Goal: Information Seeking & Learning: Understand process/instructions

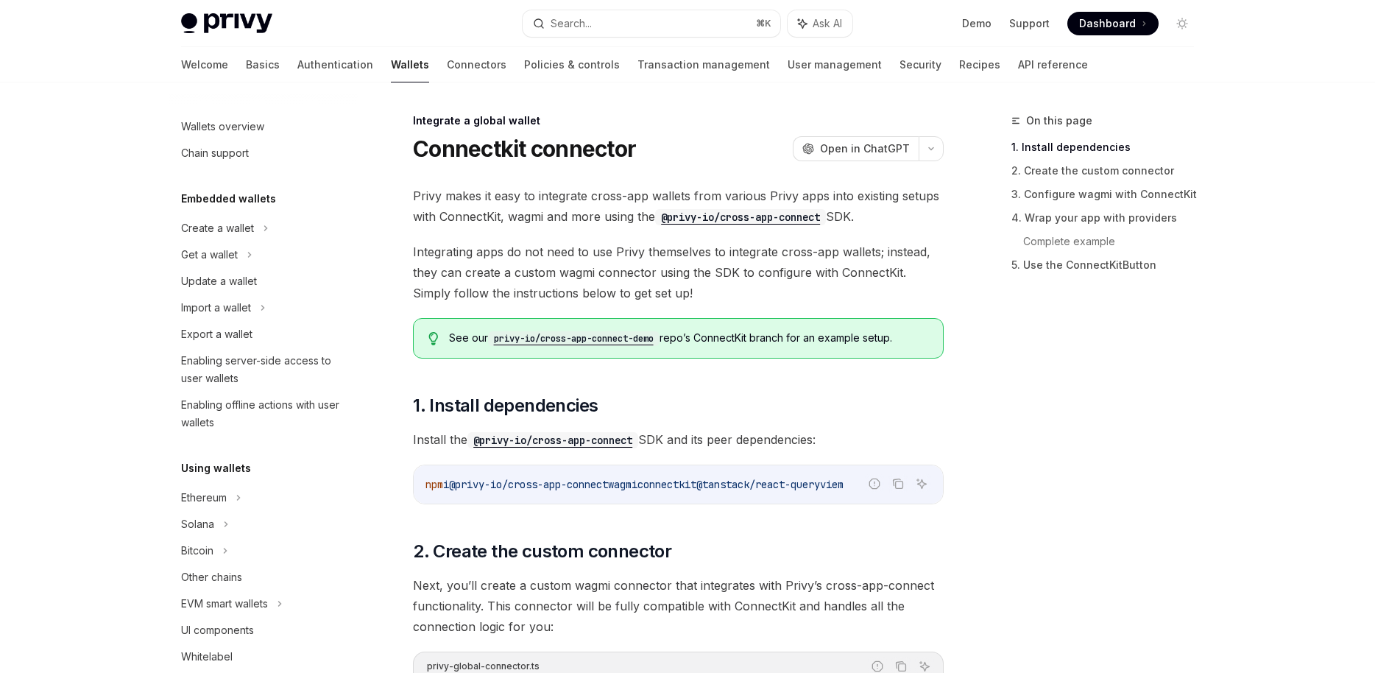
scroll to position [777, 0]
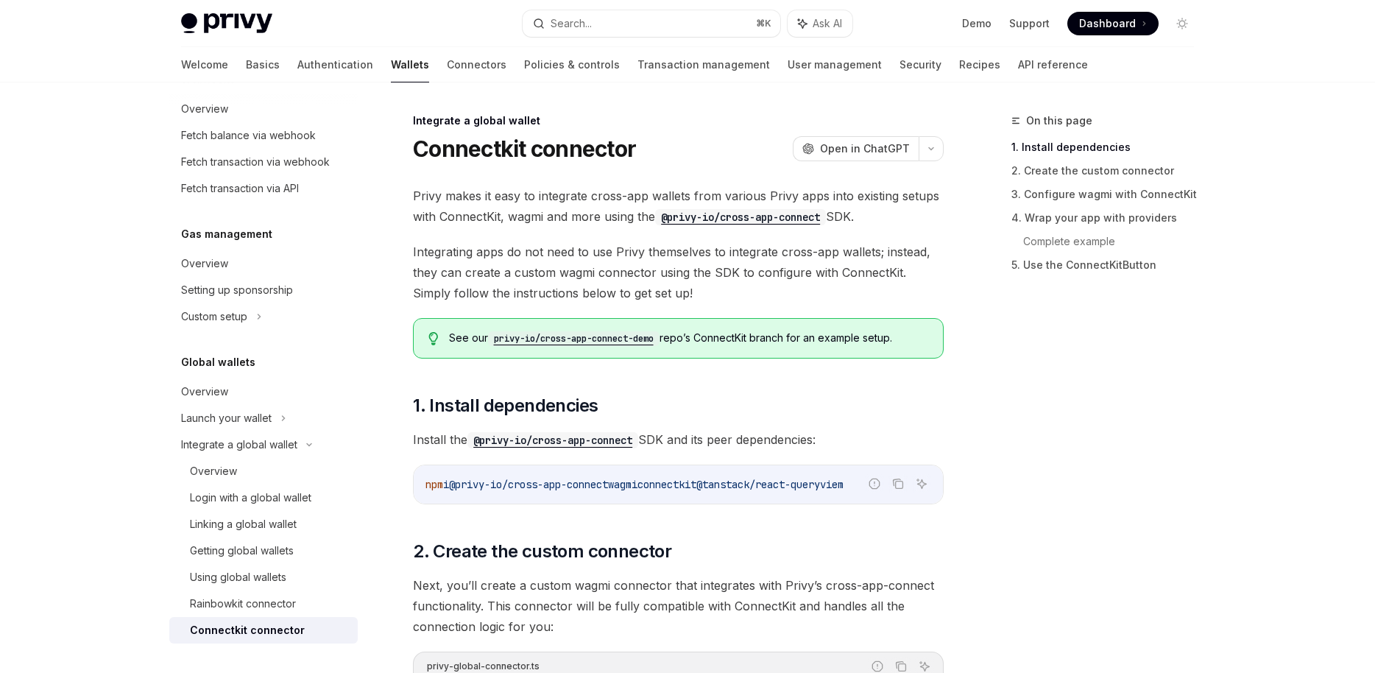
click at [231, 24] on img at bounding box center [226, 23] width 91 height 21
type textarea "*"
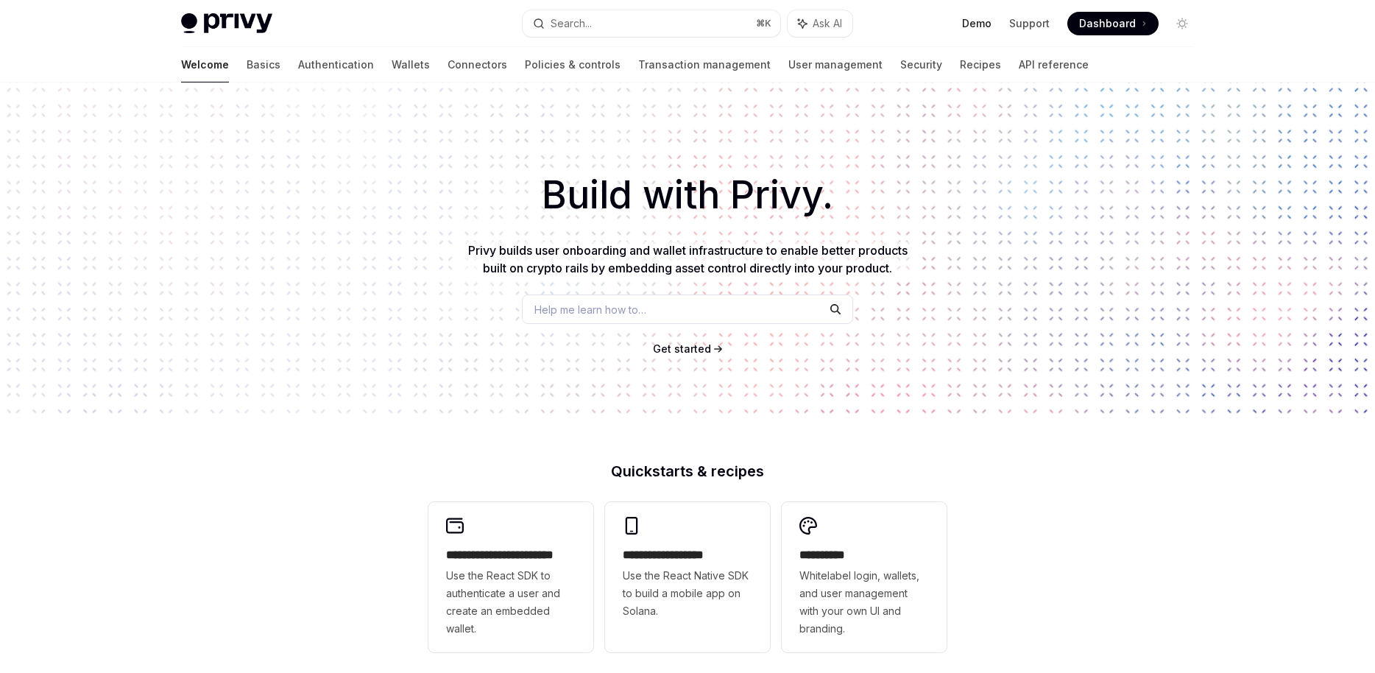
click at [981, 26] on link "Demo" at bounding box center [976, 23] width 29 height 15
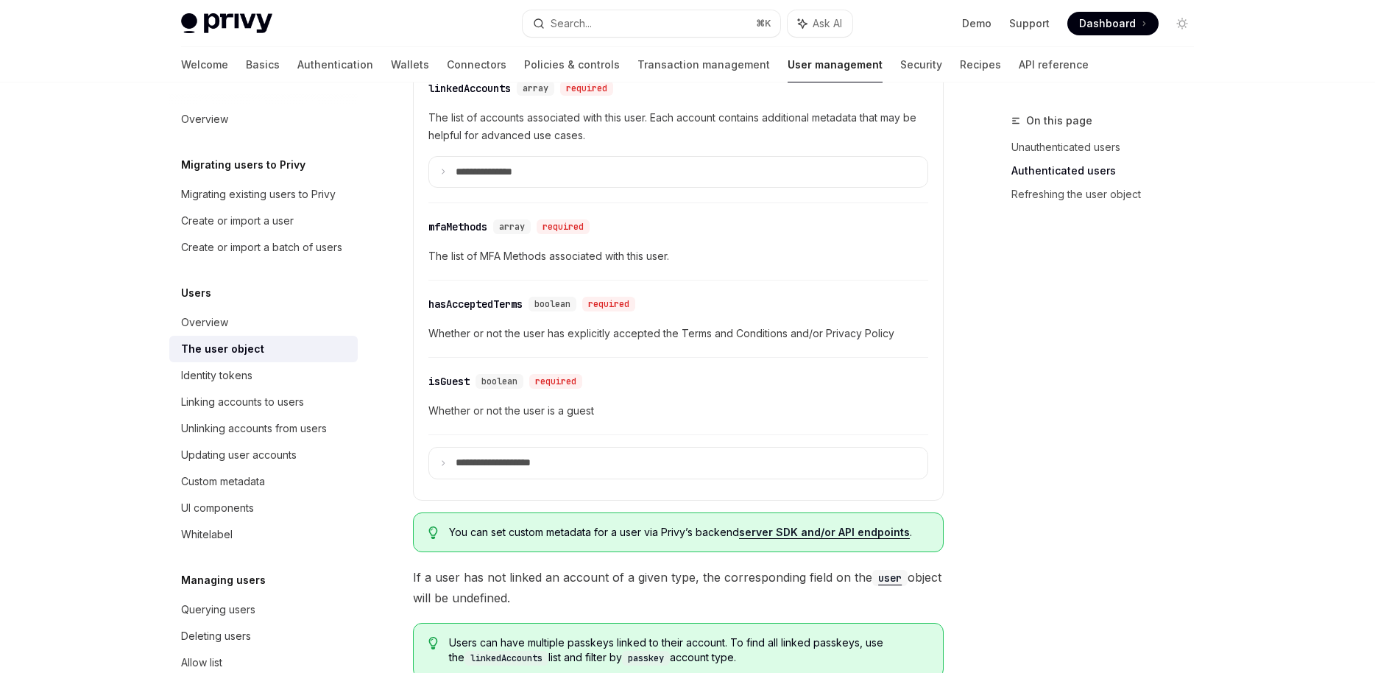
scroll to position [786, 0]
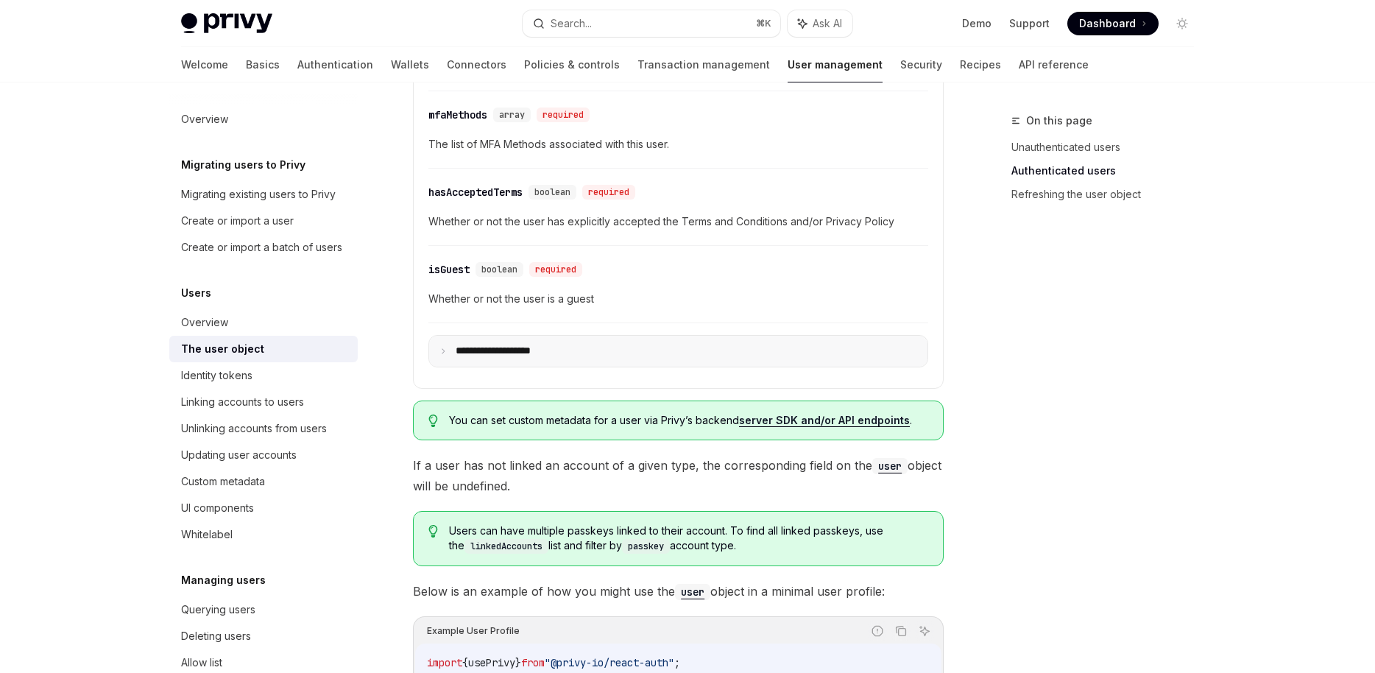
click at [460, 350] on p "**********" at bounding box center [506, 350] width 100 height 13
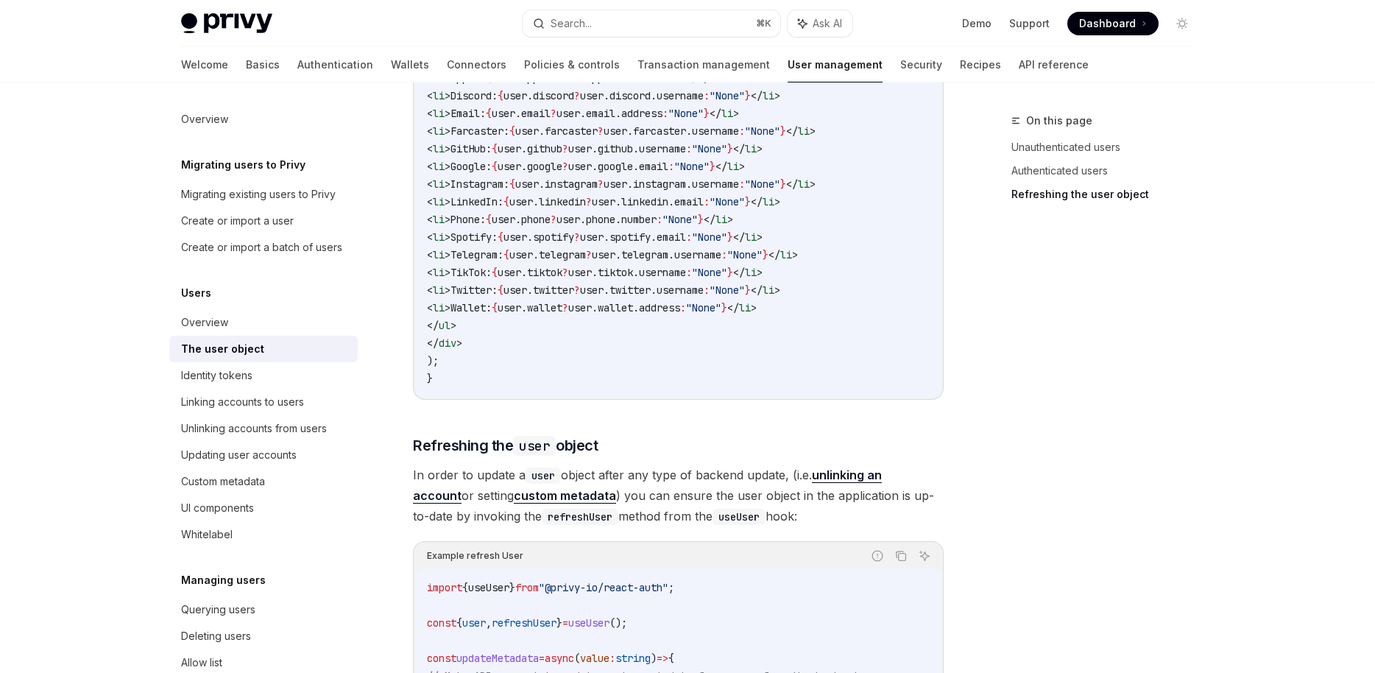
scroll to position [3831, 0]
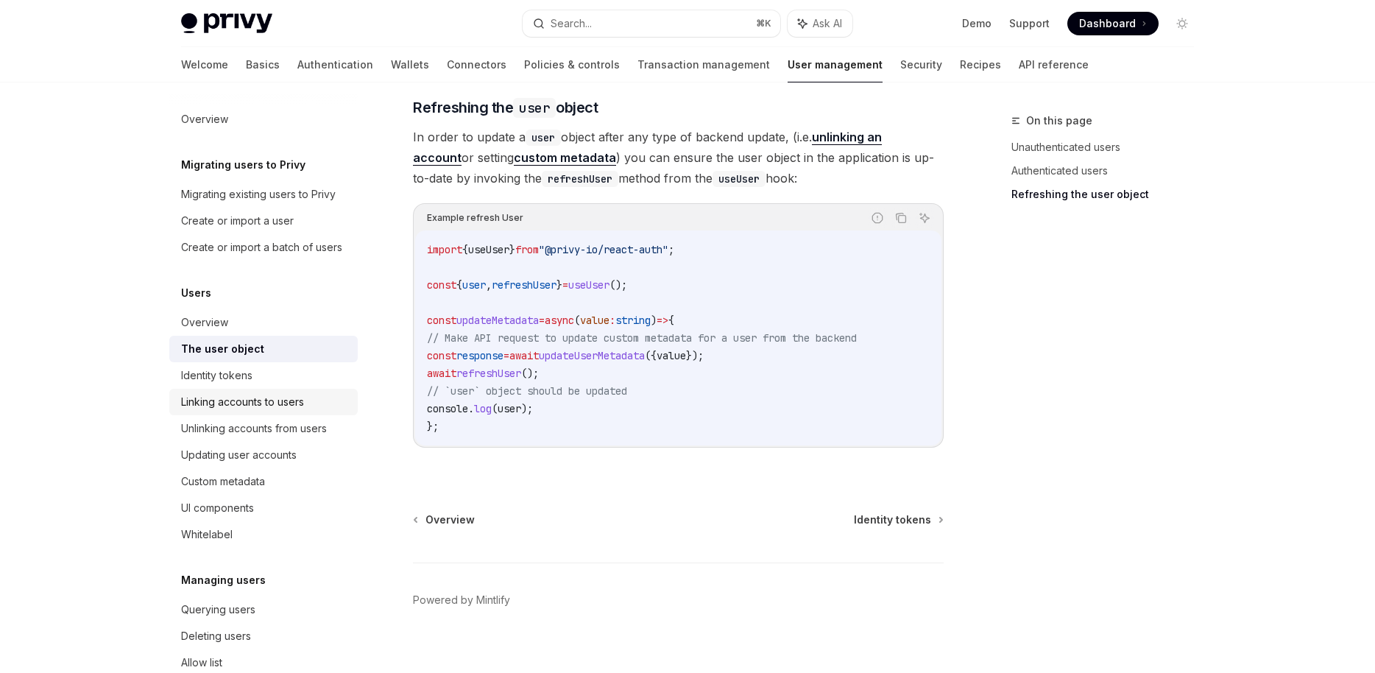
click at [283, 411] on link "Linking accounts to users" at bounding box center [263, 402] width 188 height 26
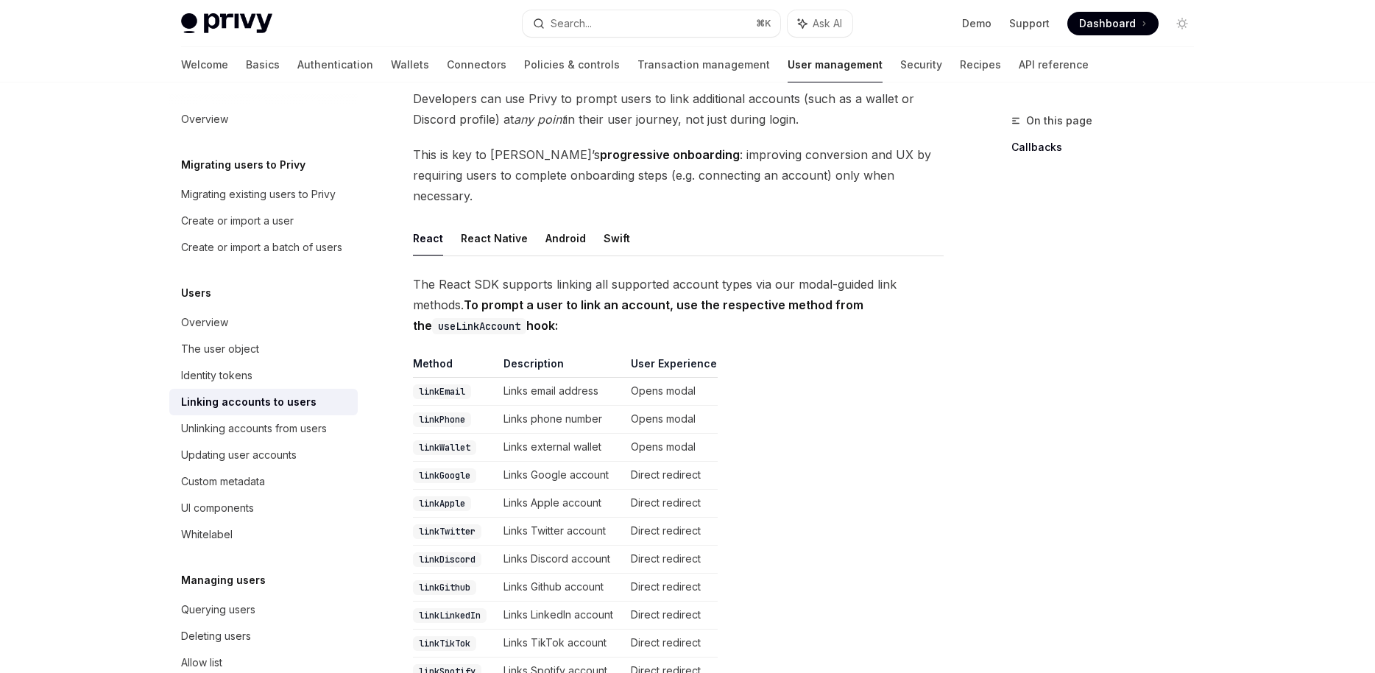
scroll to position [303, 0]
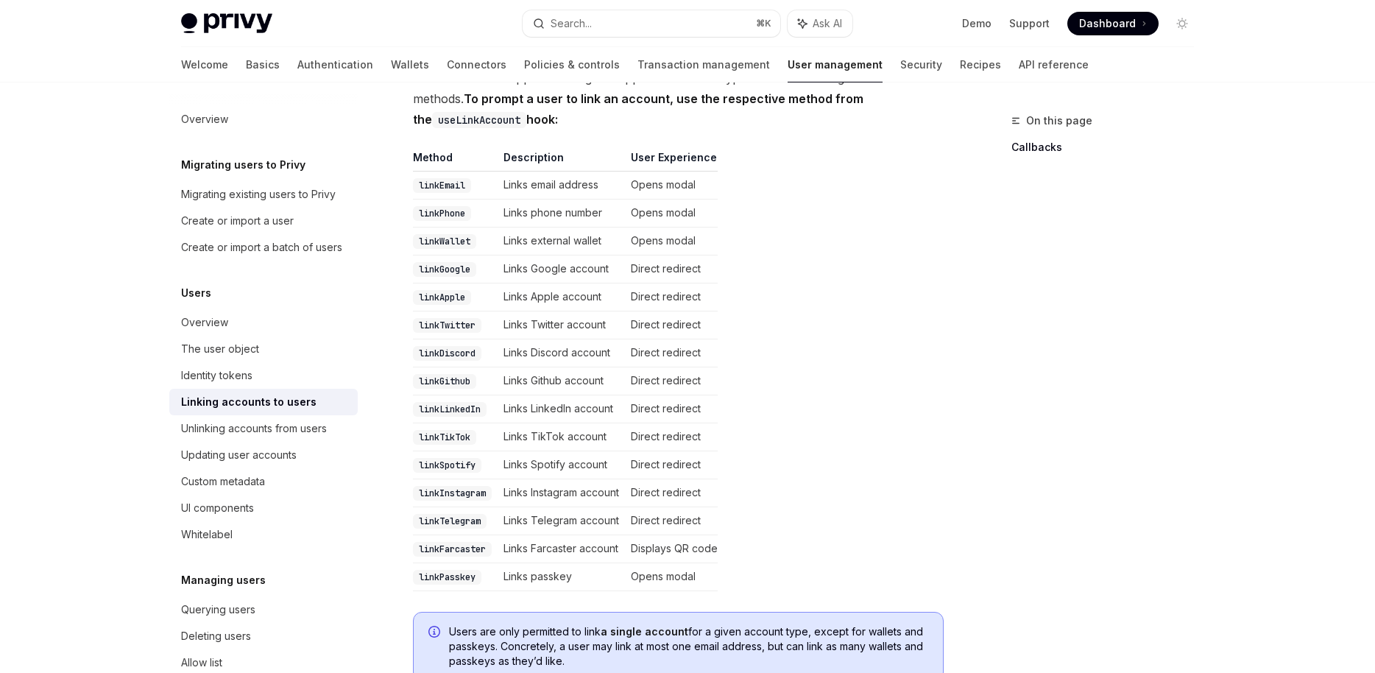
click at [460, 234] on code "linkWallet" at bounding box center [444, 241] width 63 height 15
copy code "linkWallet"
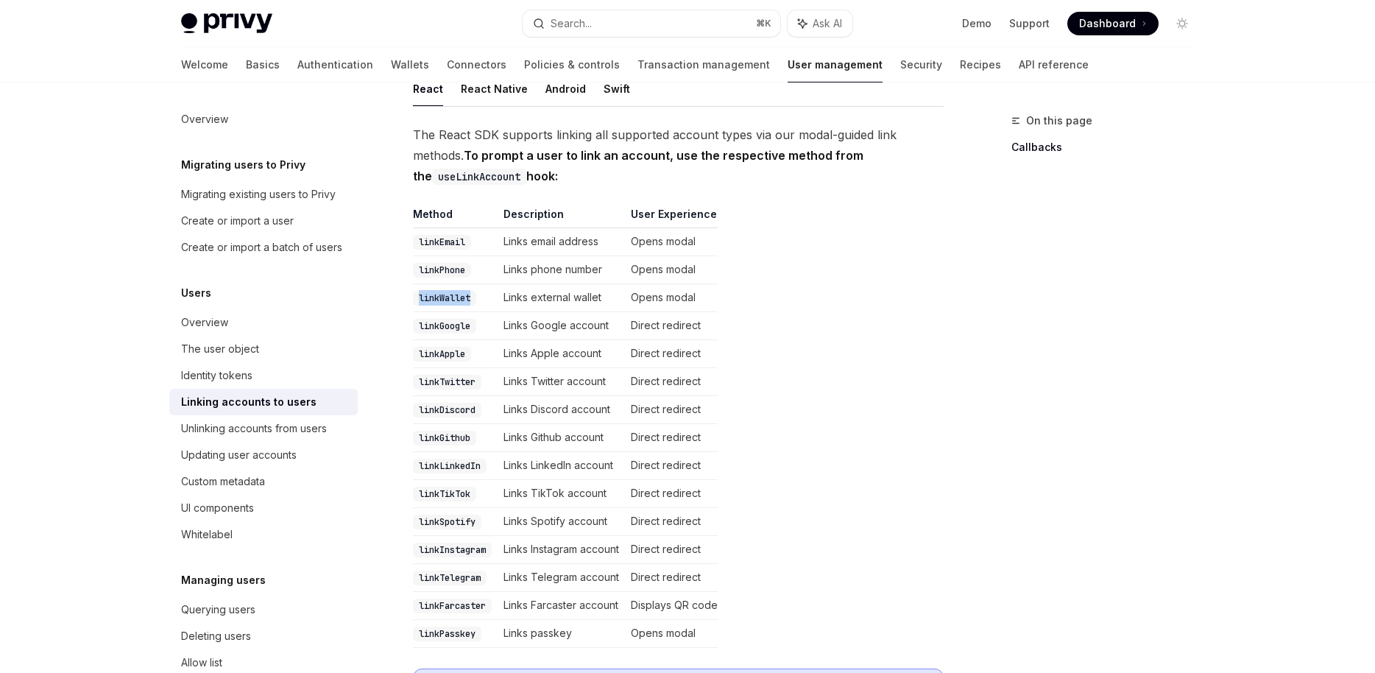
scroll to position [120, 0]
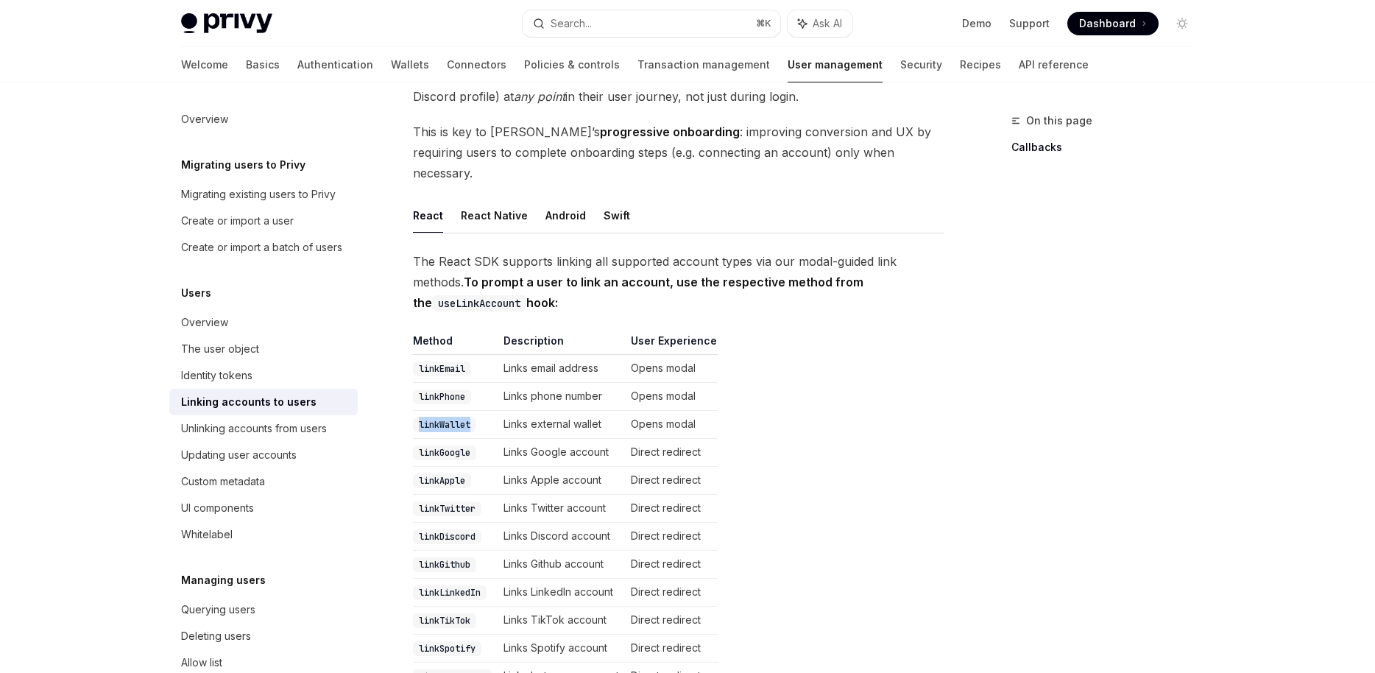
drag, startPoint x: 534, startPoint y: 231, endPoint x: 566, endPoint y: 291, distance: 67.8
click at [566, 291] on span "The React SDK supports linking all supported account types via our modal-guided…" at bounding box center [678, 282] width 531 height 62
click at [585, 275] on strong "To prompt a user to link an account, use the respective method from the useLink…" at bounding box center [638, 292] width 450 height 35
drag, startPoint x: 567, startPoint y: 282, endPoint x: 576, endPoint y: 220, distance: 62.4
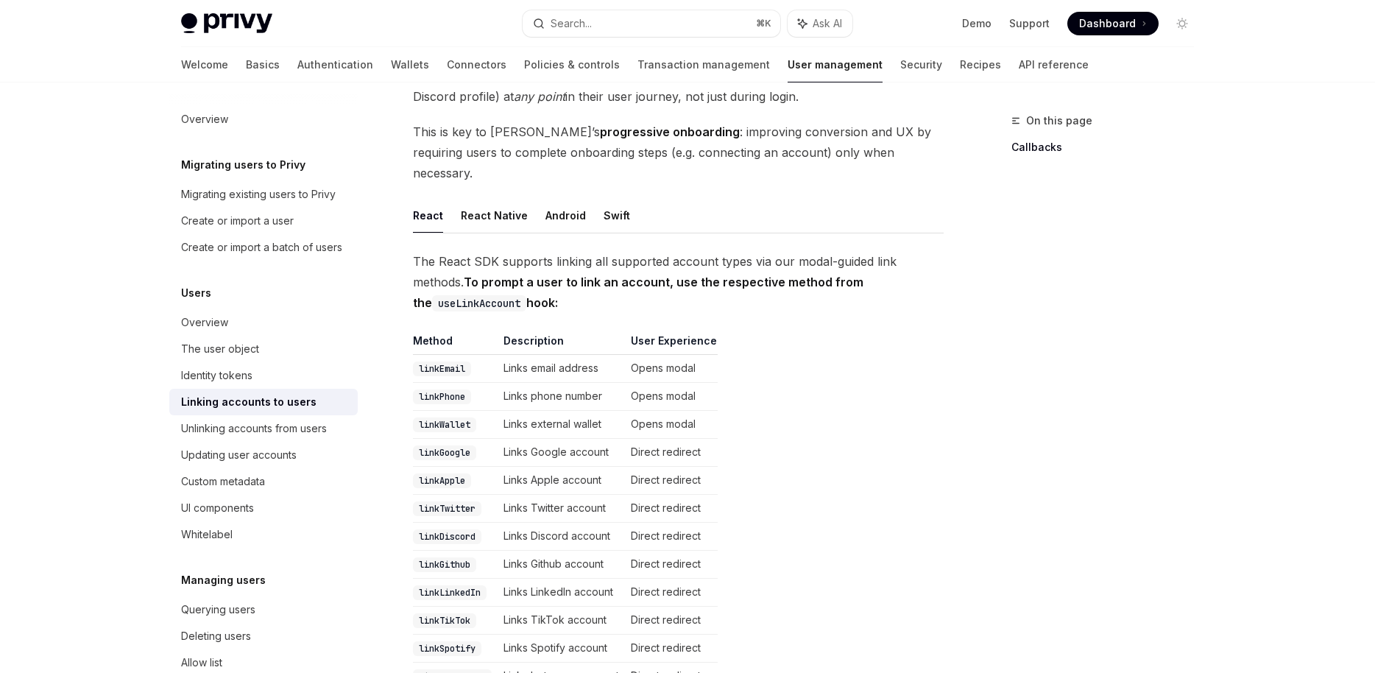
click at [592, 275] on strong "To prompt a user to link an account, use the respective method from the useLink…" at bounding box center [638, 292] width 450 height 35
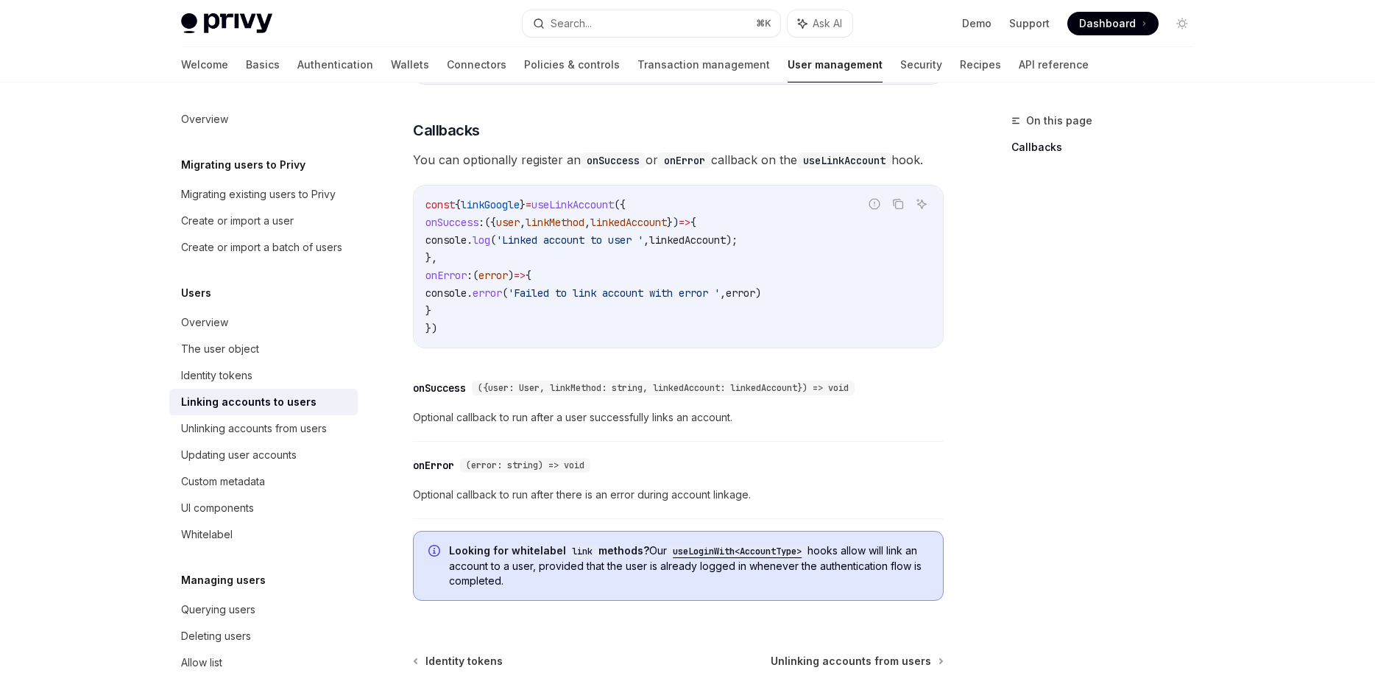
scroll to position [1707, 0]
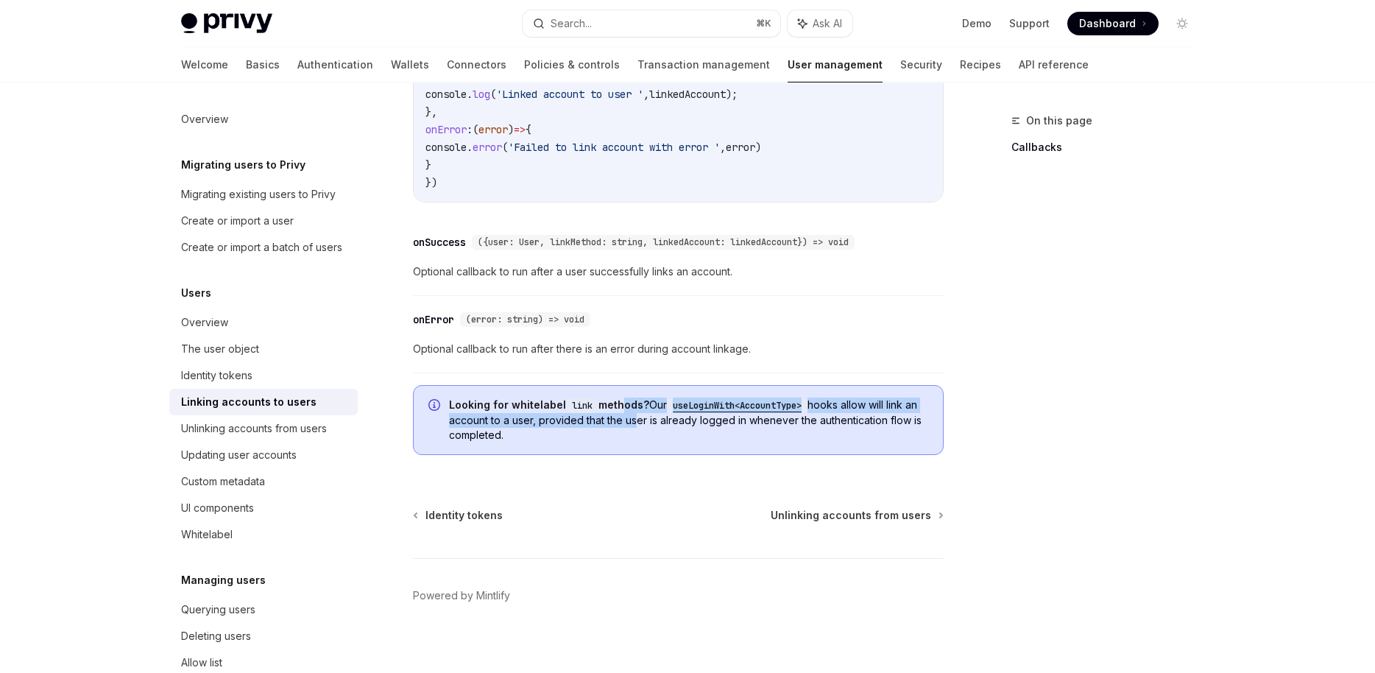
drag, startPoint x: 618, startPoint y: 403, endPoint x: 646, endPoint y: 421, distance: 33.1
click at [646, 421] on span "Looking for whitelabel link methods? Our useLoginWith<AccountType> hooks allow …" at bounding box center [688, 419] width 479 height 45
click at [664, 419] on span "Looking for whitelabel link methods? Our useLoginWith<AccountType> hooks allow …" at bounding box center [688, 419] width 479 height 45
click at [694, 406] on code "useLoginWith<AccountType>" at bounding box center [737, 405] width 141 height 15
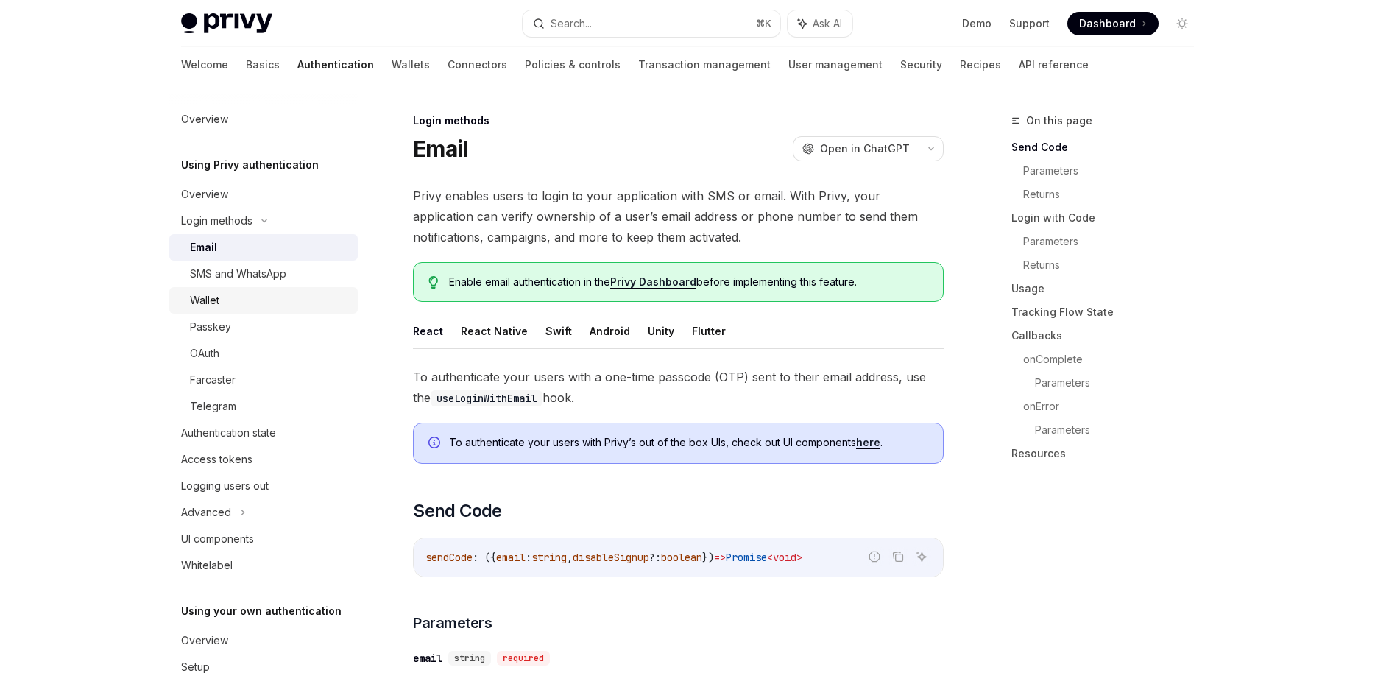
click at [254, 303] on div "Wallet" at bounding box center [269, 300] width 159 height 18
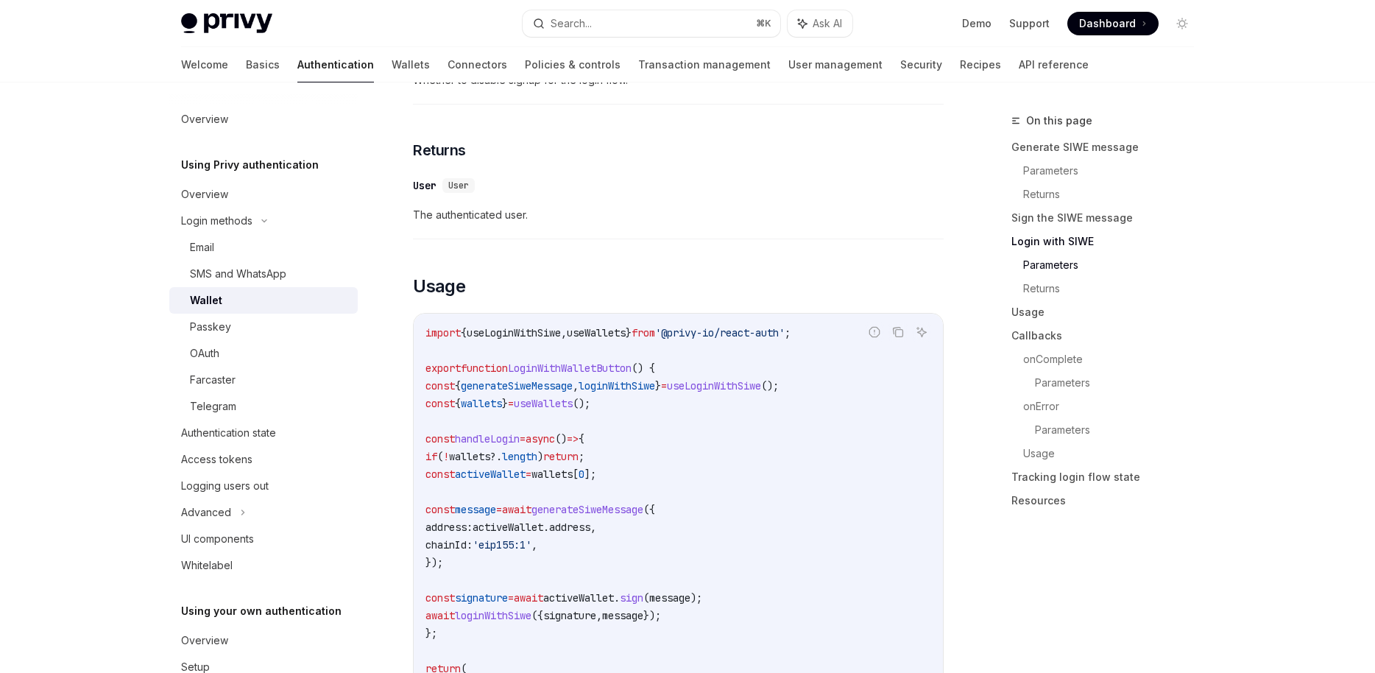
scroll to position [1659, 0]
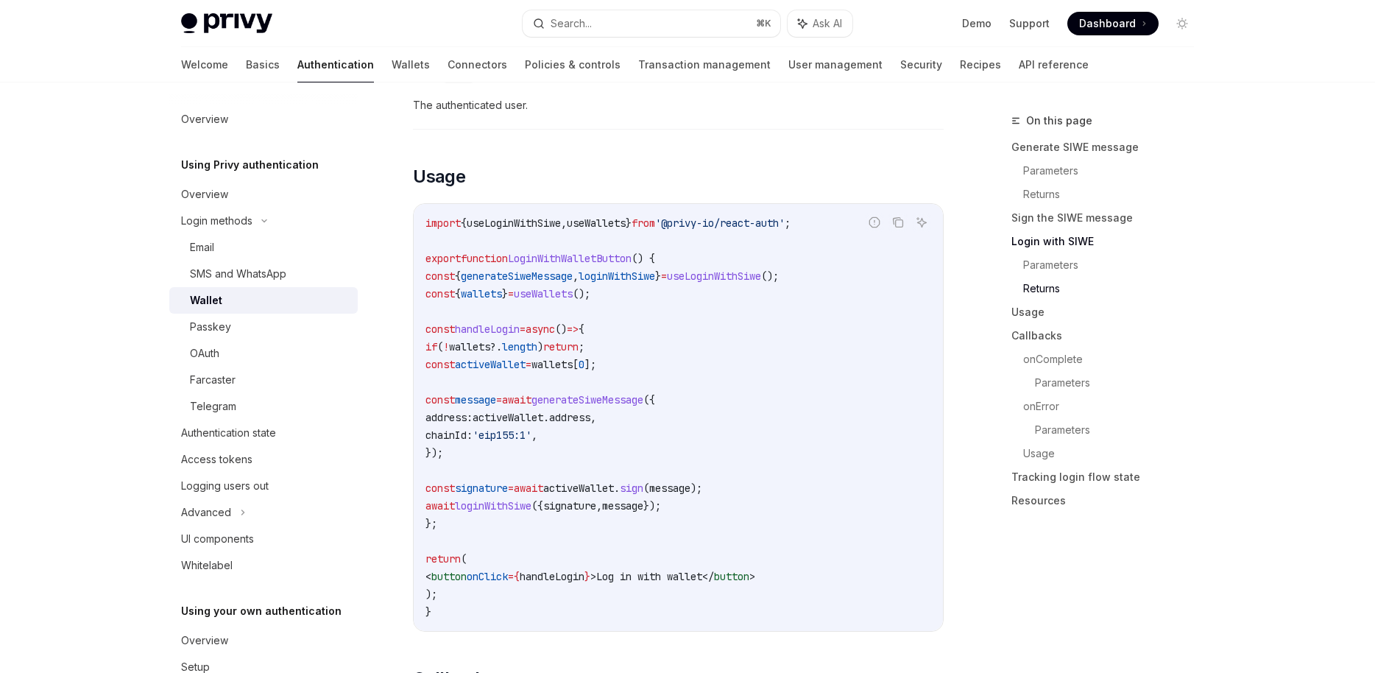
click at [648, 353] on code "import { useLoginWithSiwe , useWallets } from '@privy-io/react-auth' ; export f…" at bounding box center [678, 417] width 506 height 406
click at [537, 353] on span "length" at bounding box center [519, 346] width 35 height 13
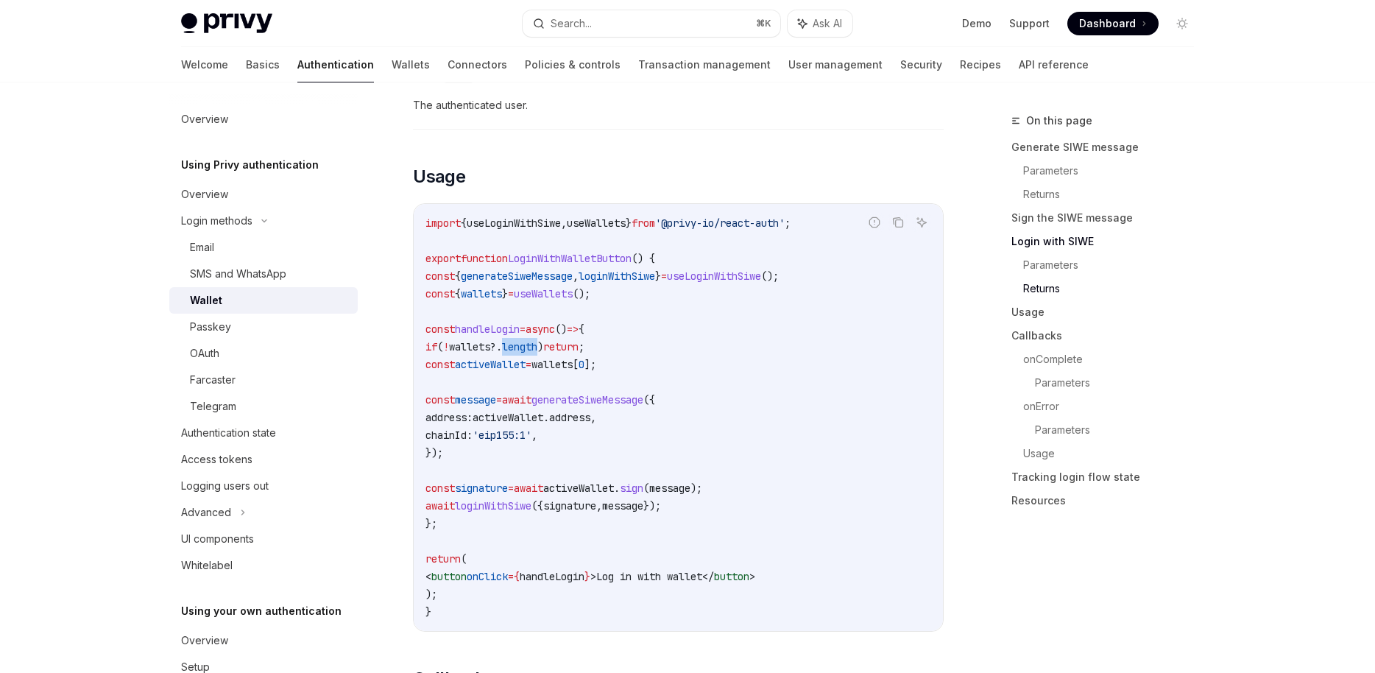
click at [502, 353] on span "?." at bounding box center [496, 346] width 12 height 13
click at [490, 353] on span "wallets" at bounding box center [469, 346] width 41 height 13
click at [502, 406] on span "=" at bounding box center [499, 399] width 6 height 13
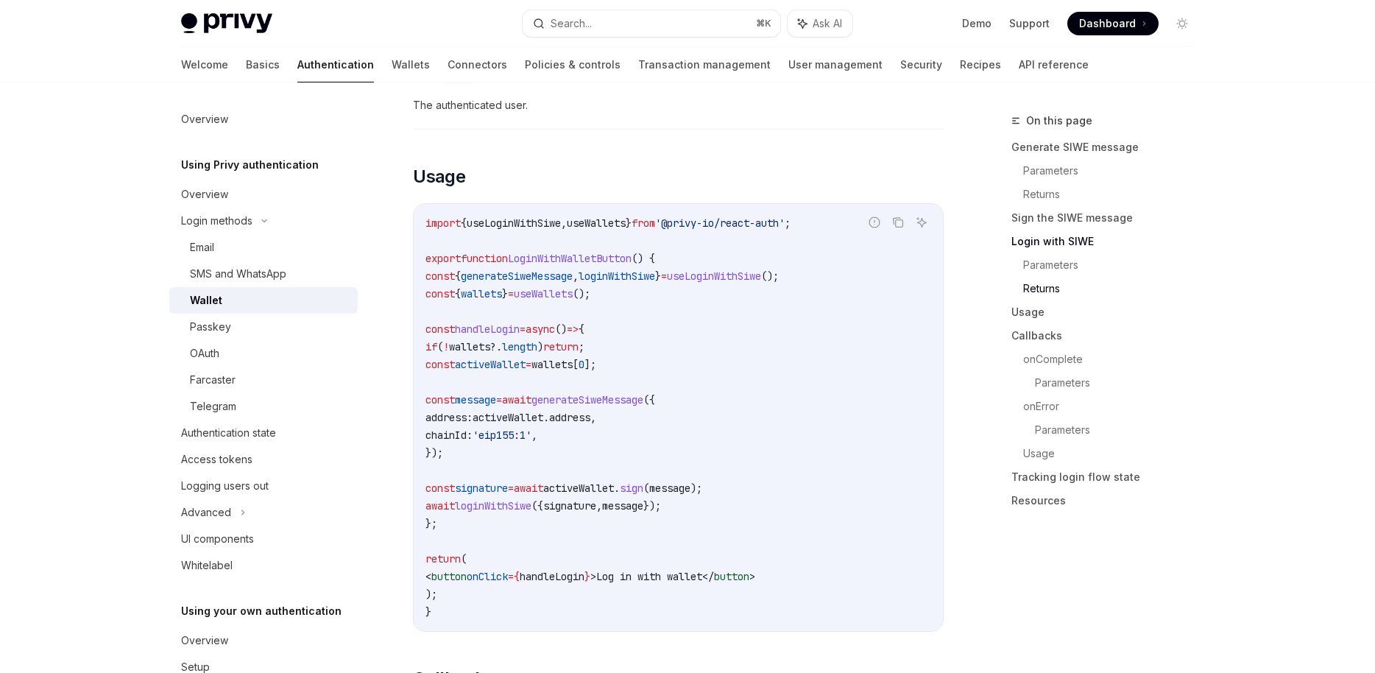
click at [496, 406] on span "message" at bounding box center [475, 399] width 41 height 13
click at [543, 526] on code "import { useLoginWithSiwe , useWallets } from '@privy-io/react-auth' ; export f…" at bounding box center [678, 417] width 506 height 406
click at [531, 512] on span "loginWithSiwe" at bounding box center [493, 505] width 77 height 13
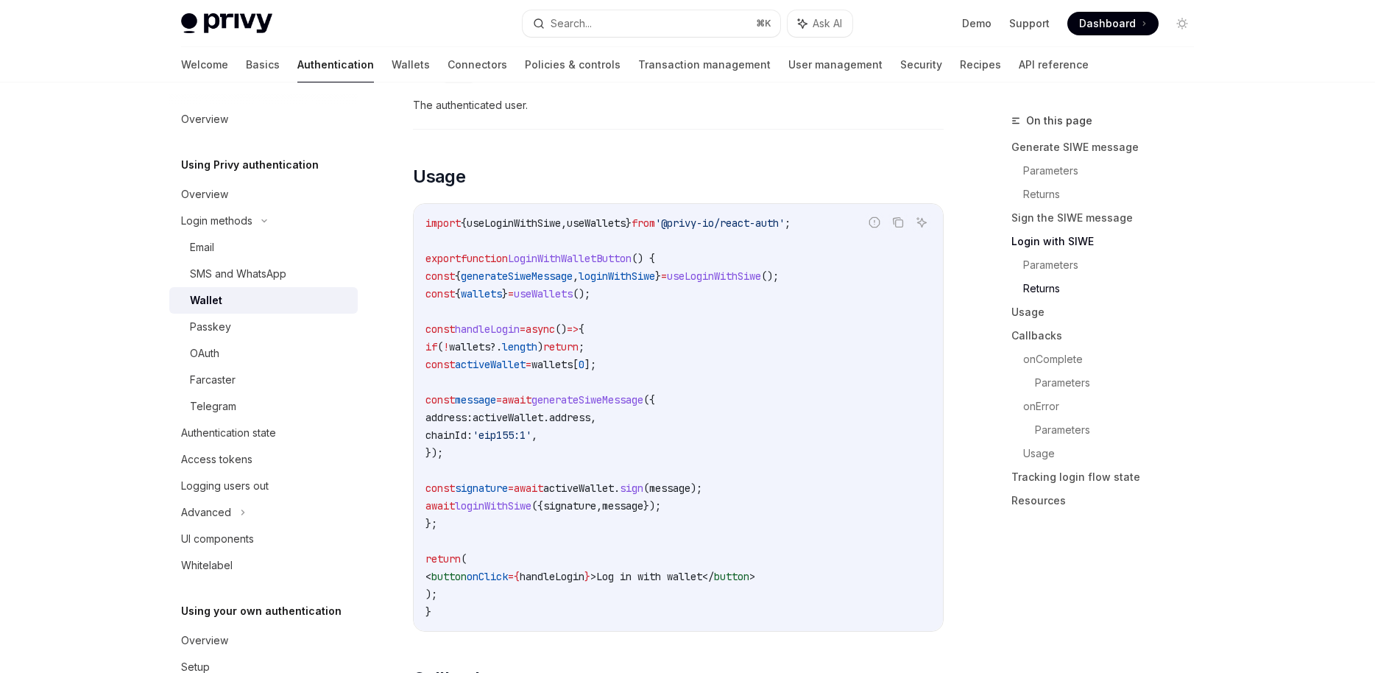
click at [531, 512] on span "loginWithSiwe" at bounding box center [493, 505] width 77 height 13
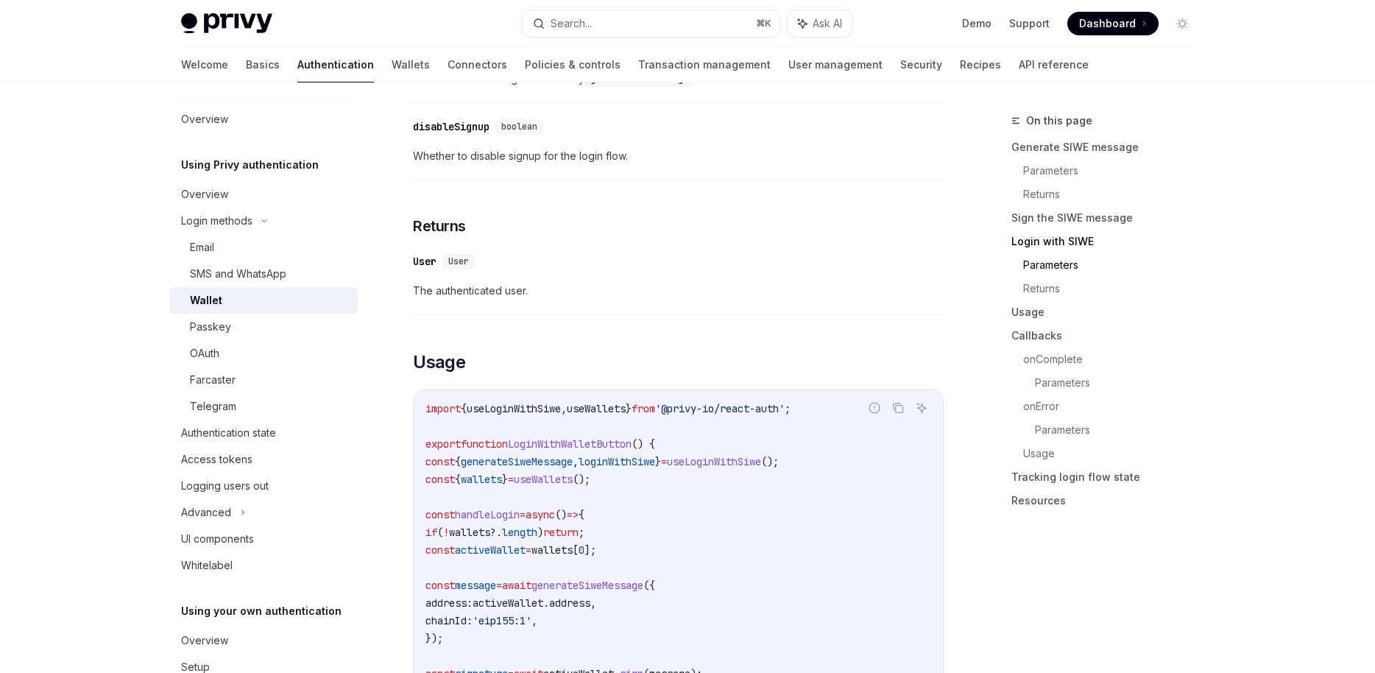
scroll to position [1472, 0]
click at [543, 417] on span "useLoginWithSiwe" at bounding box center [514, 409] width 94 height 13
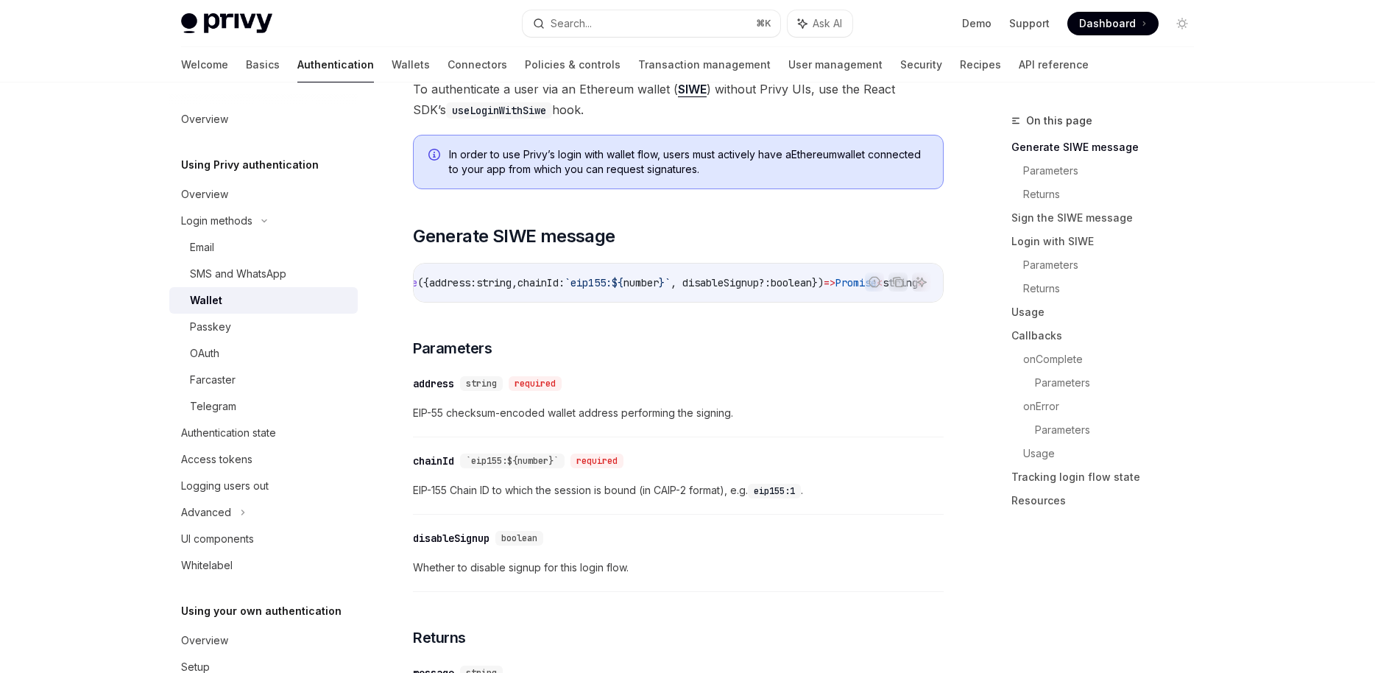
scroll to position [257, 0]
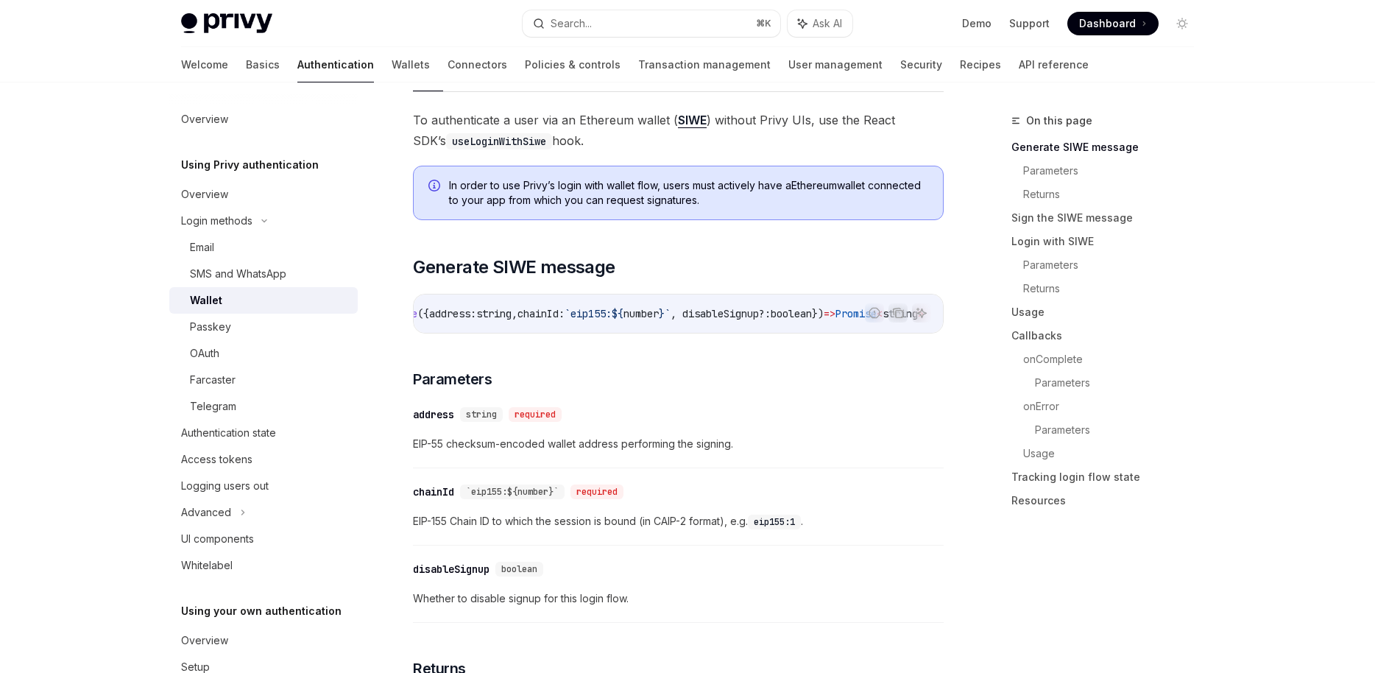
click at [543, 419] on div "required" at bounding box center [535, 414] width 53 height 15
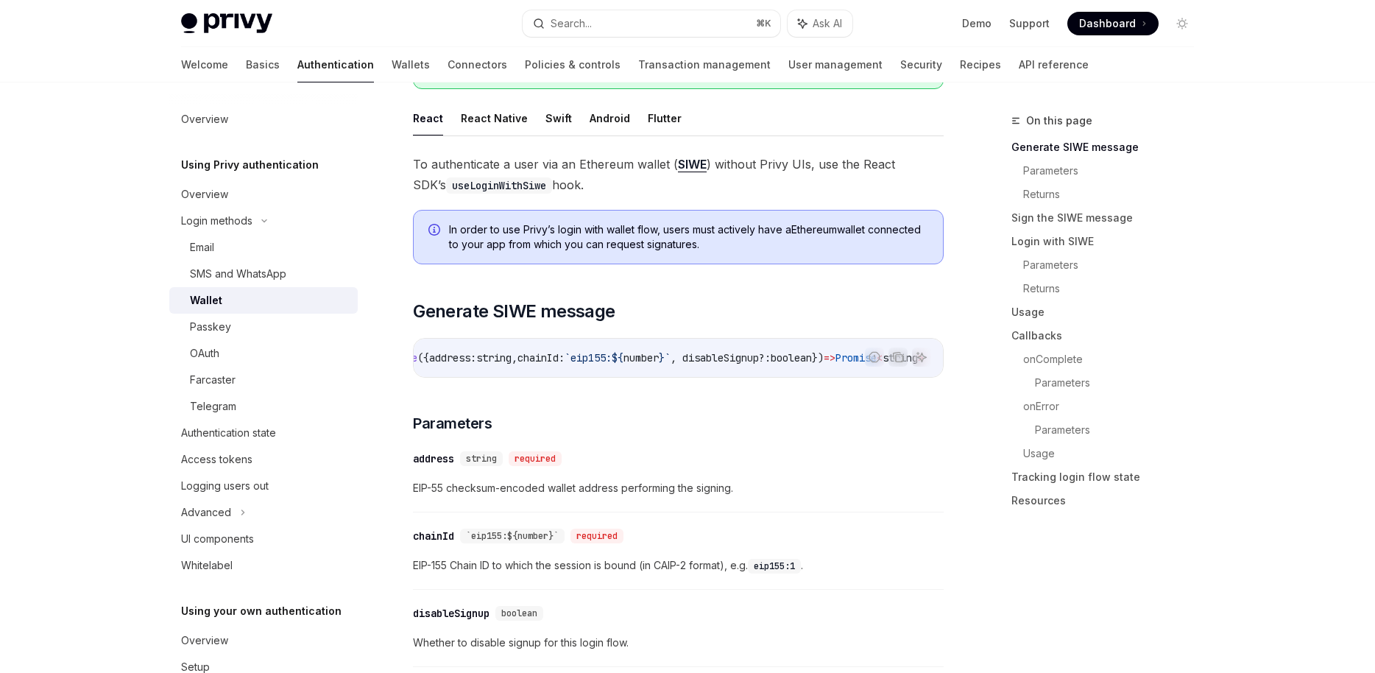
scroll to position [145, 0]
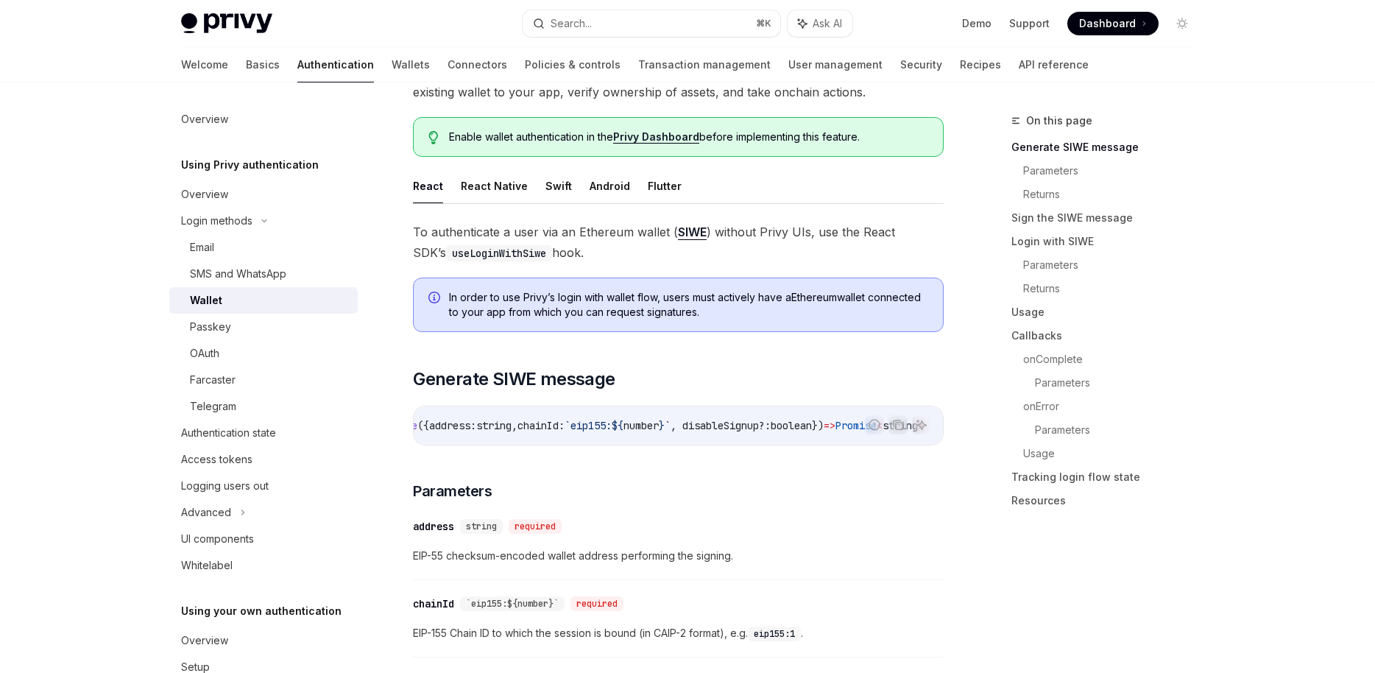
click at [682, 233] on link "SIWE" at bounding box center [692, 231] width 29 height 15
drag, startPoint x: 715, startPoint y: 229, endPoint x: 723, endPoint y: 249, distance: 22.1
click at [723, 249] on span "To authenticate a user via an Ethereum wallet ( SIWE ) without Privy UIs, use t…" at bounding box center [678, 242] width 531 height 41
click at [687, 257] on span "To authenticate a user via an Ethereum wallet ( SIWE ) without Privy UIs, use t…" at bounding box center [678, 242] width 531 height 41
click at [469, 243] on span "To authenticate a user via an Ethereum wallet ( SIWE ) without Privy UIs, use t…" at bounding box center [678, 242] width 531 height 41
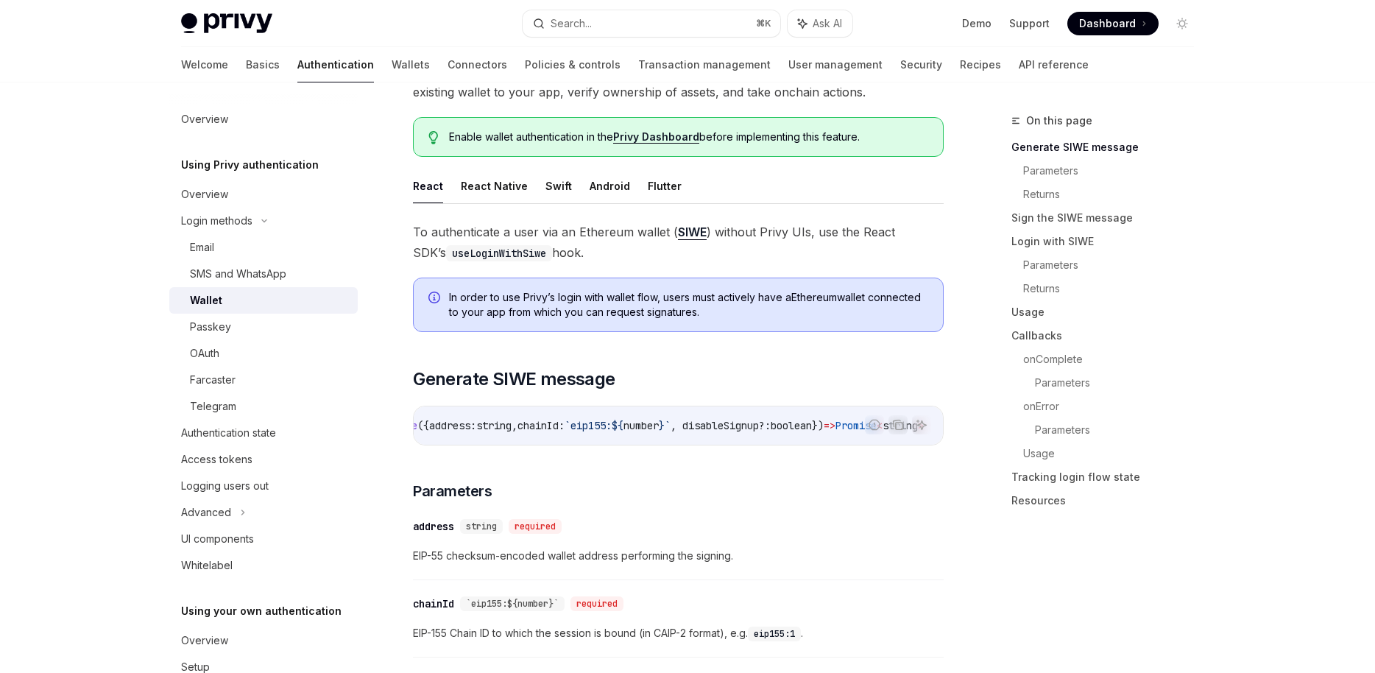
click at [478, 252] on code "useLoginWithSiwe" at bounding box center [499, 253] width 106 height 16
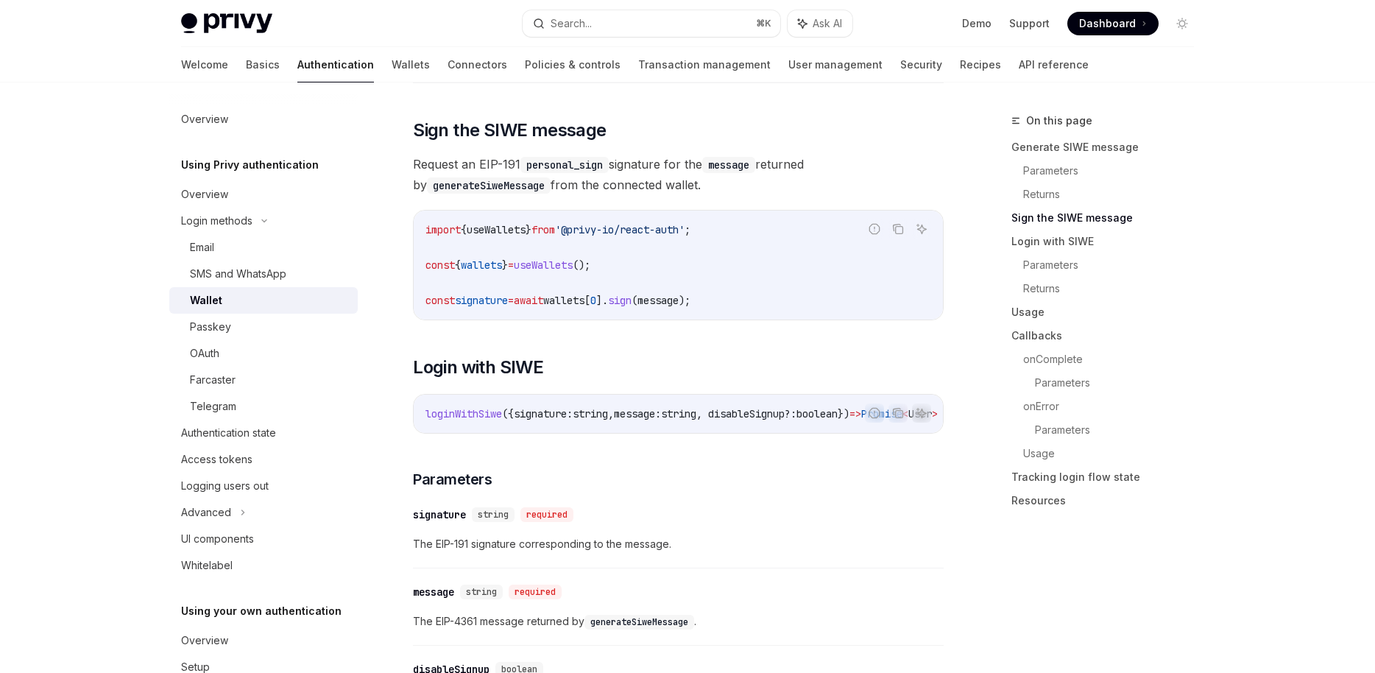
scroll to position [913, 0]
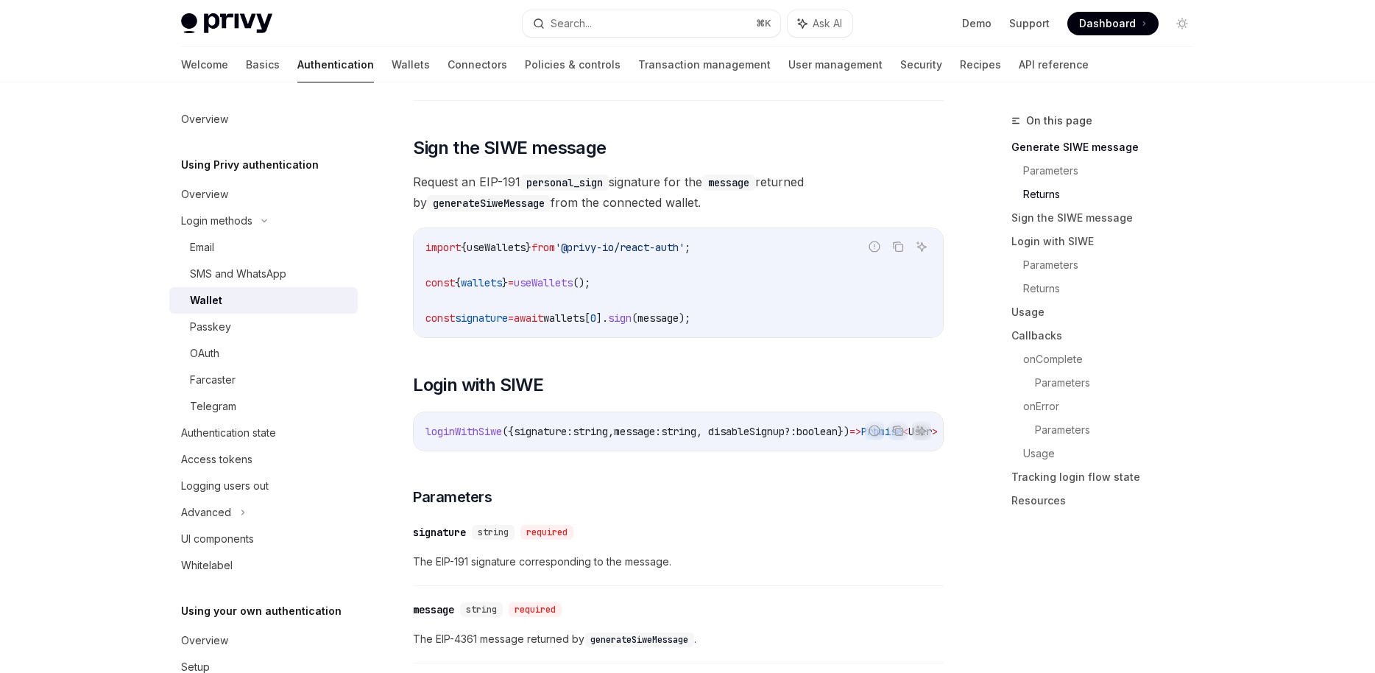
click at [648, 252] on span "'@privy-io/react-auth'" at bounding box center [620, 247] width 130 height 13
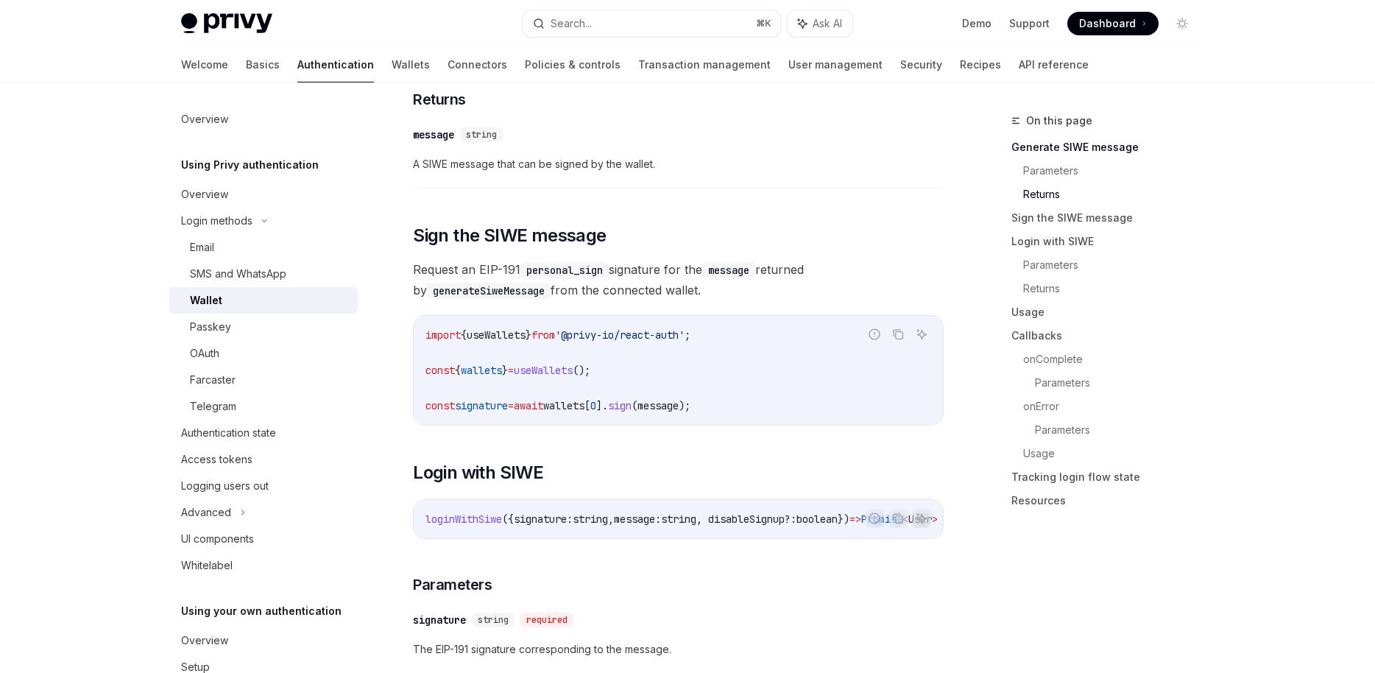
scroll to position [774, 0]
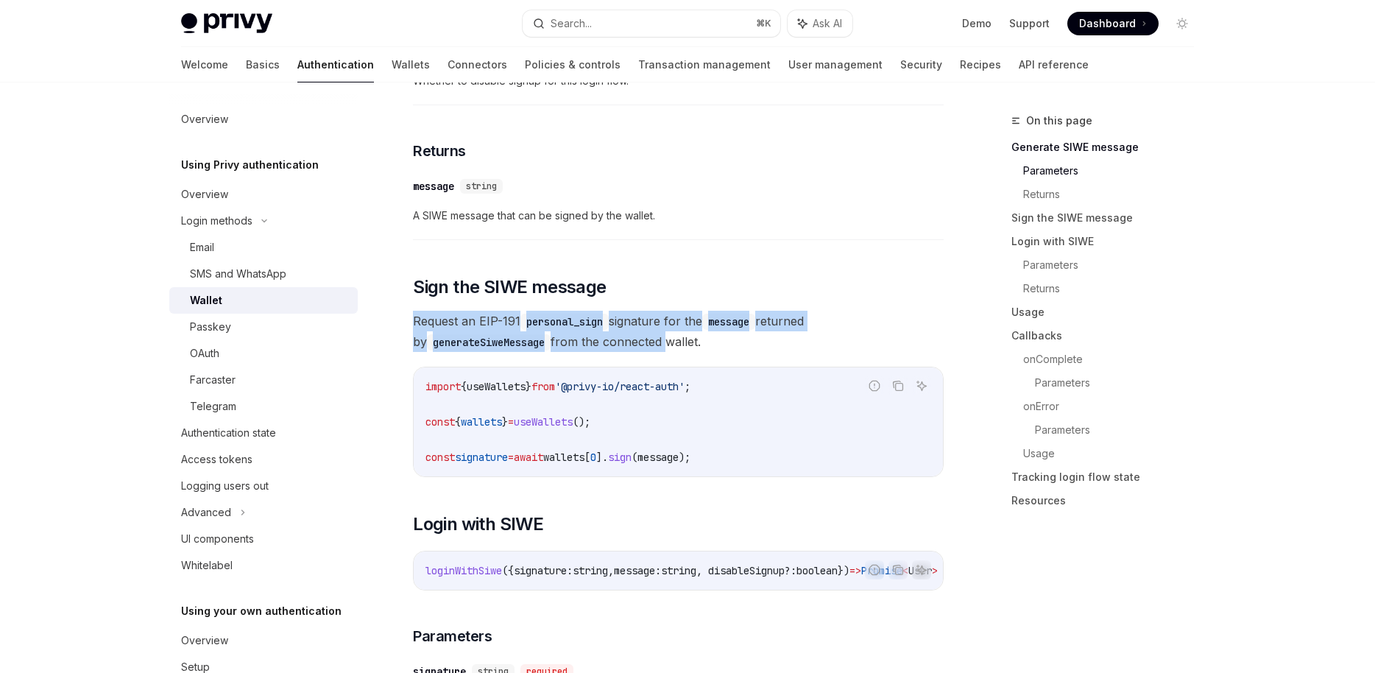
drag, startPoint x: 645, startPoint y: 308, endPoint x: 654, endPoint y: 357, distance: 50.2
drag, startPoint x: 605, startPoint y: 308, endPoint x: 612, endPoint y: 355, distance: 48.3
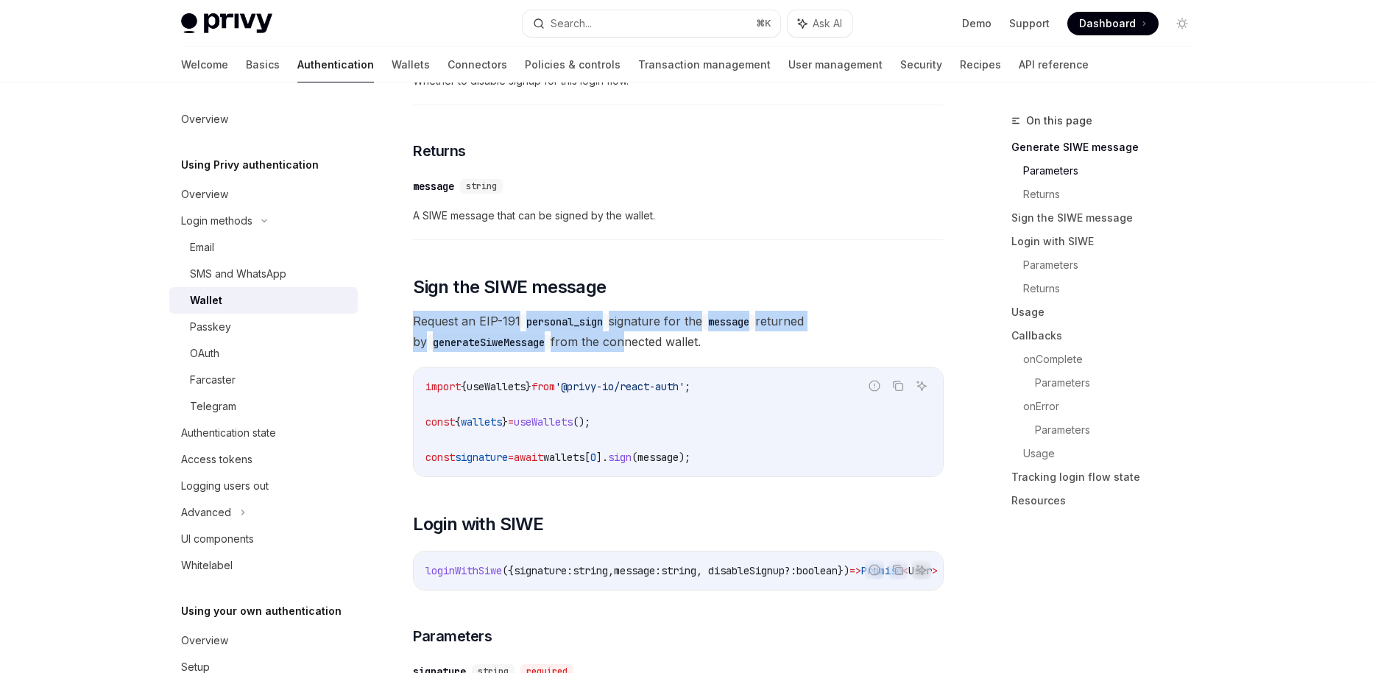
click at [598, 413] on code "import { useWallets } from '@privy-io/react-auth' ; const { wallets } = useWall…" at bounding box center [678, 422] width 506 height 88
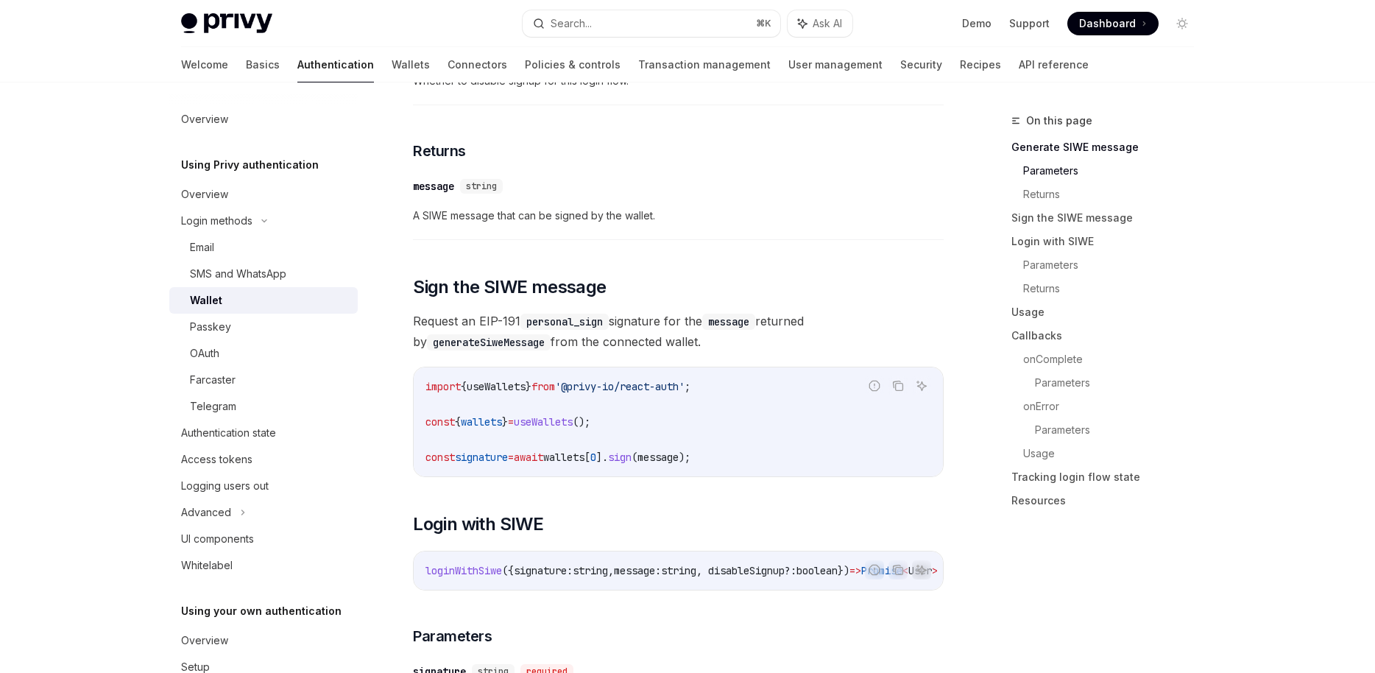
click at [565, 418] on code "import { useWallets } from '@privy-io/react-auth' ; const { wallets } = useWall…" at bounding box center [678, 422] width 506 height 88
click at [542, 399] on code "import { useWallets } from '@privy-io/react-auth' ; const { wallets } = useWall…" at bounding box center [678, 422] width 506 height 88
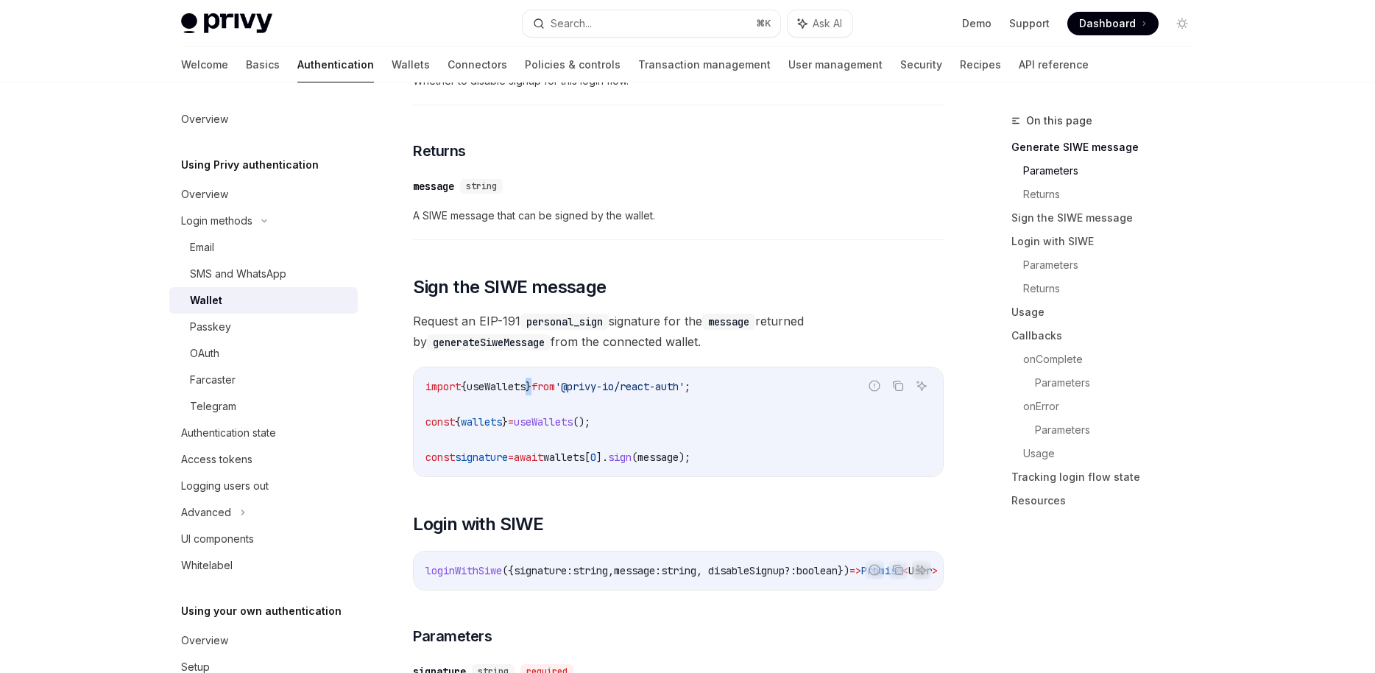
click at [523, 393] on span "useWallets" at bounding box center [496, 386] width 59 height 13
copy span "useWallets"
click at [655, 415] on code "import { useWallets } from '@privy-io/react-auth' ; const { wallets } = useWall…" at bounding box center [678, 422] width 506 height 88
click at [633, 425] on code "import { useWallets } from '@privy-io/react-auth' ; const { wallets } = useWall…" at bounding box center [678, 422] width 506 height 88
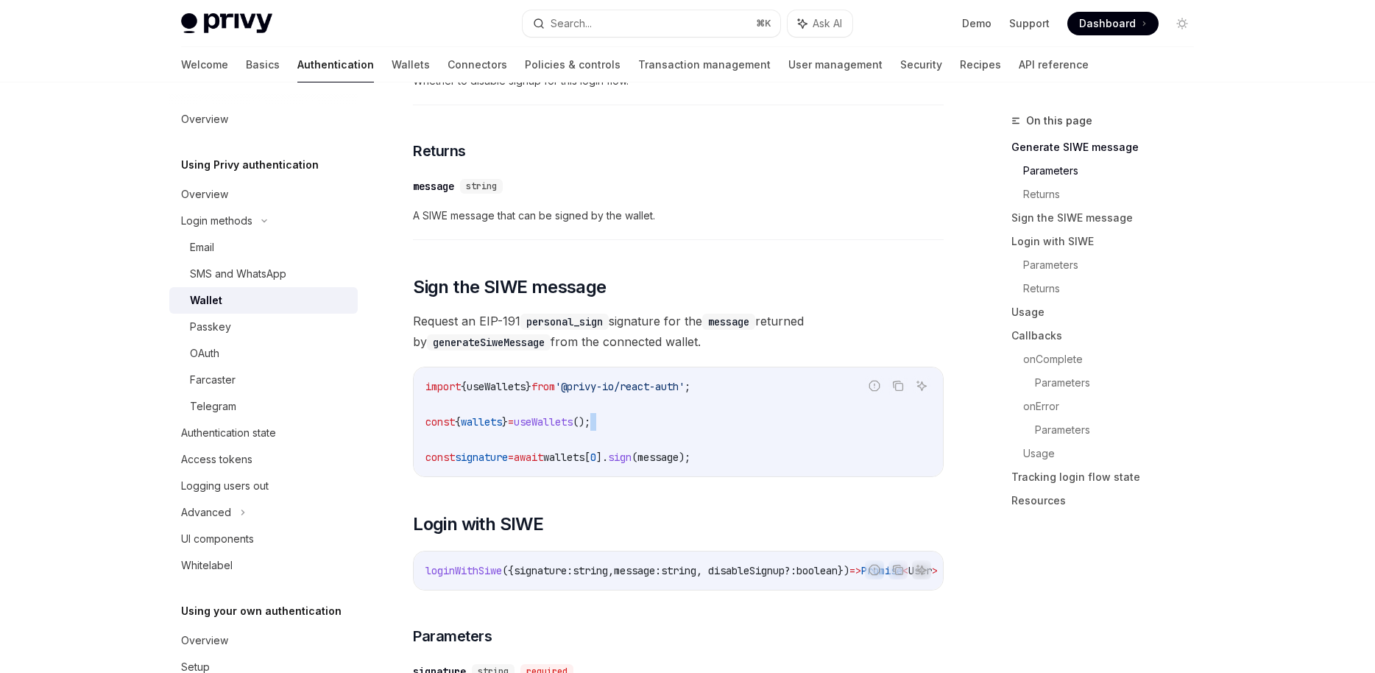
click at [633, 425] on code "import { useWallets } from '@privy-io/react-auth' ; const { wallets } = useWall…" at bounding box center [678, 422] width 506 height 88
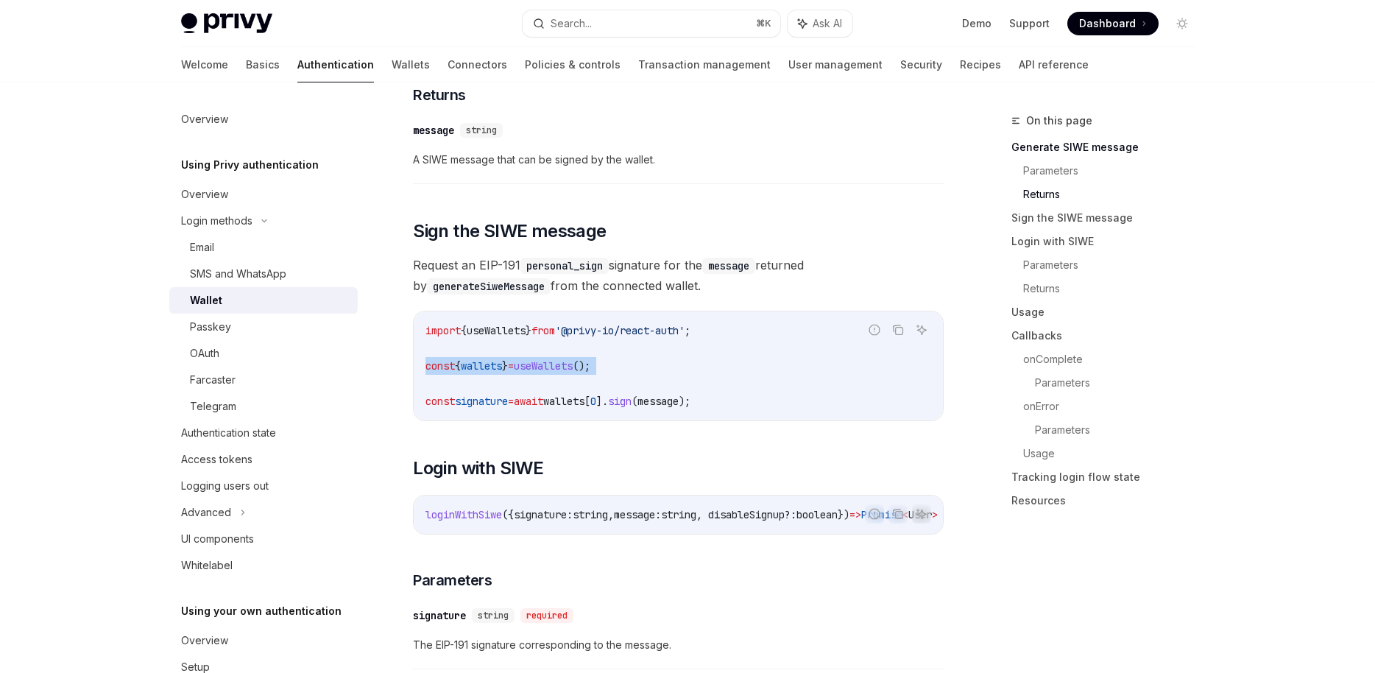
scroll to position [835, 0]
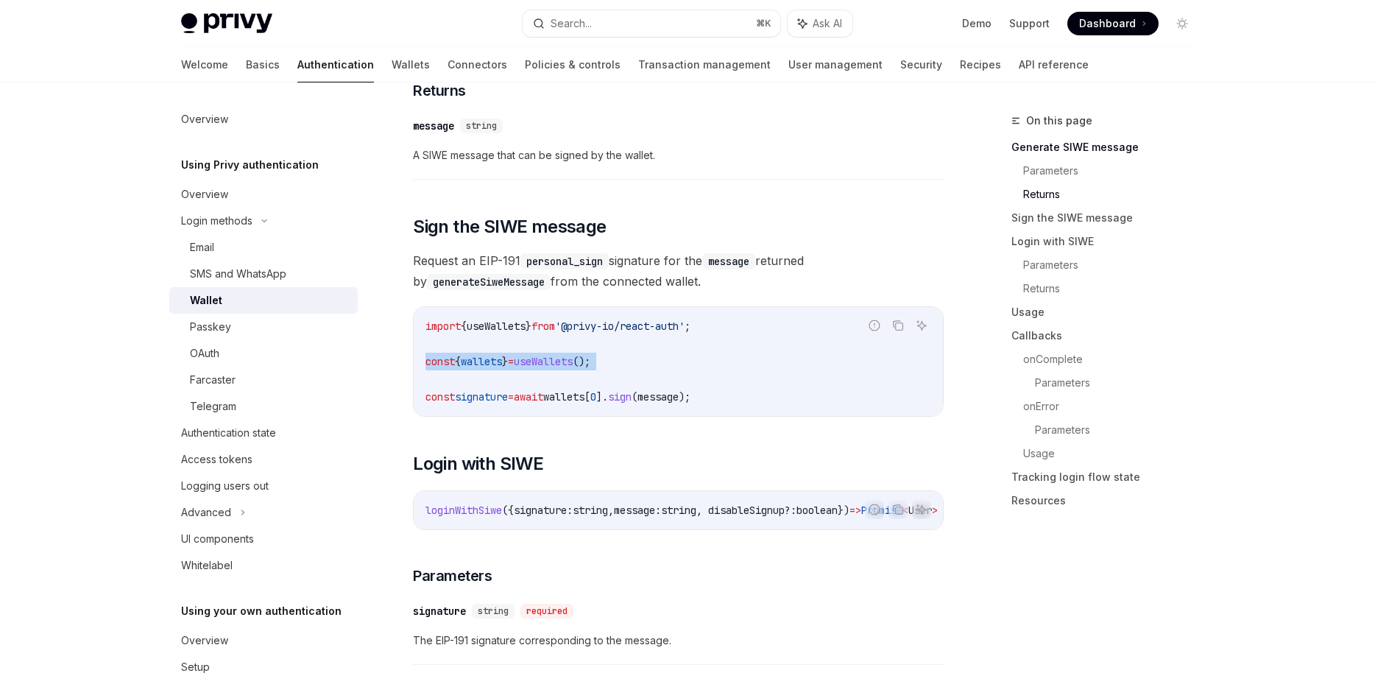
click at [596, 403] on span "0" at bounding box center [593, 396] width 6 height 13
click at [622, 416] on div "import { useWallets } from '@privy-io/react-auth' ; const { wallets } = useWall…" at bounding box center [678, 361] width 529 height 109
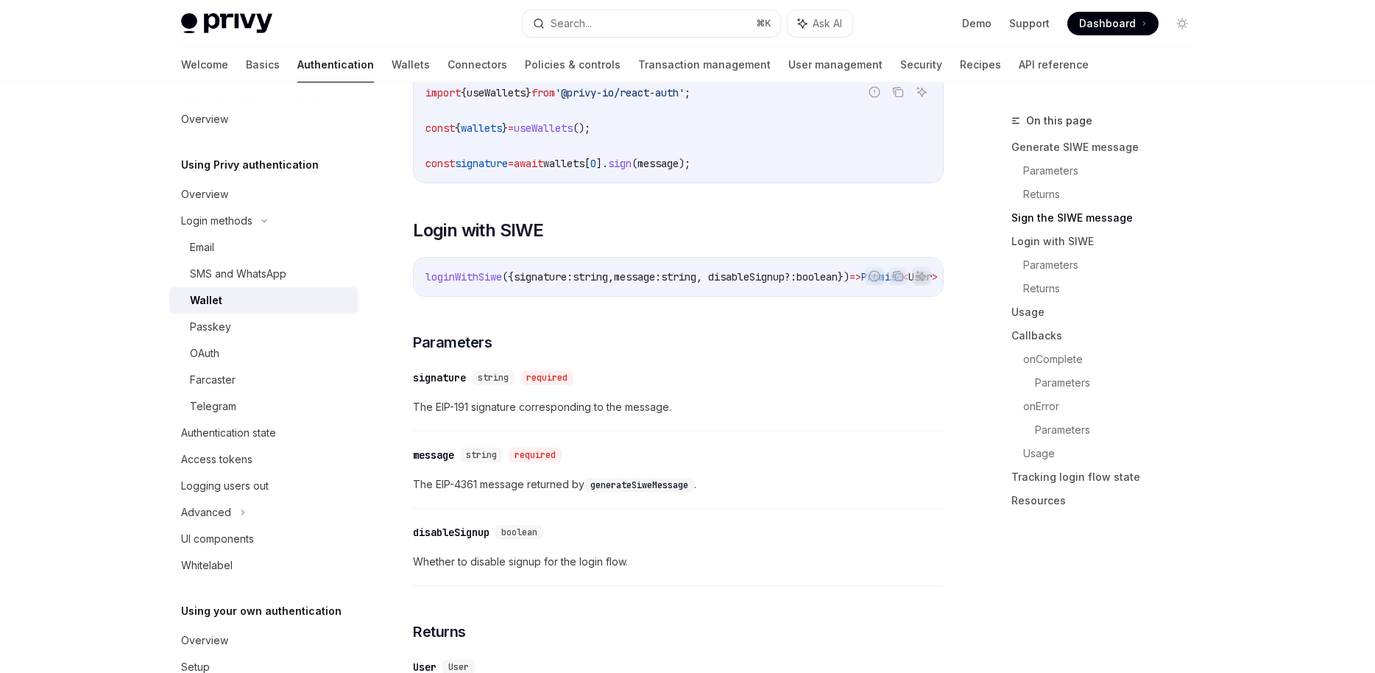
scroll to position [1094, 0]
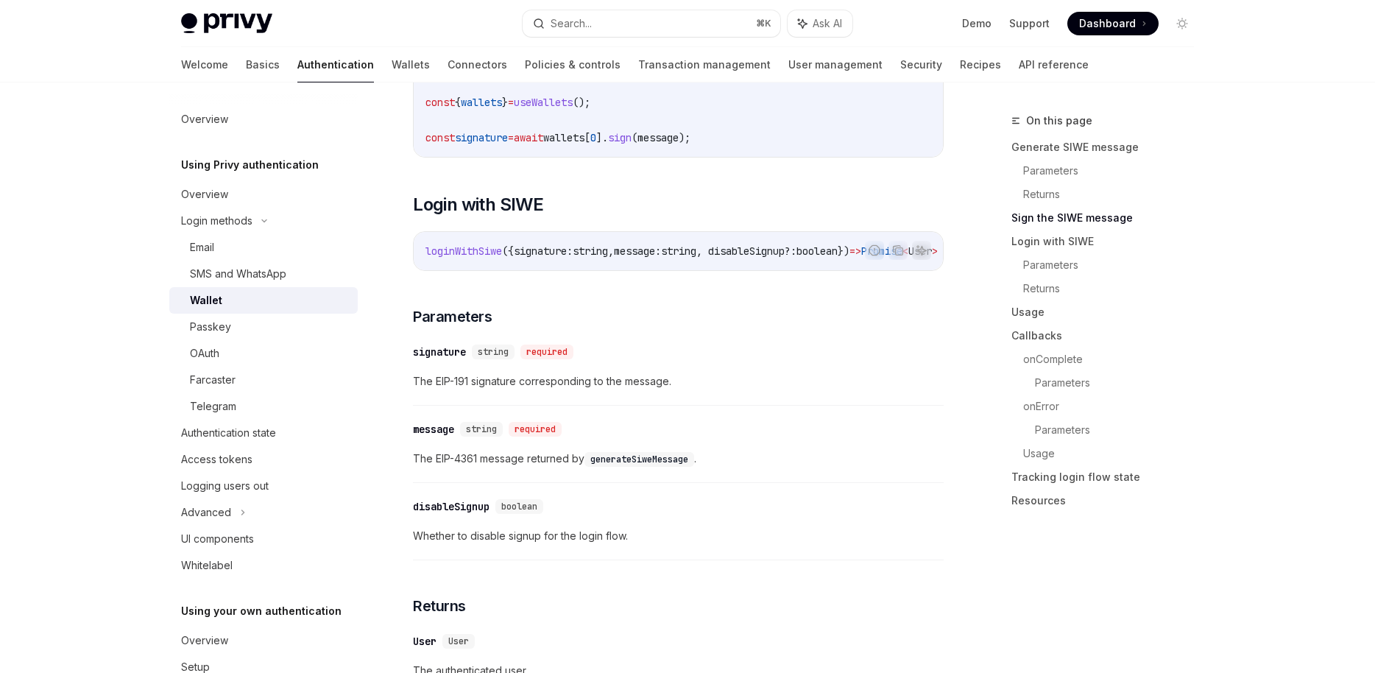
click at [622, 406] on div "​ signature string required The EIP-191 signature corresponding to the message." at bounding box center [678, 371] width 531 height 70
click at [608, 255] on span "string" at bounding box center [590, 250] width 35 height 13
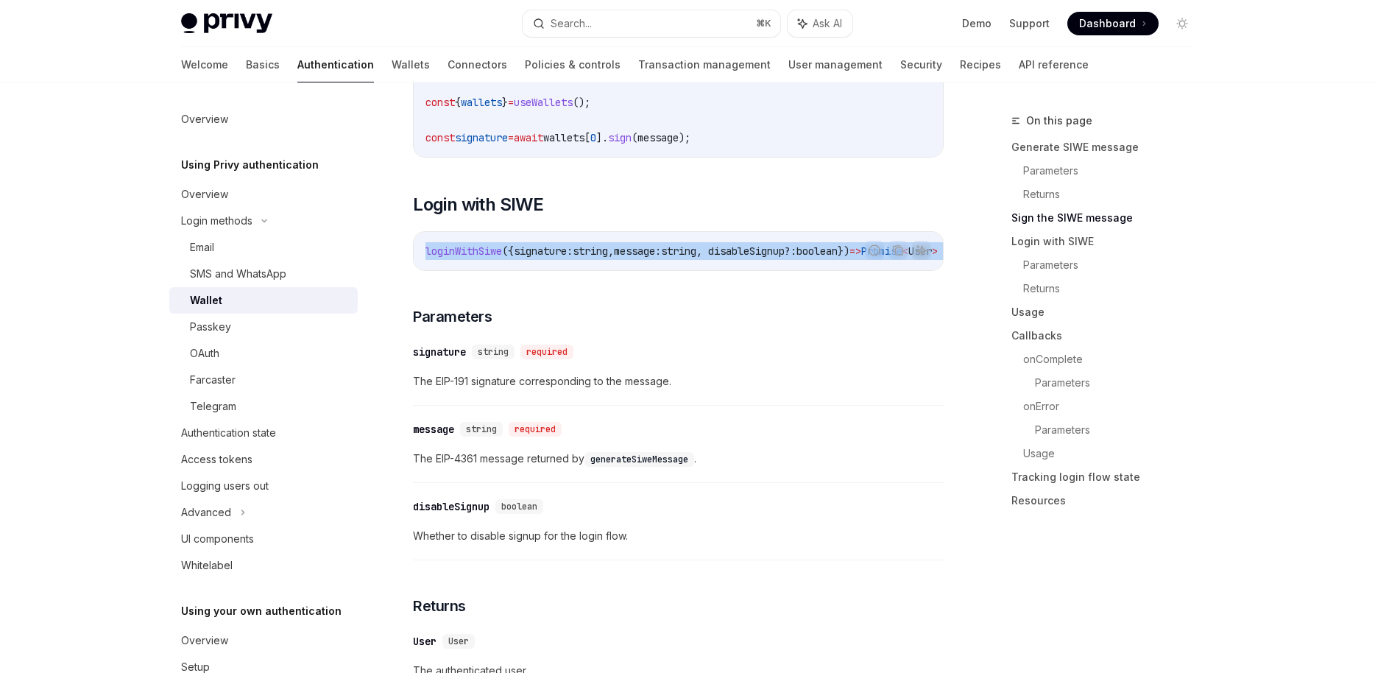
click at [569, 257] on span "signature:" at bounding box center [543, 250] width 59 height 13
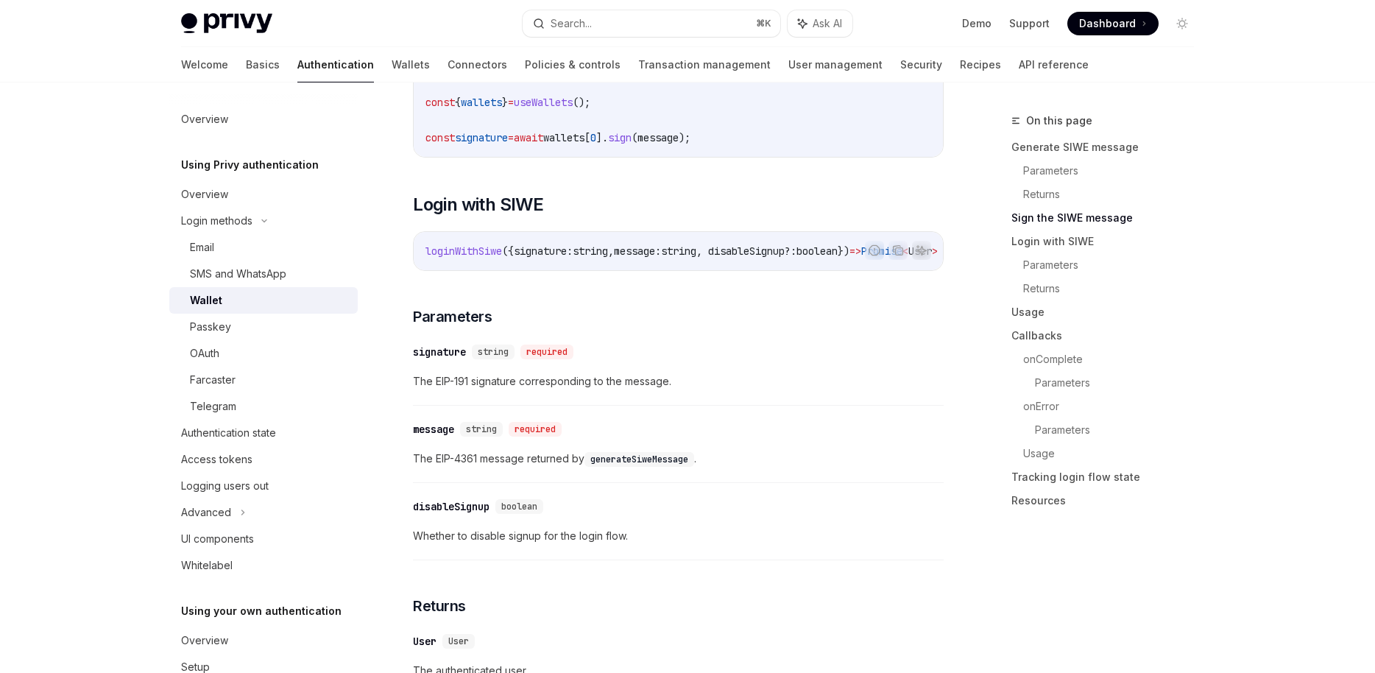
click at [569, 257] on span "signature:" at bounding box center [543, 250] width 59 height 13
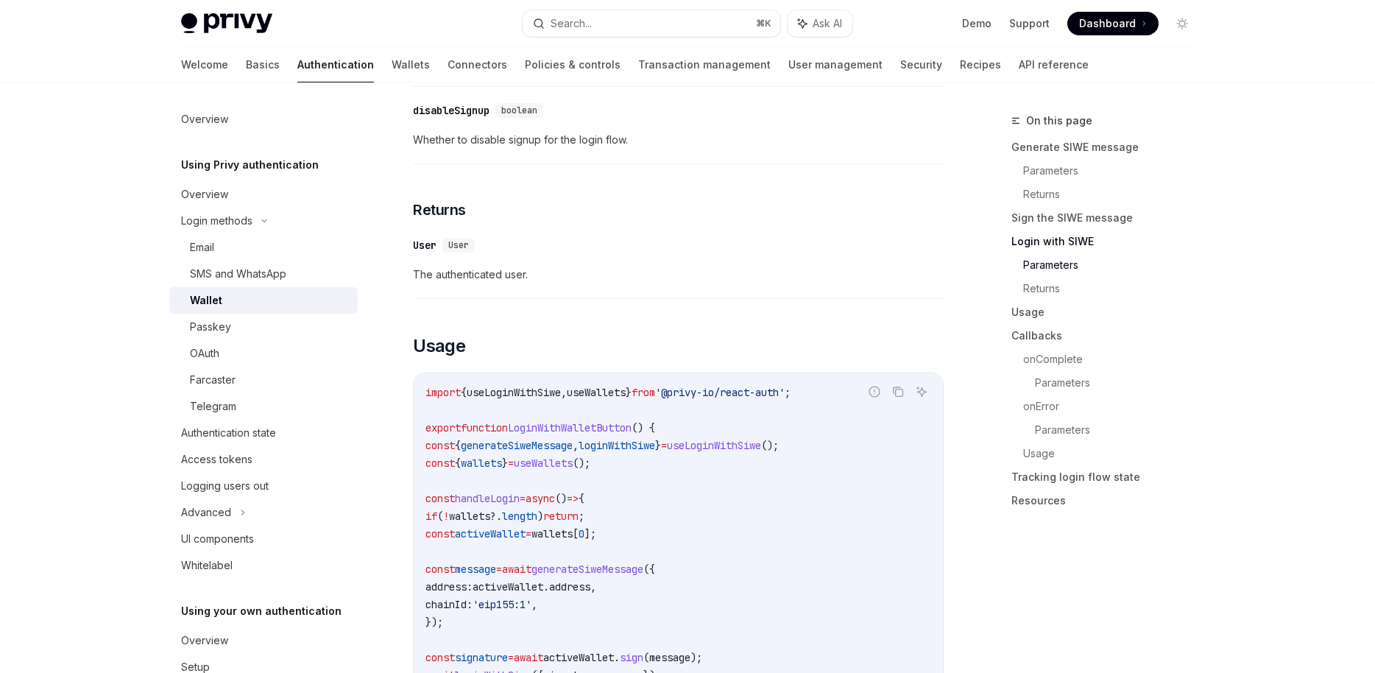
scroll to position [1491, 0]
click at [569, 252] on div "​ User User" at bounding box center [671, 244] width 516 height 18
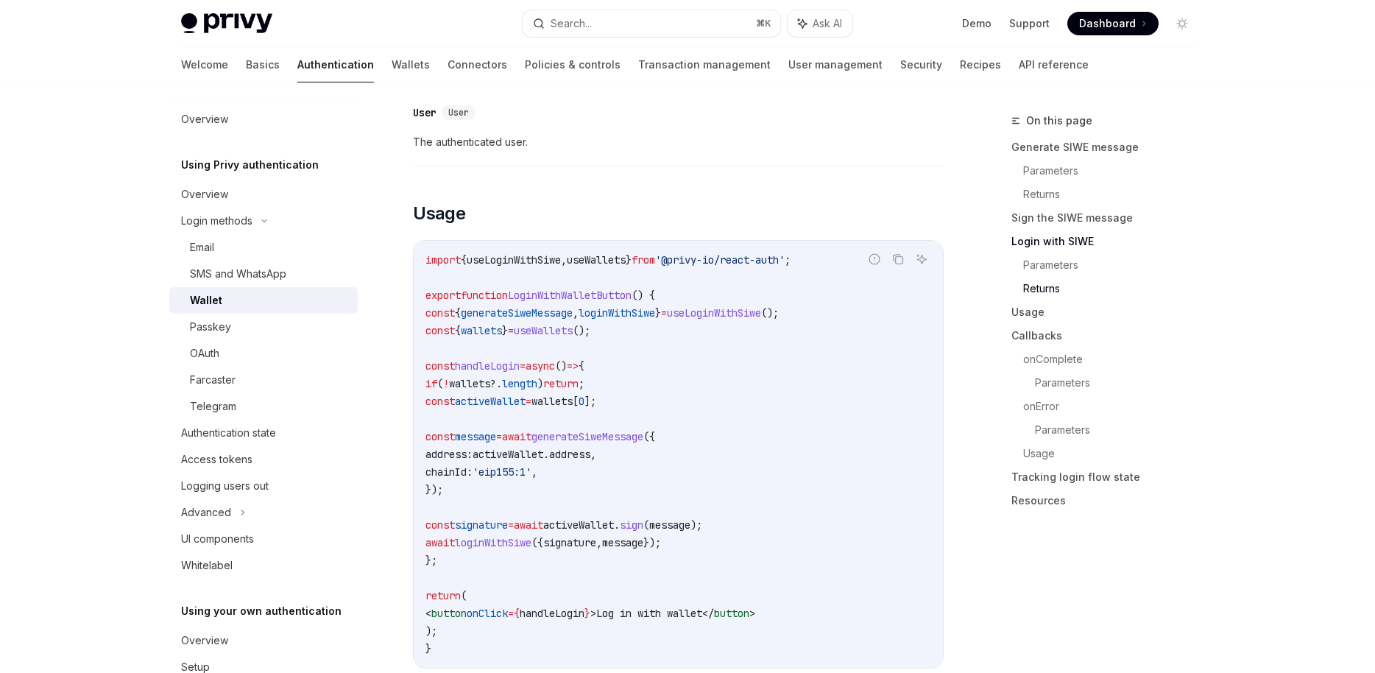
scroll to position [1708, 0]
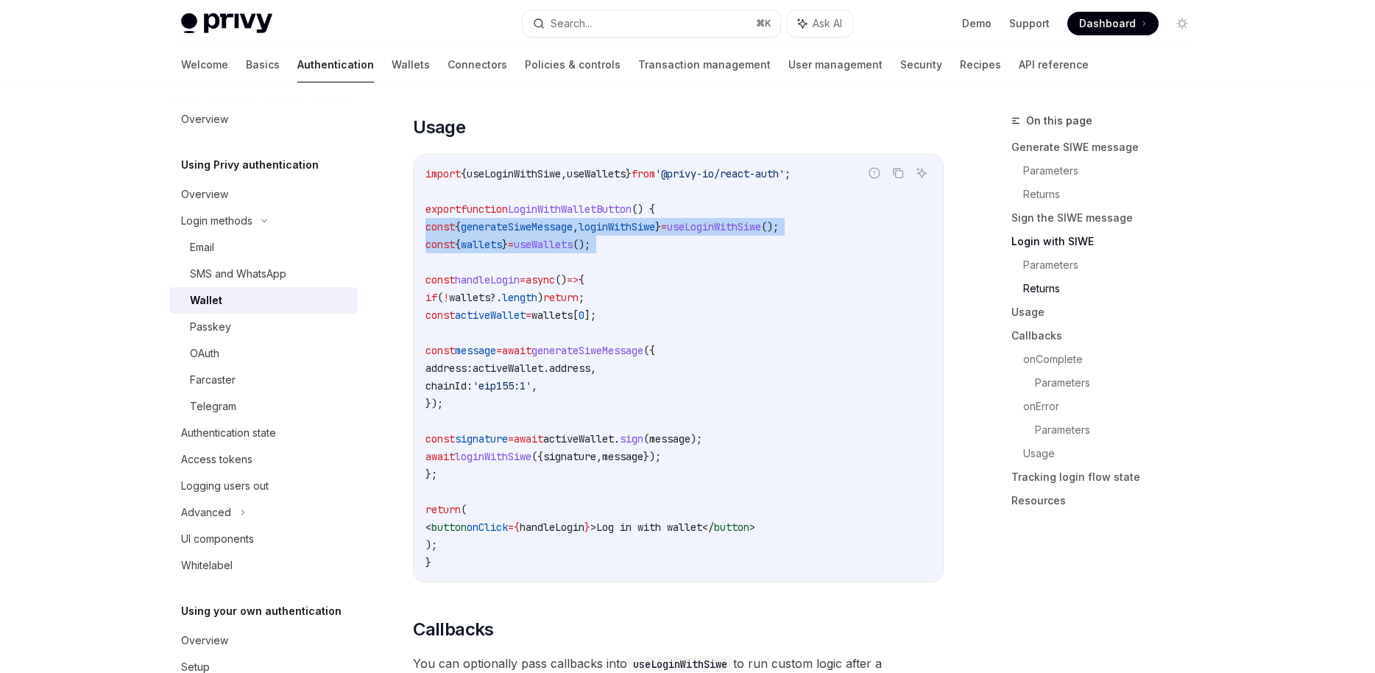
drag, startPoint x: 556, startPoint y: 272, endPoint x: 424, endPoint y: 241, distance: 135.5
click at [424, 241] on div "import { useLoginWithSiwe , useWallets } from '@privy-io/react-auth' ; export f…" at bounding box center [678, 368] width 529 height 427
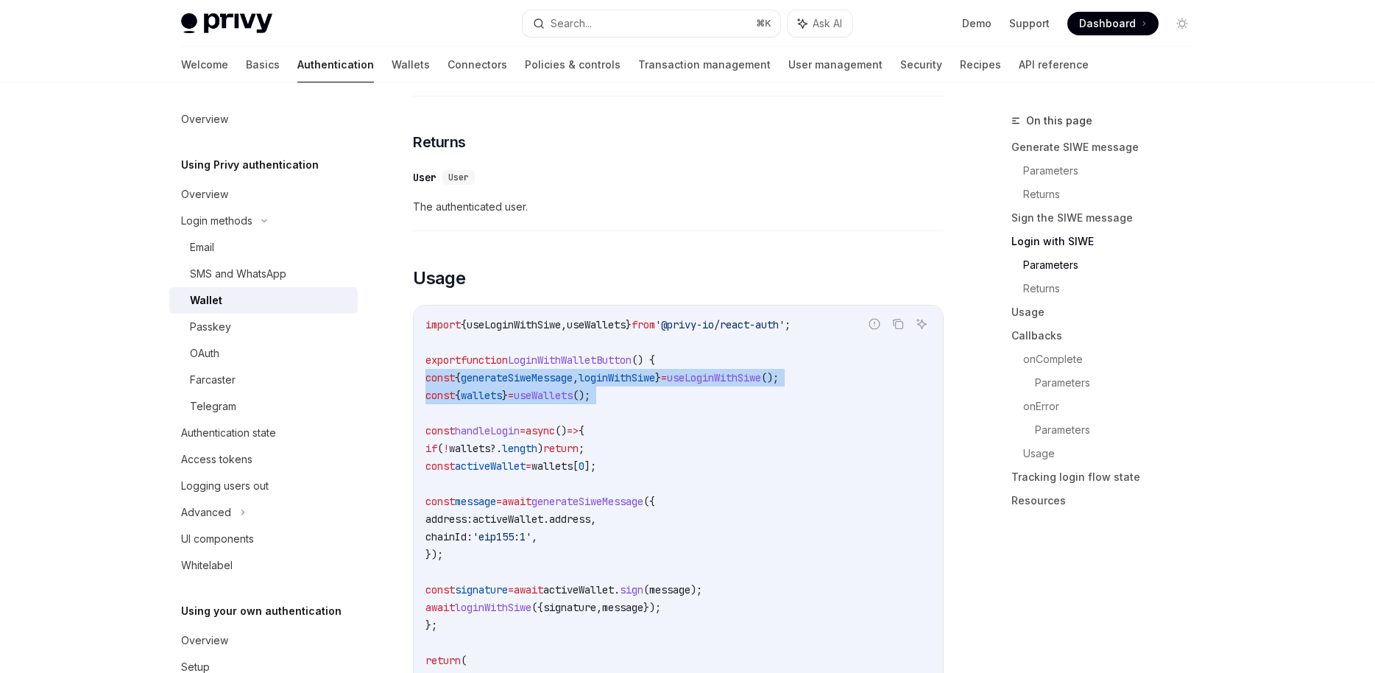
click at [641, 318] on div "import { useLoginWithSiwe , useWallets } from '@privy-io/react-auth' ; export f…" at bounding box center [678, 518] width 529 height 427
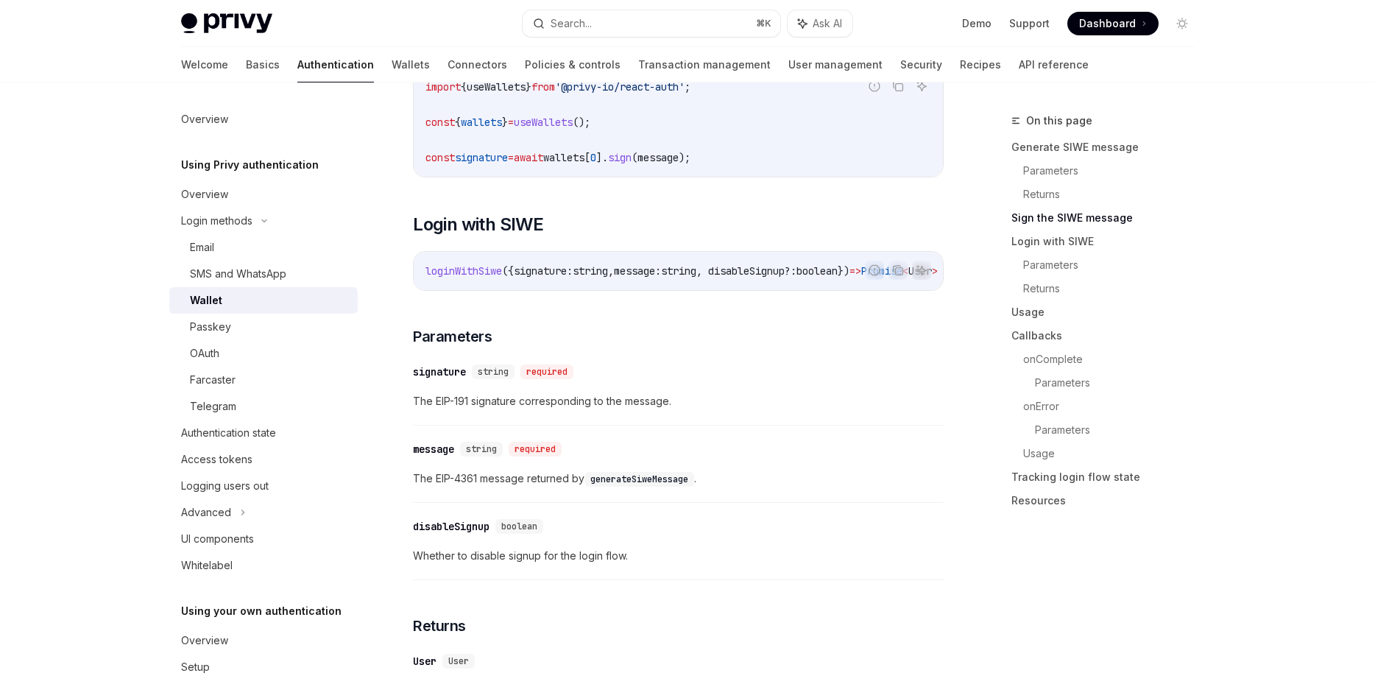
scroll to position [996, 0]
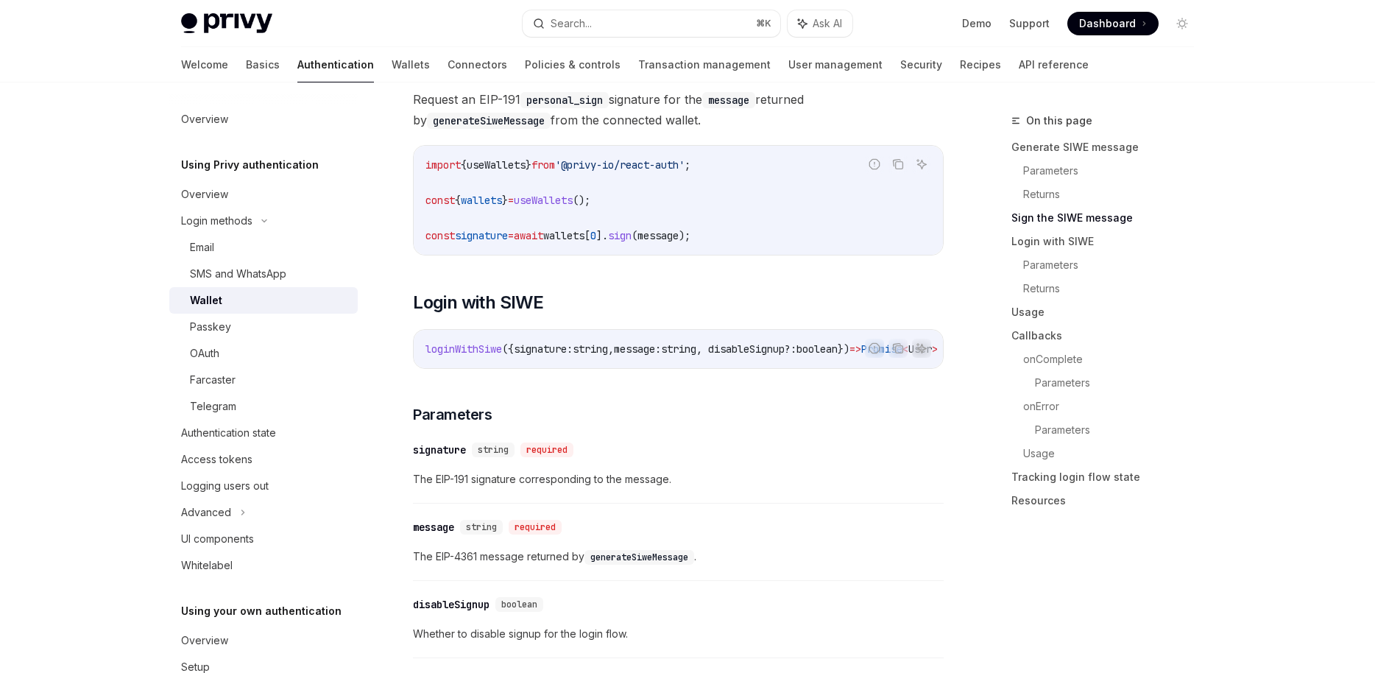
click at [481, 355] on span "loginWithSiwe" at bounding box center [463, 348] width 77 height 13
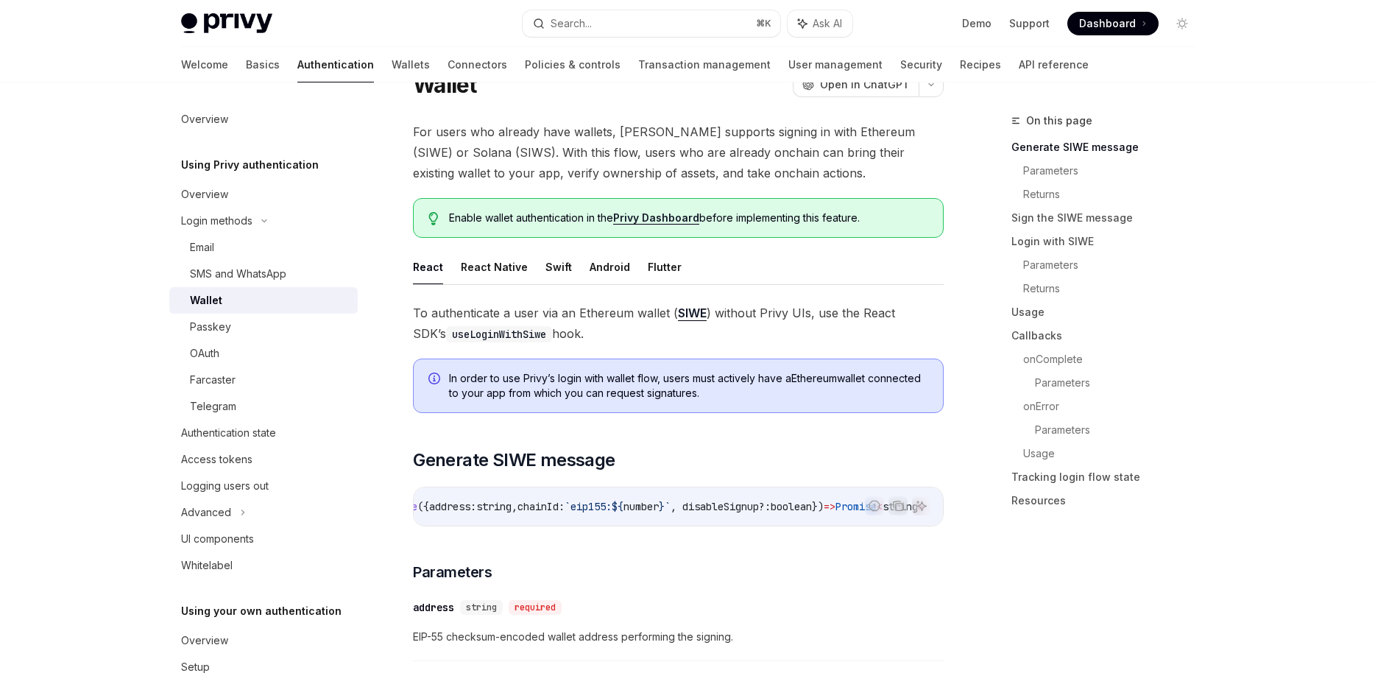
scroll to position [125, 0]
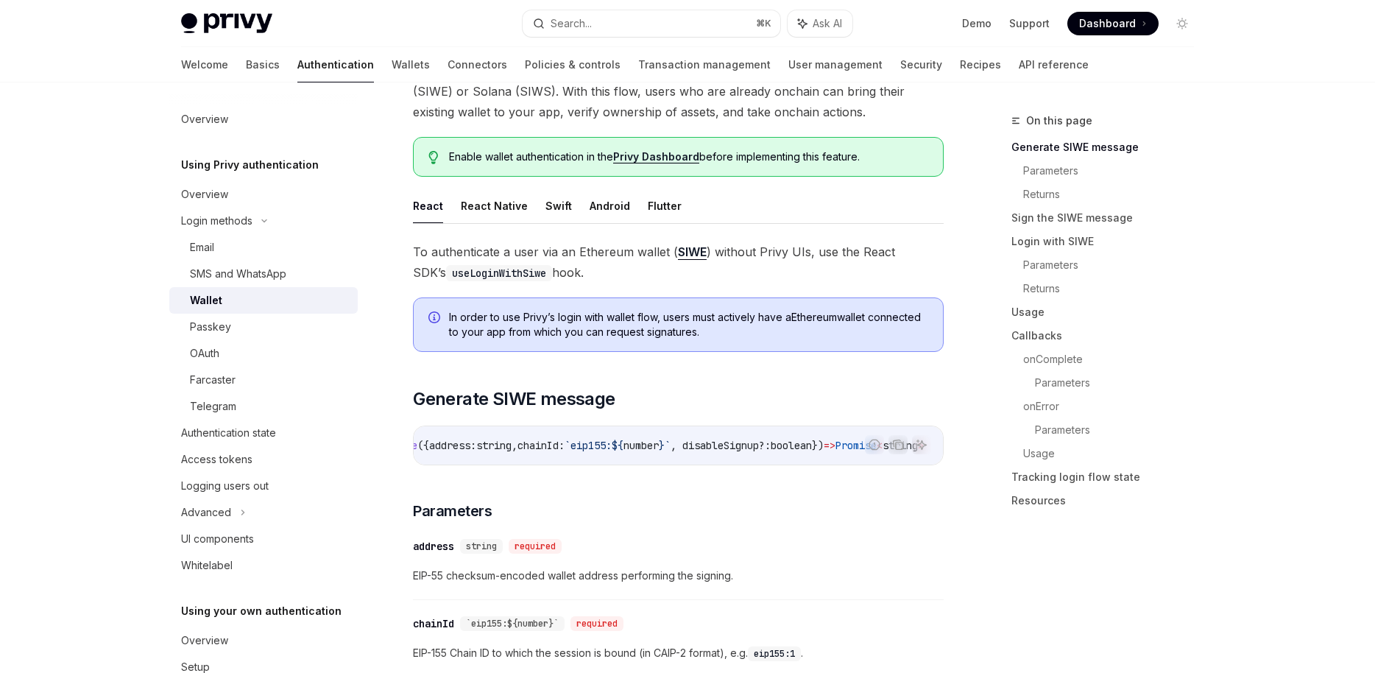
drag, startPoint x: 533, startPoint y: 249, endPoint x: 649, endPoint y: 263, distance: 117.1
click at [649, 263] on span "To authenticate a user via an Ethereum wallet ( SIWE ) without Privy UIs, use t…" at bounding box center [678, 261] width 531 height 41
click at [628, 271] on span "To authenticate a user via an Ethereum wallet ( SIWE ) without Privy UIs, use t…" at bounding box center [678, 261] width 531 height 41
drag, startPoint x: 604, startPoint y: 271, endPoint x: 603, endPoint y: 238, distance: 32.4
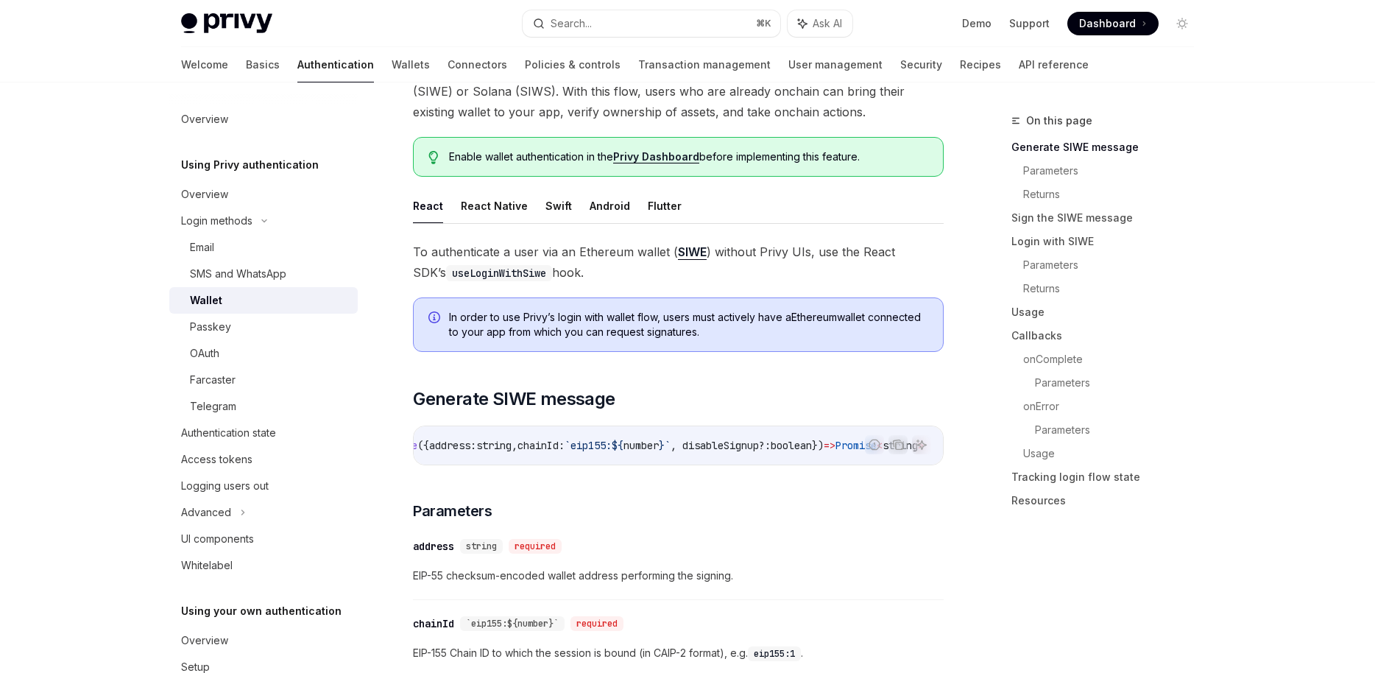
click at [611, 281] on span "To authenticate a user via an Ethereum wallet ( SIWE ) without Privy UIs, use t…" at bounding box center [678, 261] width 531 height 41
drag, startPoint x: 587, startPoint y: 275, endPoint x: 585, endPoint y: 230, distance: 44.9
click at [578, 275] on span "To authenticate a user via an Ethereum wallet ( SIWE ) without Privy UIs, use t…" at bounding box center [678, 261] width 531 height 41
drag, startPoint x: 562, startPoint y: 275, endPoint x: 564, endPoint y: 252, distance: 23.7
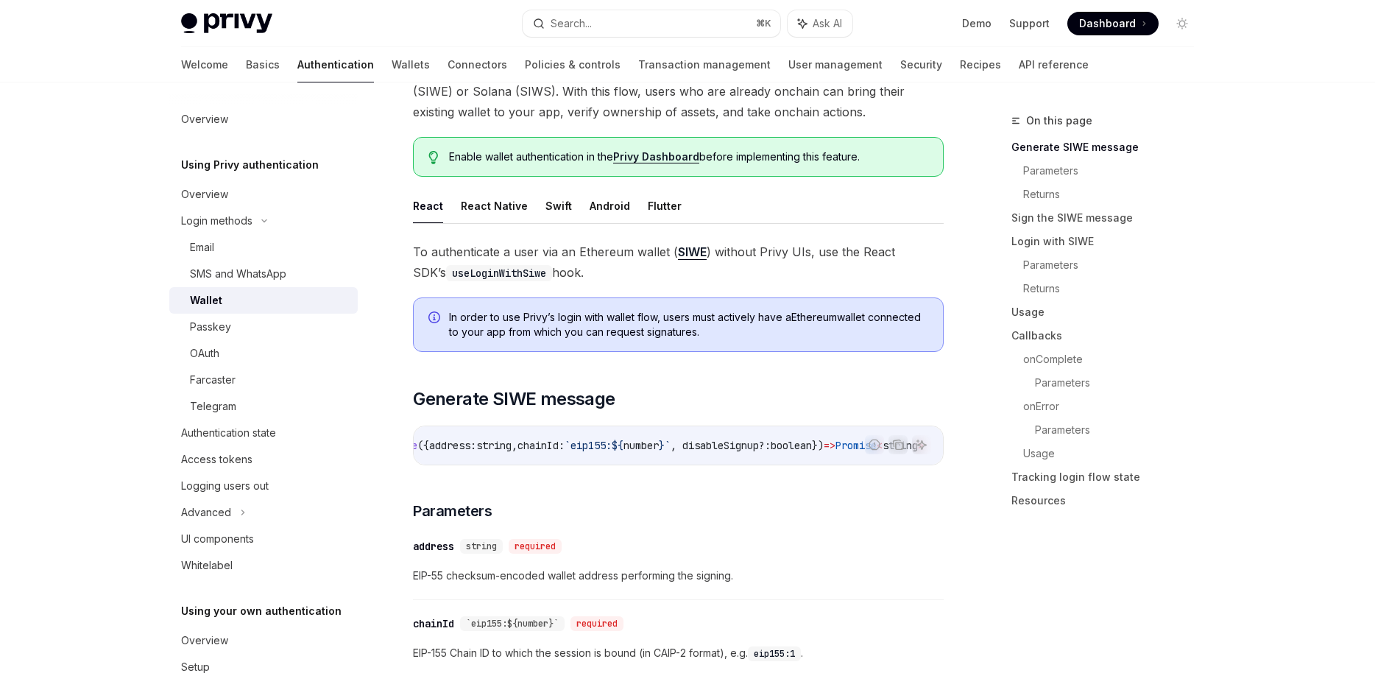
click at [564, 252] on span "To authenticate a user via an Ethereum wallet ( SIWE ) without Privy UIs, use t…" at bounding box center [678, 261] width 531 height 41
click at [576, 270] on span "To authenticate a user via an Ethereum wallet ( SIWE ) without Privy UIs, use t…" at bounding box center [678, 261] width 531 height 41
drag, startPoint x: 562, startPoint y: 272, endPoint x: 563, endPoint y: 239, distance: 32.4
click at [557, 278] on span "To authenticate a user via an Ethereum wallet ( SIWE ) without Privy UIs, use t…" at bounding box center [678, 261] width 531 height 41
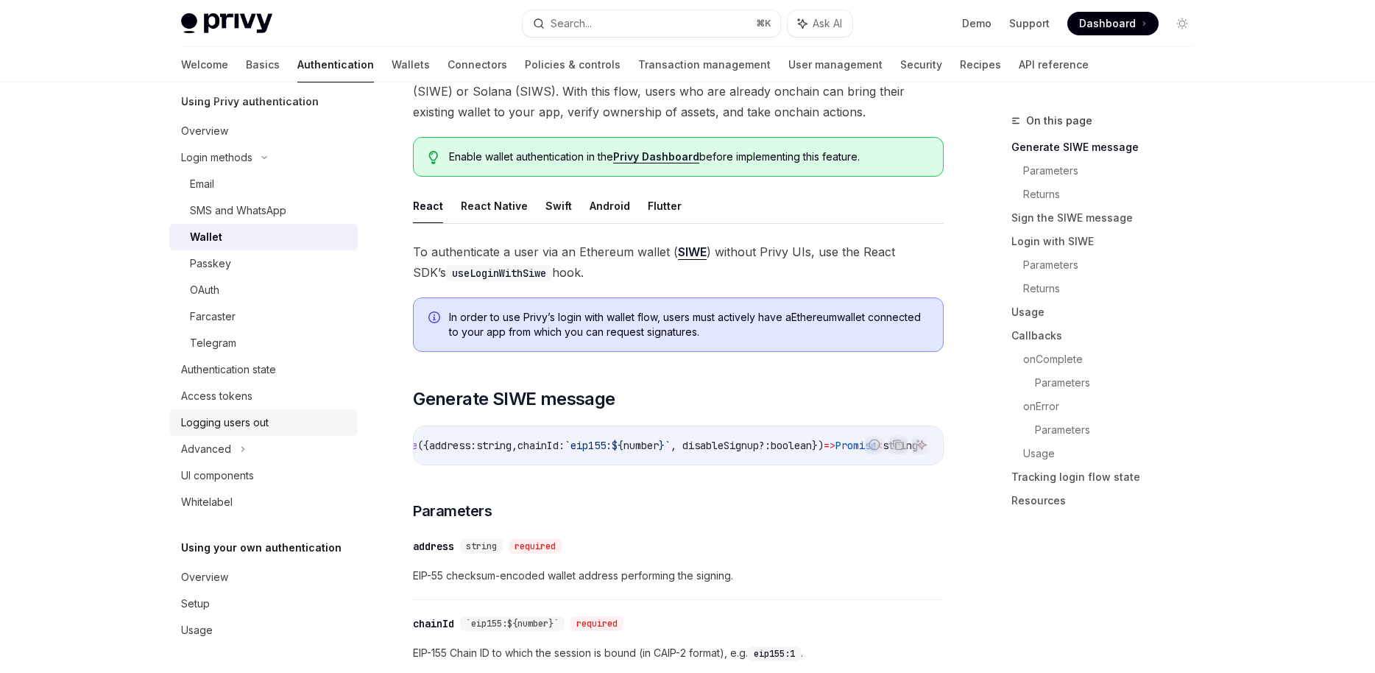
scroll to position [0, 0]
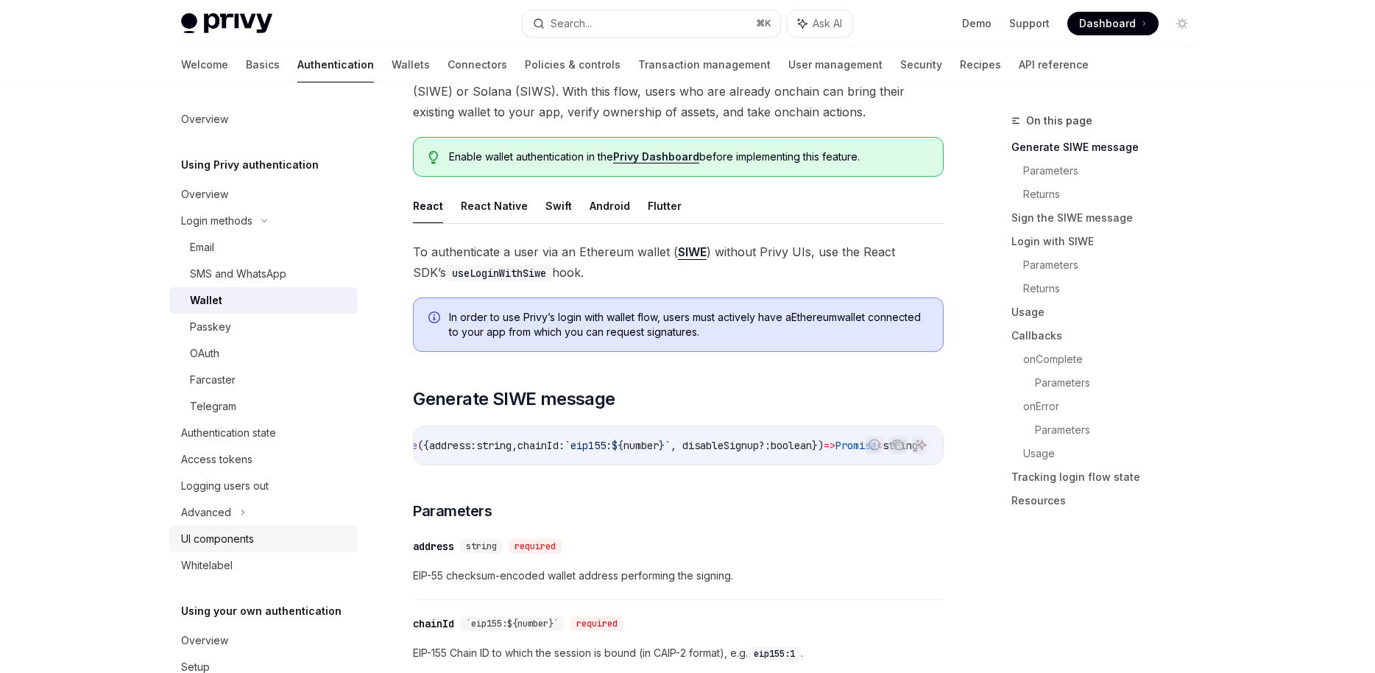
click at [259, 534] on div "UI components" at bounding box center [265, 539] width 168 height 18
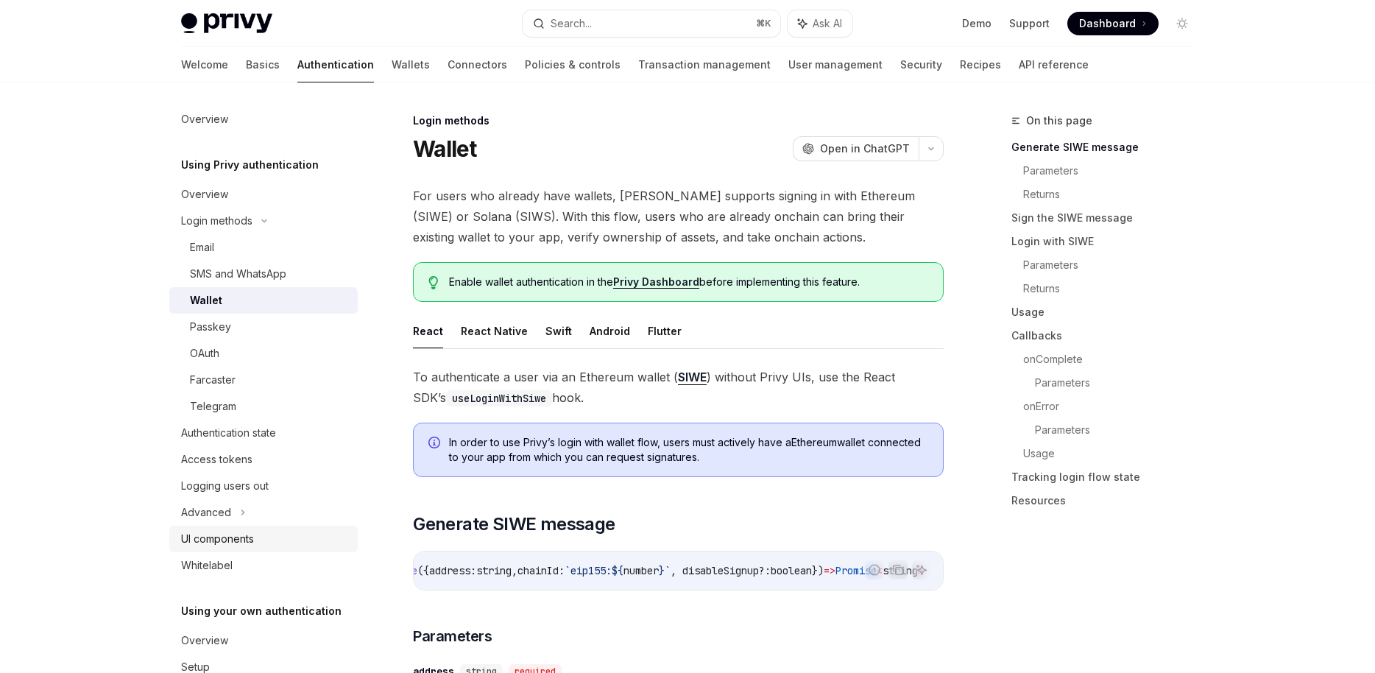
type textarea "*"
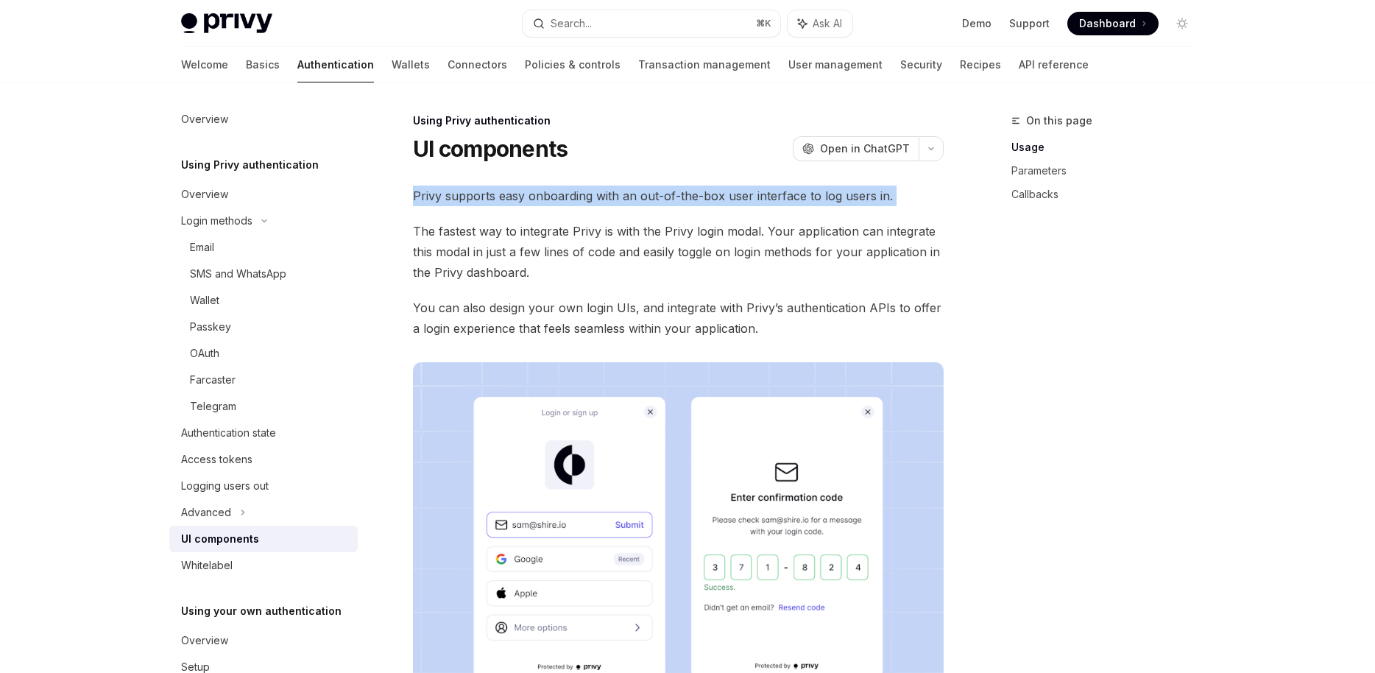
drag, startPoint x: 464, startPoint y: 182, endPoint x: 475, endPoint y: 214, distance: 34.2
click at [459, 223] on span "The fastest way to integrate Privy is with the Privy login modal. Your applicat…" at bounding box center [678, 252] width 531 height 62
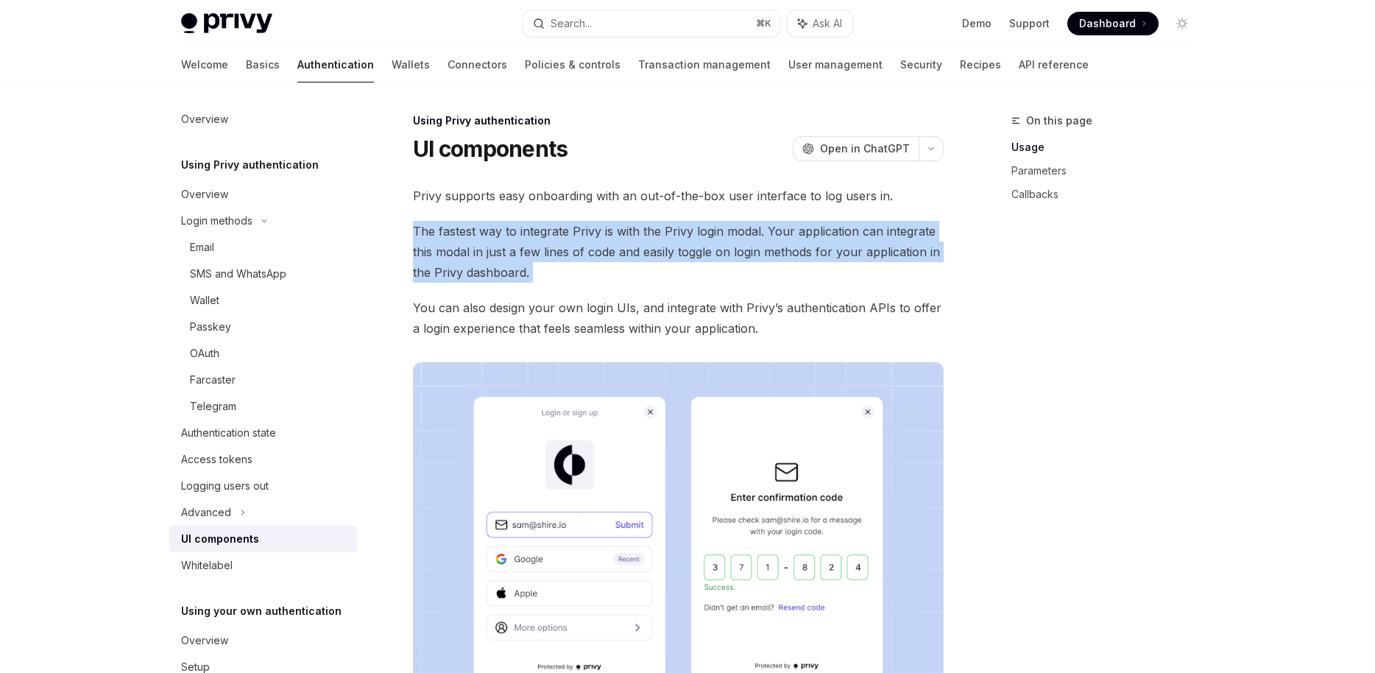
drag, startPoint x: 506, startPoint y: 219, endPoint x: 524, endPoint y: 292, distance: 75.9
click at [521, 311] on span "You can also design your own login UIs, and integrate with Privy’s authenticati…" at bounding box center [678, 317] width 531 height 41
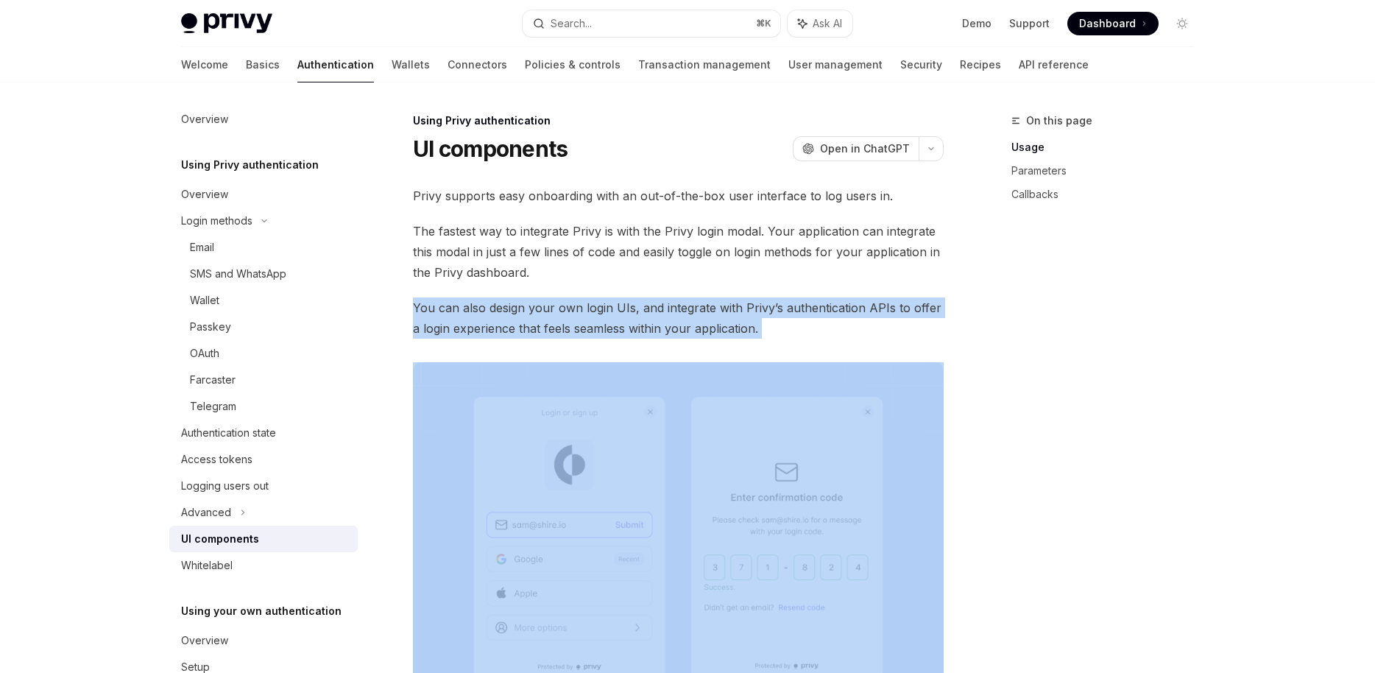
drag, startPoint x: 510, startPoint y: 290, endPoint x: 521, endPoint y: 341, distance: 52.7
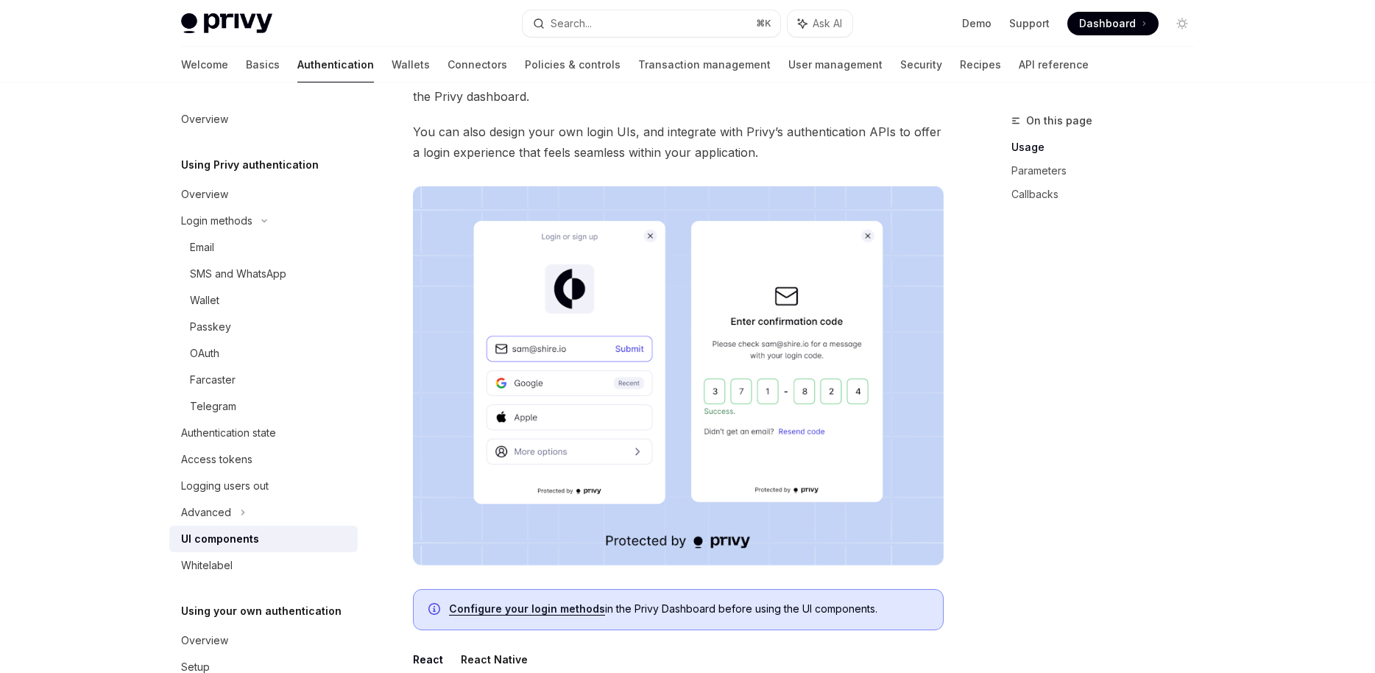
scroll to position [71, 0]
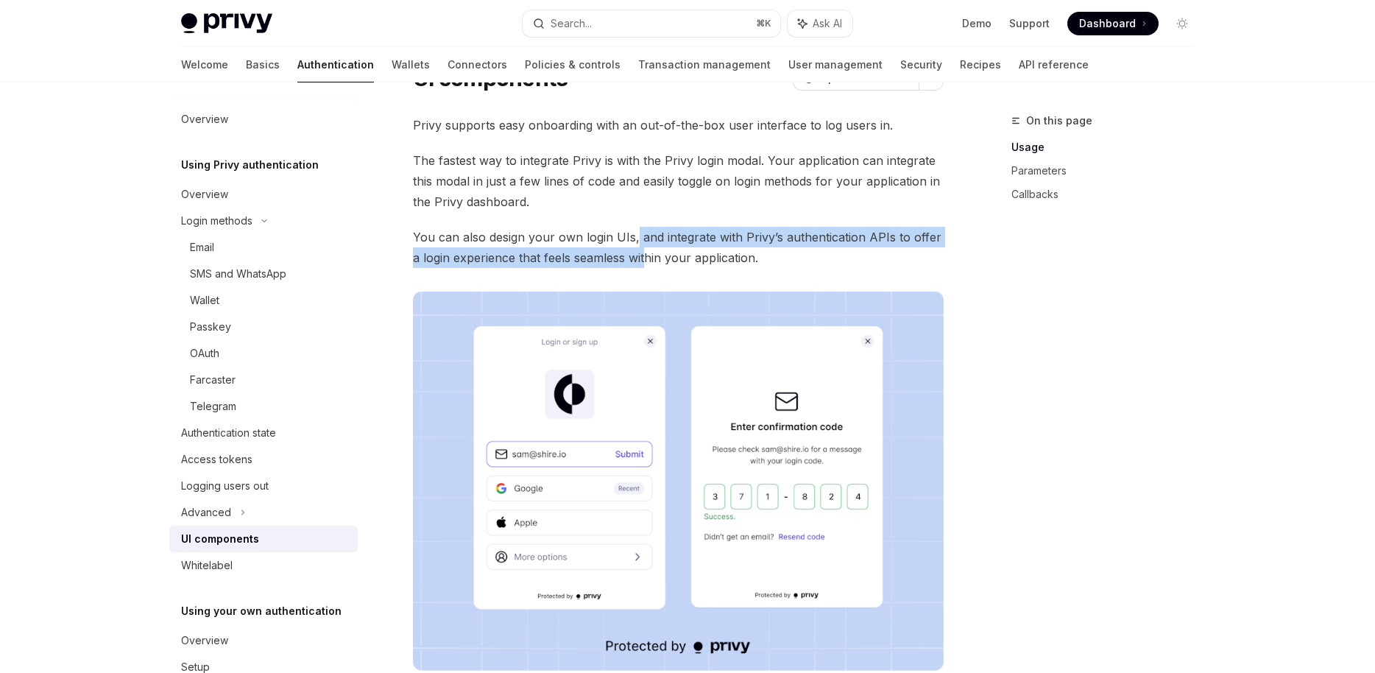
drag, startPoint x: 633, startPoint y: 236, endPoint x: 633, endPoint y: 266, distance: 30.2
click at [633, 266] on span "You can also design your own login UIs, and integrate with Privy’s authenticati…" at bounding box center [678, 247] width 531 height 41
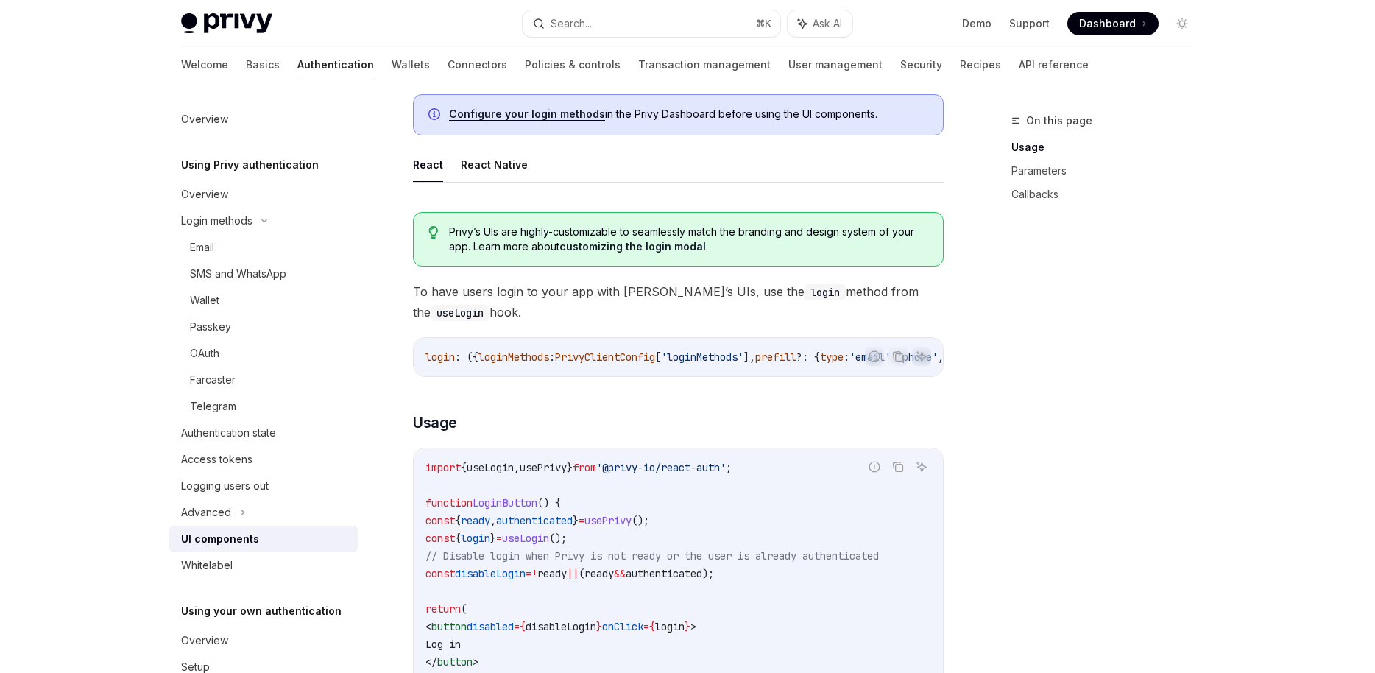
scroll to position [917, 0]
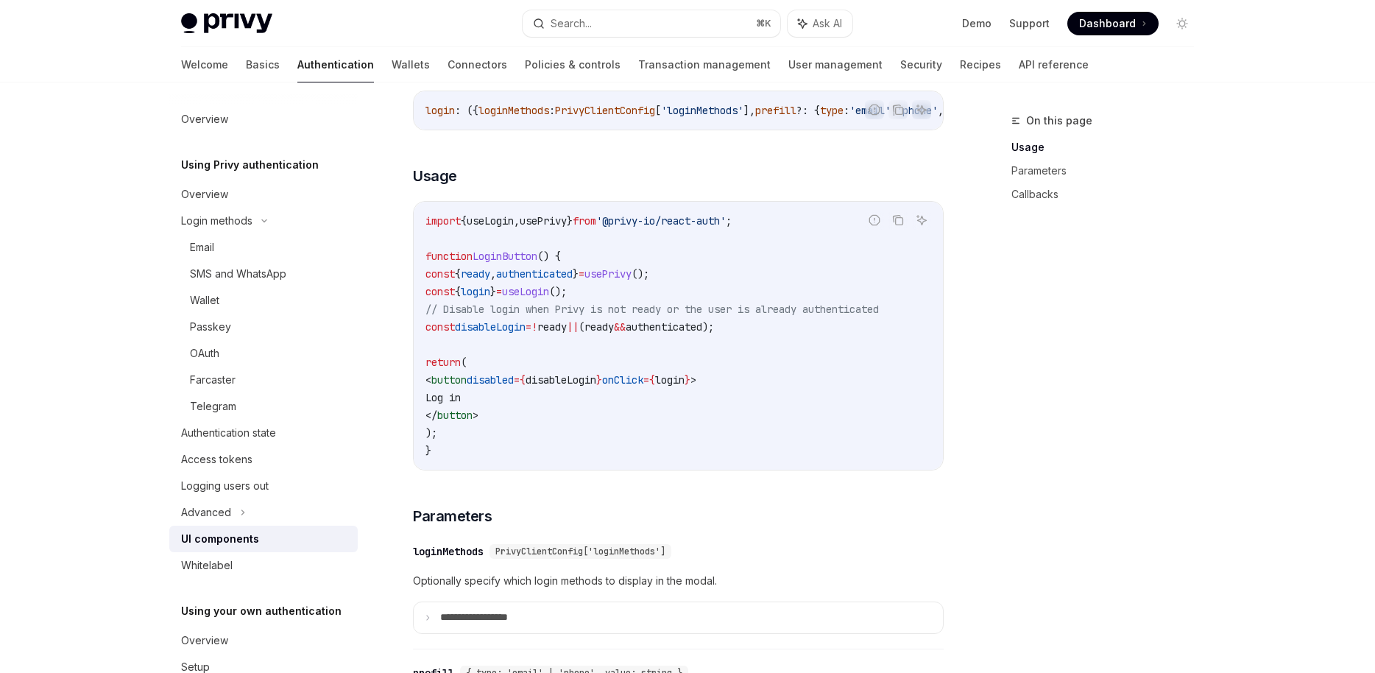
click at [615, 309] on span "// Disable login when Privy is not ready or the user is already authenticated" at bounding box center [651, 308] width 453 height 13
click at [549, 298] on span "useLogin" at bounding box center [525, 291] width 47 height 13
click at [596, 306] on code "import { useLogin , usePrivy } from '@privy-io/react-auth' ; function LoginButt…" at bounding box center [678, 335] width 506 height 247
click at [549, 298] on span "useLogin" at bounding box center [525, 291] width 47 height 13
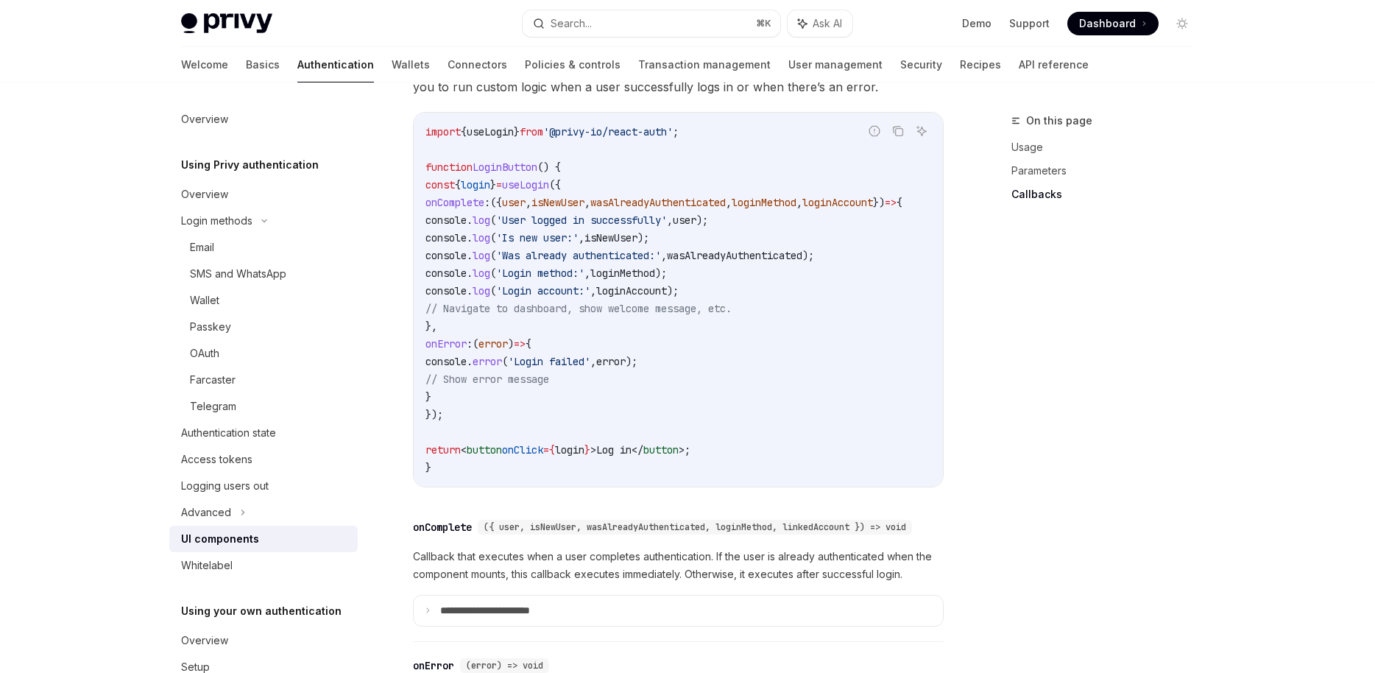
scroll to position [1802, 0]
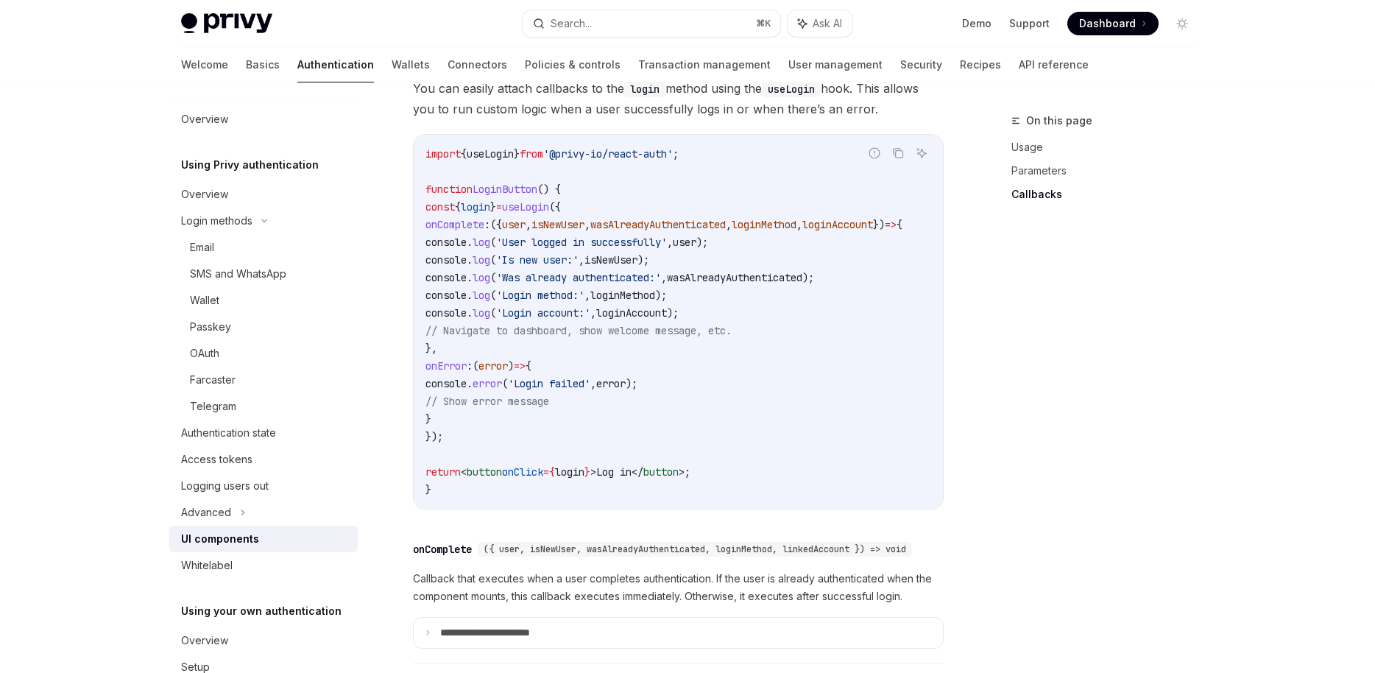
click at [582, 298] on code "import { useLogin } from '@privy-io/react-auth' ; function LoginButton () { con…" at bounding box center [681, 321] width 512 height 353
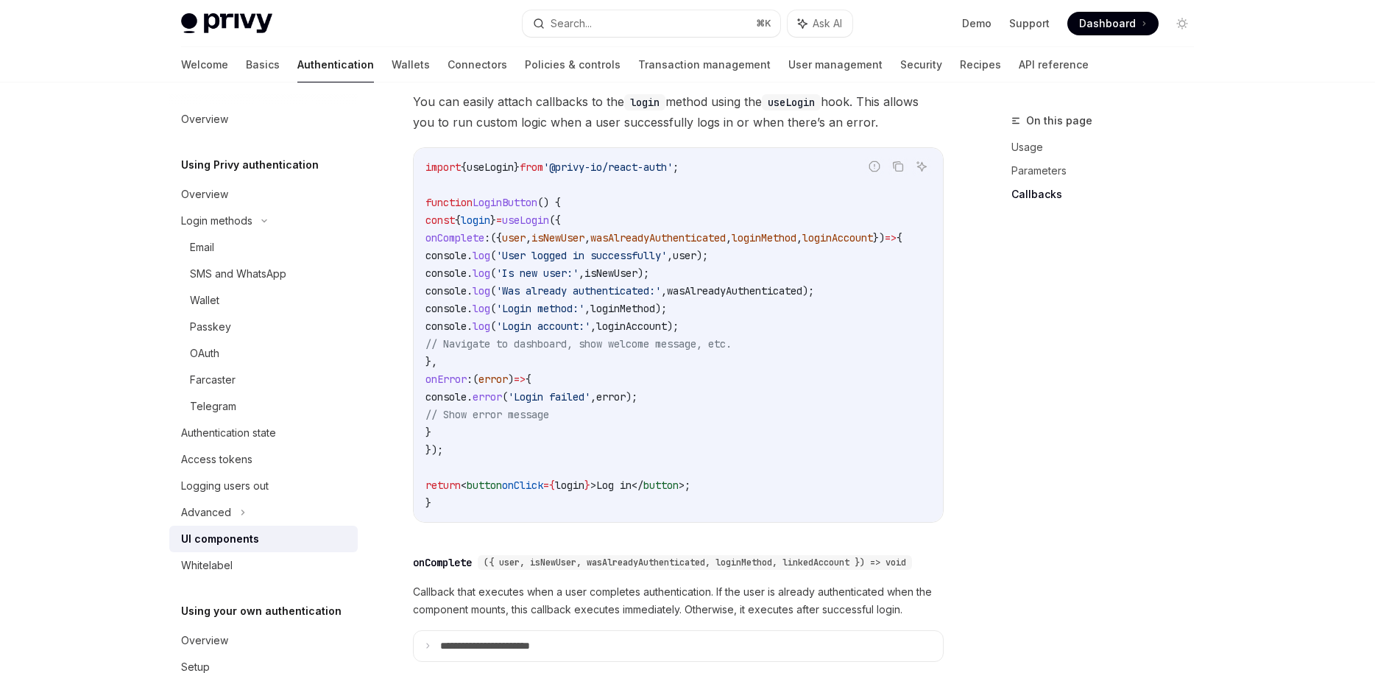
click at [558, 222] on code "import { useLogin } from '@privy-io/react-auth' ; function LoginButton () { con…" at bounding box center [681, 334] width 512 height 353
drag, startPoint x: 448, startPoint y: 229, endPoint x: 514, endPoint y: 470, distance: 249.4
click at [514, 470] on code "import { useLogin } from '@privy-io/react-auth' ; function LoginButton () { con…" at bounding box center [681, 334] width 512 height 353
copy code "const { login } = useLogin ({ onComplete : ({ user , isNewUser , wasAlreadyAuth…"
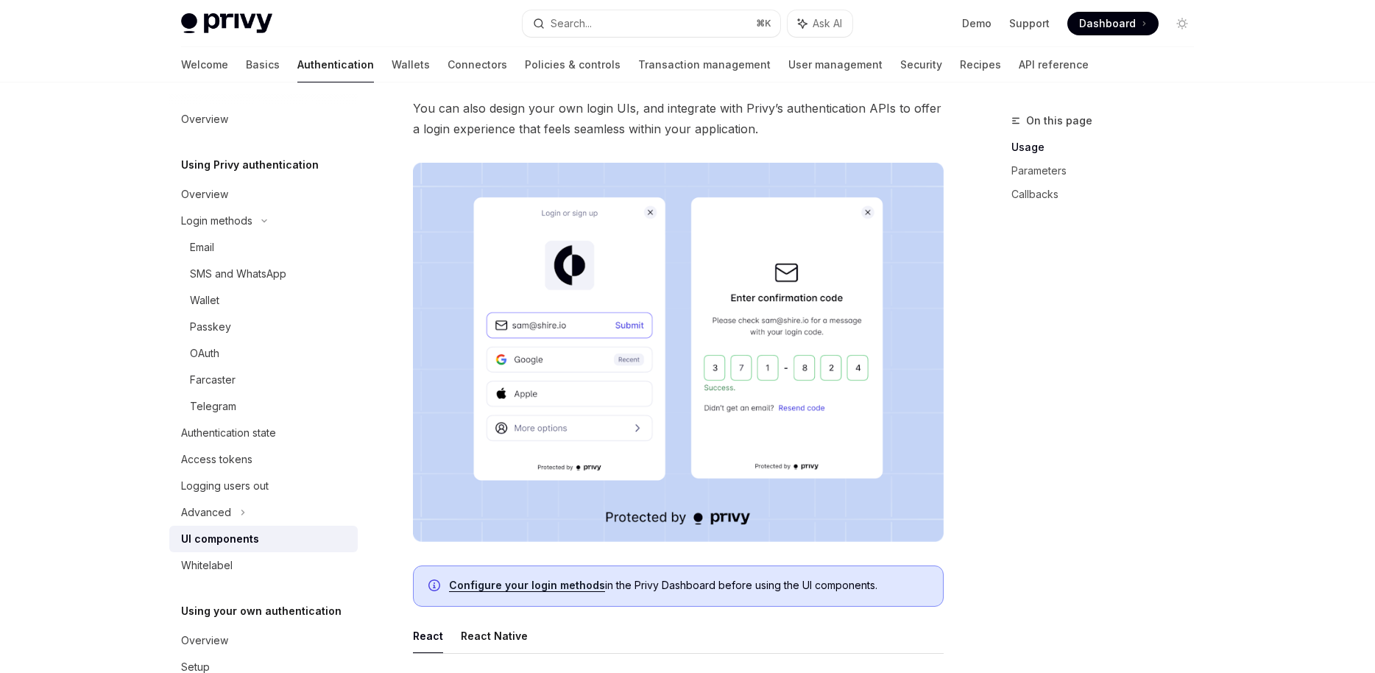
scroll to position [74, 0]
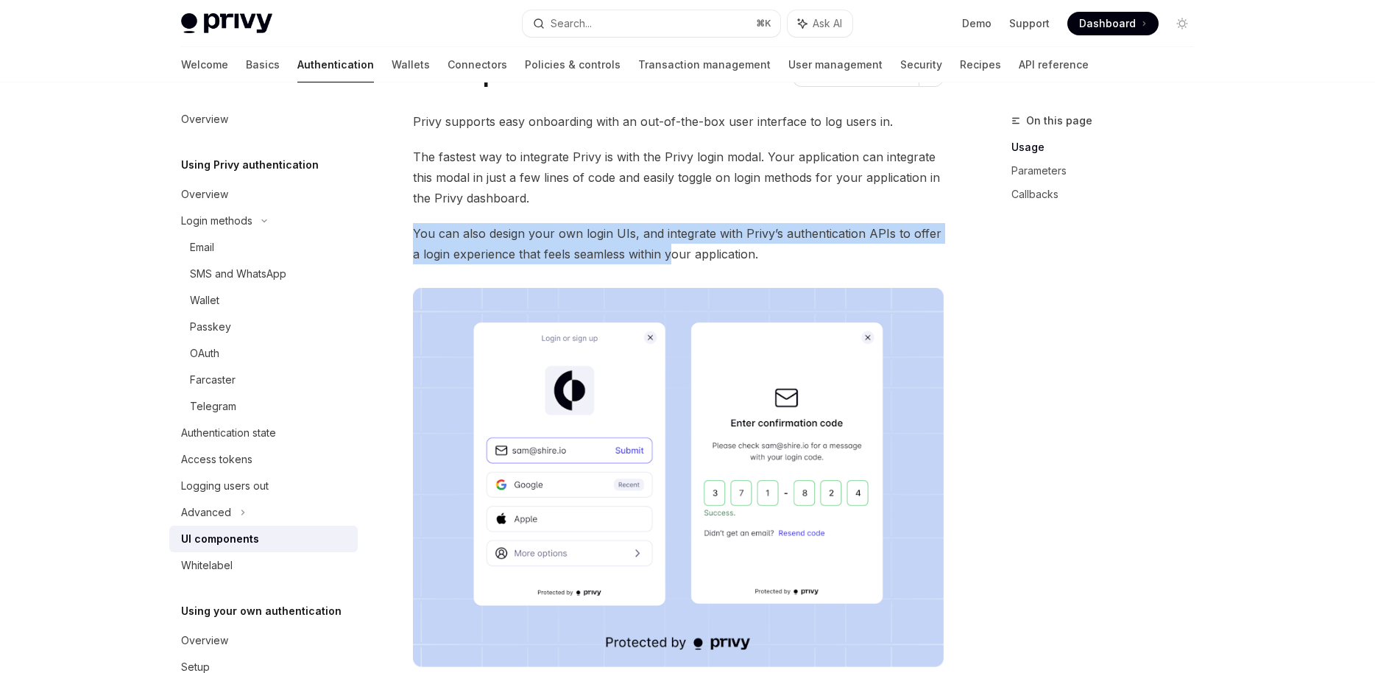
drag, startPoint x: 662, startPoint y: 219, endPoint x: 661, endPoint y: 261, distance: 42.0
drag, startPoint x: 645, startPoint y: 213, endPoint x: 646, endPoint y: 255, distance: 41.2
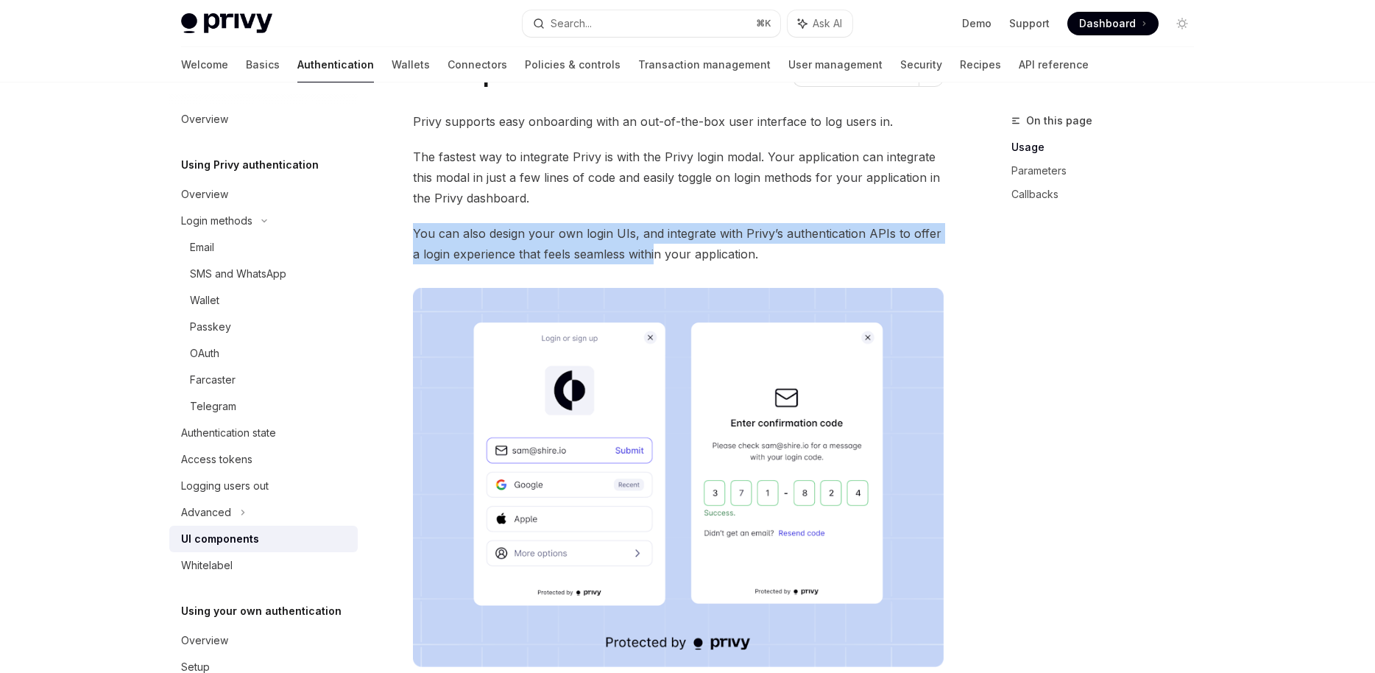
click at [665, 206] on span "The fastest way to integrate Privy is with the Privy login modal. Your applicat…" at bounding box center [678, 177] width 531 height 62
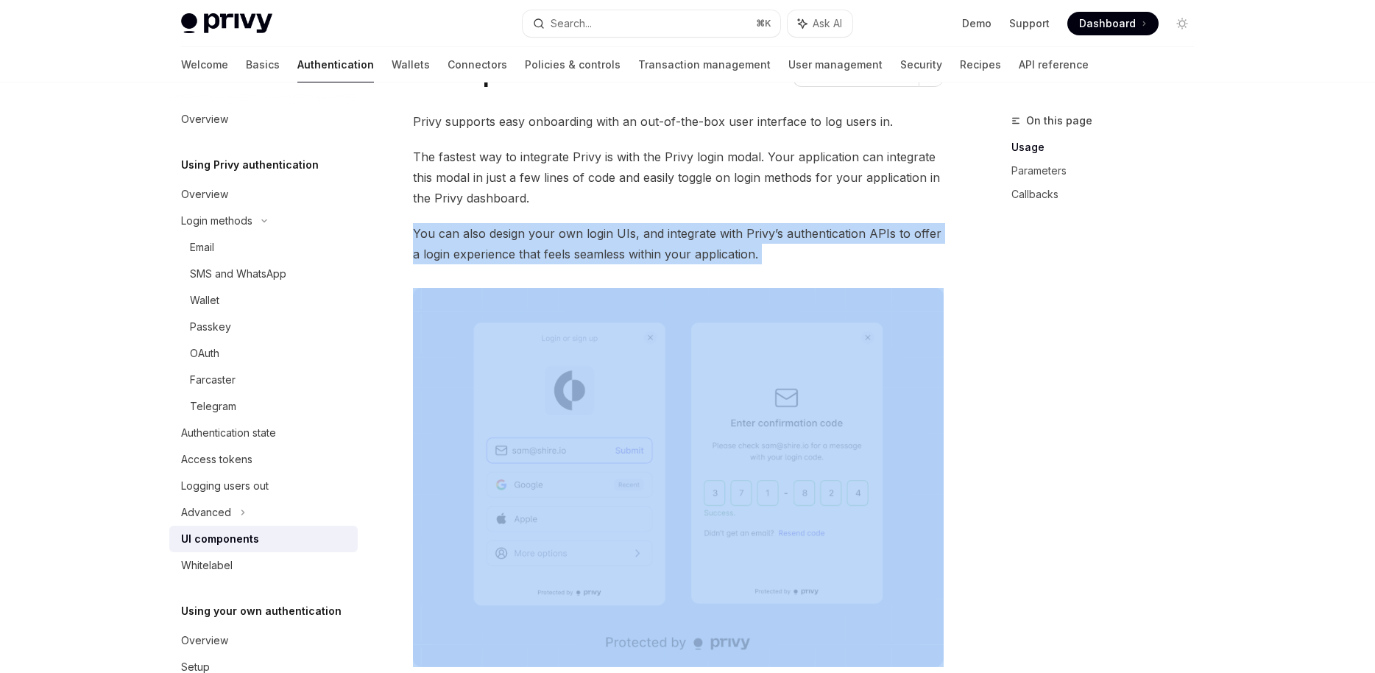
drag, startPoint x: 630, startPoint y: 214, endPoint x: 639, endPoint y: 288, distance: 74.9
click at [661, 234] on span "You can also design your own login UIs, and integrate with Privy’s authenticati…" at bounding box center [678, 243] width 531 height 41
drag, startPoint x: 618, startPoint y: 201, endPoint x: 623, endPoint y: 286, distance: 85.5
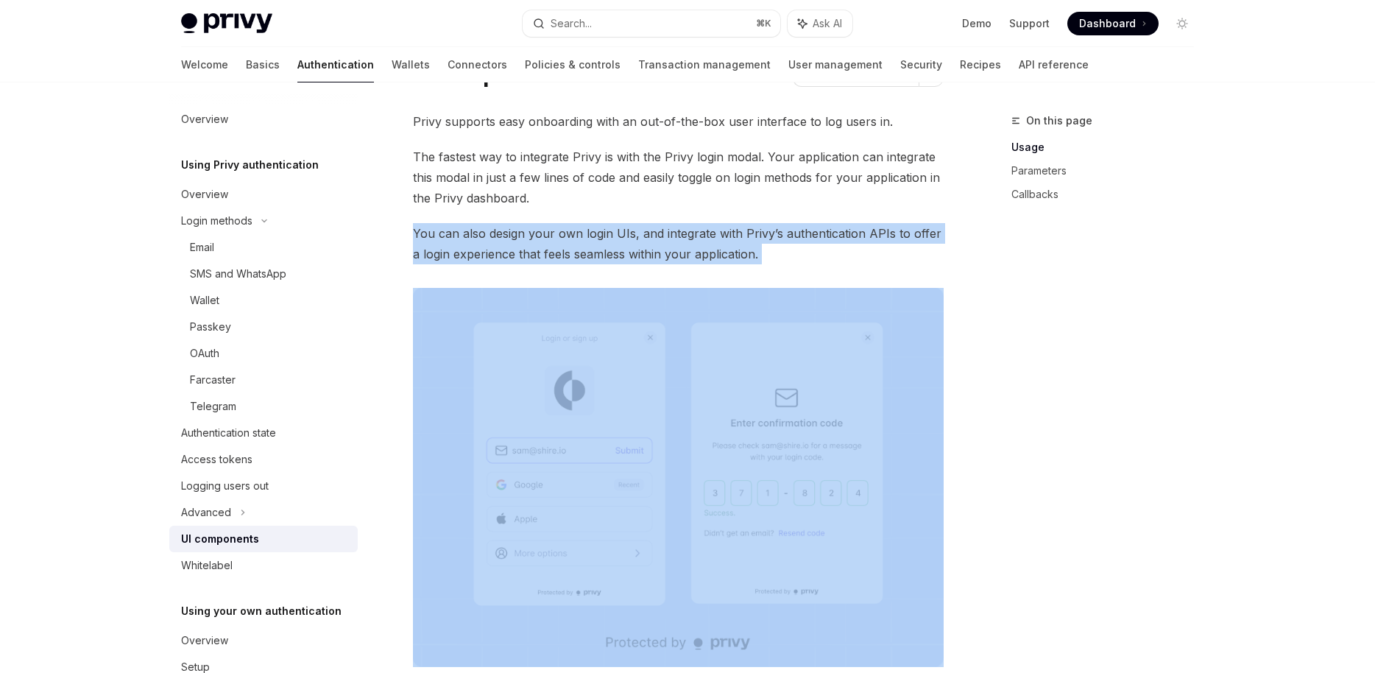
drag, startPoint x: 599, startPoint y: 202, endPoint x: 614, endPoint y: 293, distance: 92.4
click at [607, 246] on span "You can also design your own login UIs, and integrate with Privy’s authenticati…" at bounding box center [678, 243] width 531 height 41
drag, startPoint x: 592, startPoint y: 205, endPoint x: 595, endPoint y: 303, distance: 97.9
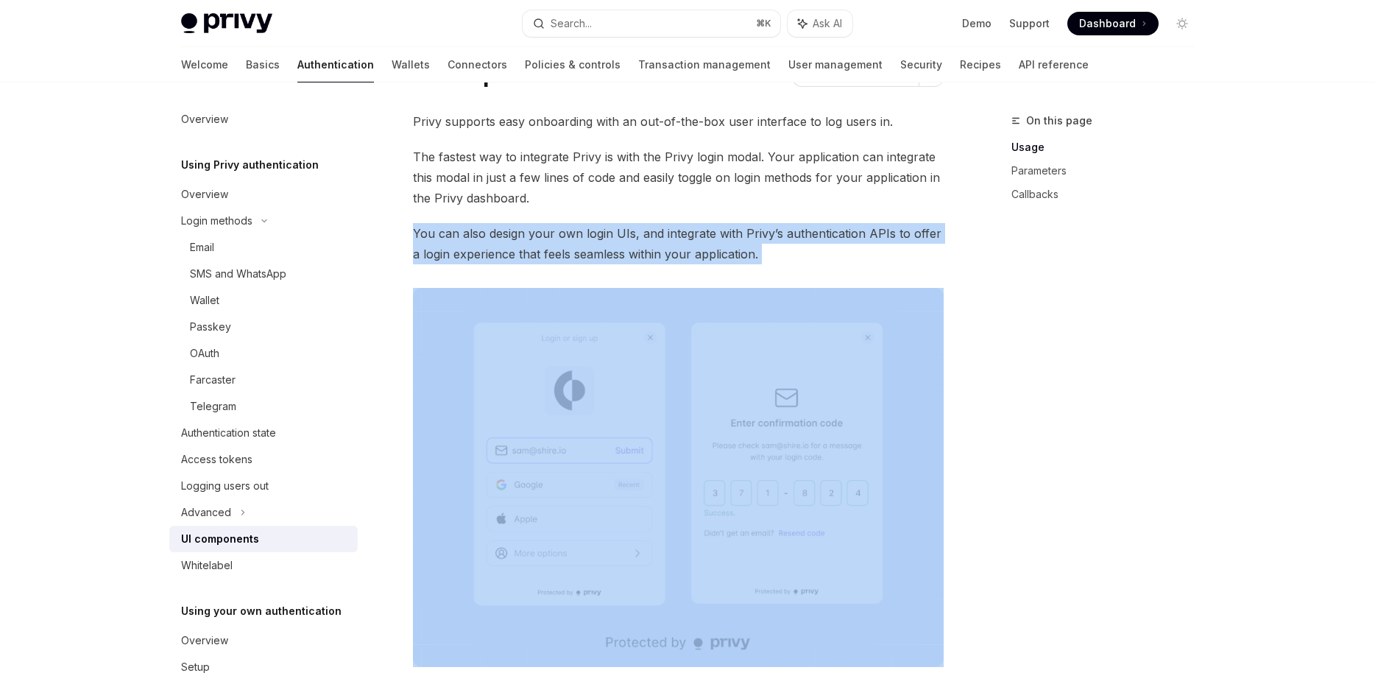
drag, startPoint x: 571, startPoint y: 213, endPoint x: 573, endPoint y: 280, distance: 66.3
click at [593, 200] on span "The fastest way to integrate Privy is with the Privy login modal. Your applicat…" at bounding box center [678, 177] width 531 height 62
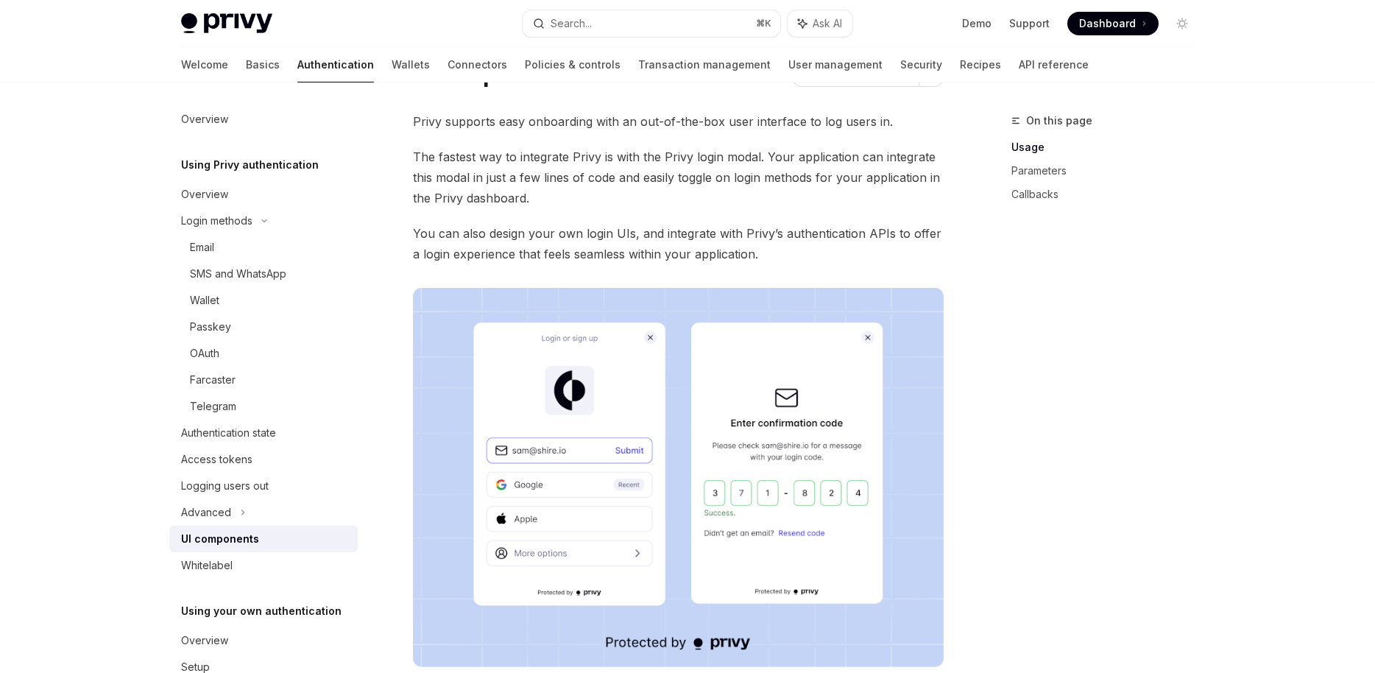
click at [1175, 328] on div "On this page Usage Parameters Callbacks" at bounding box center [1094, 392] width 224 height 561
click at [623, 19] on button "Search... ⌘ K" at bounding box center [652, 23] width 258 height 26
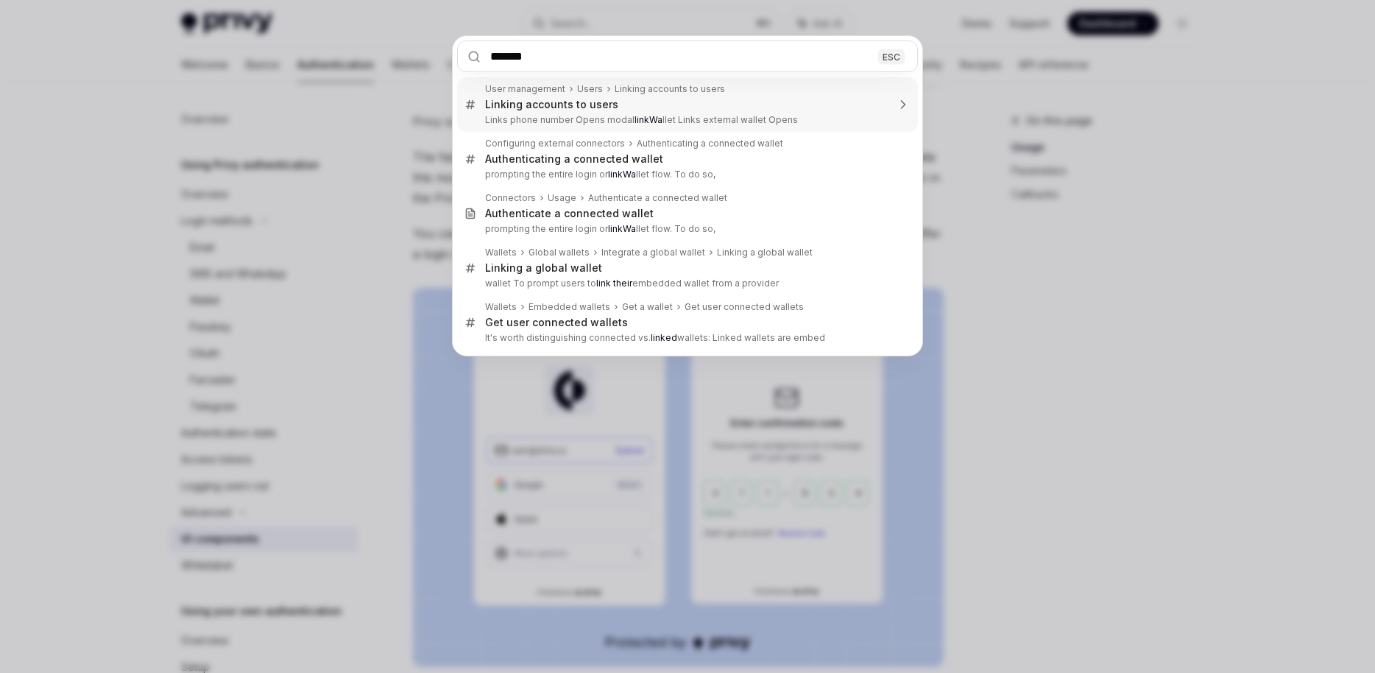
type input "********"
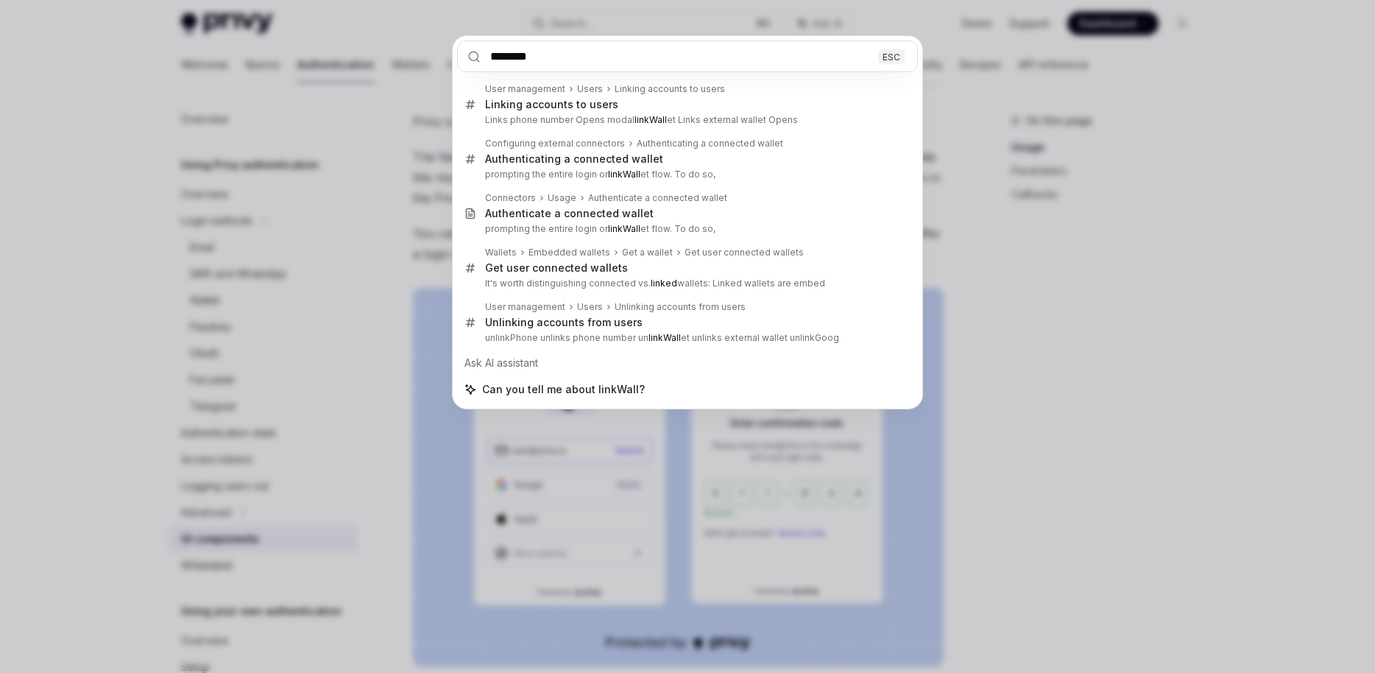
click at [319, 518] on div "******** ESC User management Users Linking accounts to users Linking accounts t…" at bounding box center [687, 336] width 1375 height 673
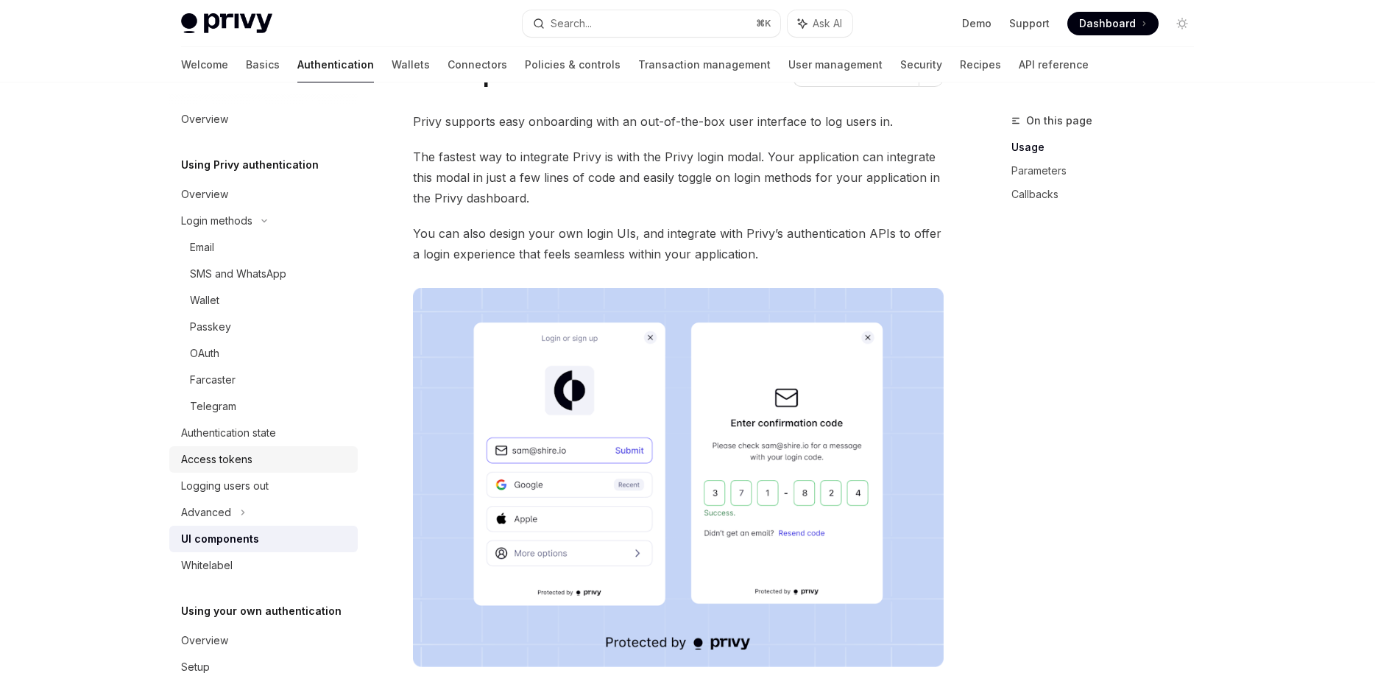
scroll to position [0, 0]
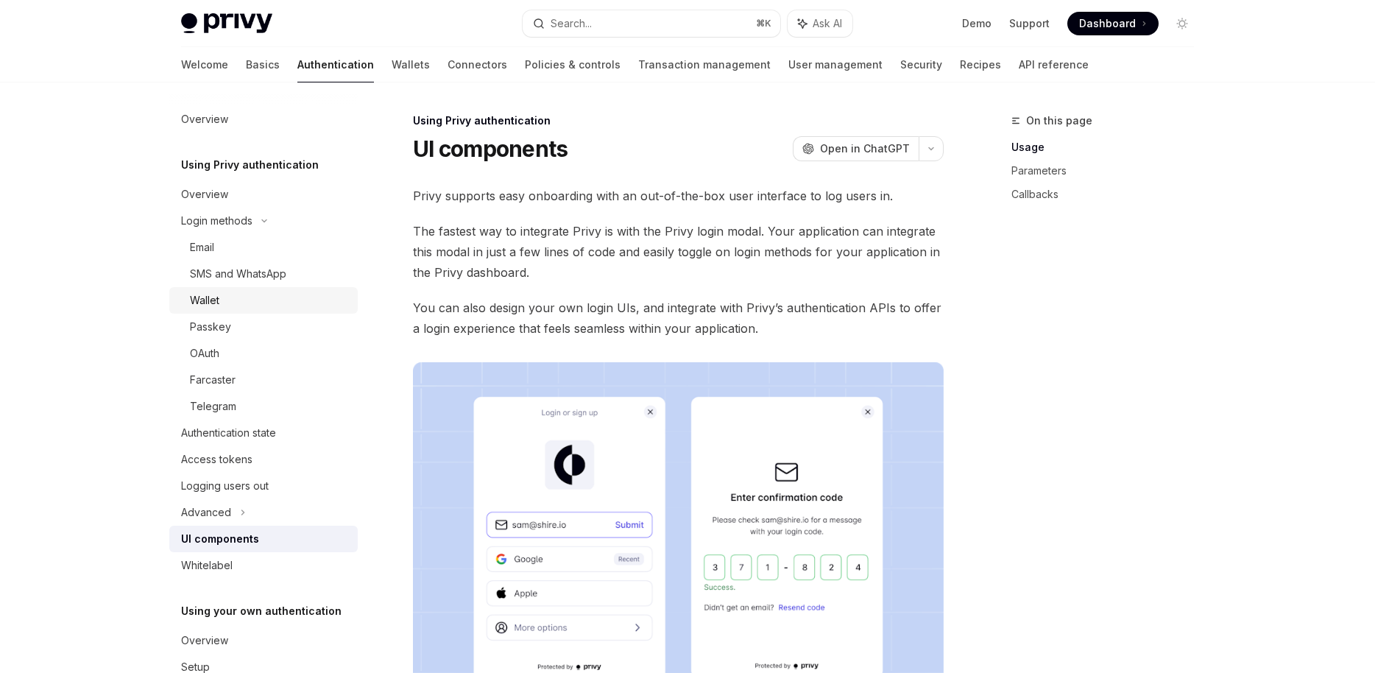
click at [215, 295] on div "Wallet" at bounding box center [204, 300] width 29 height 18
type textarea "*"
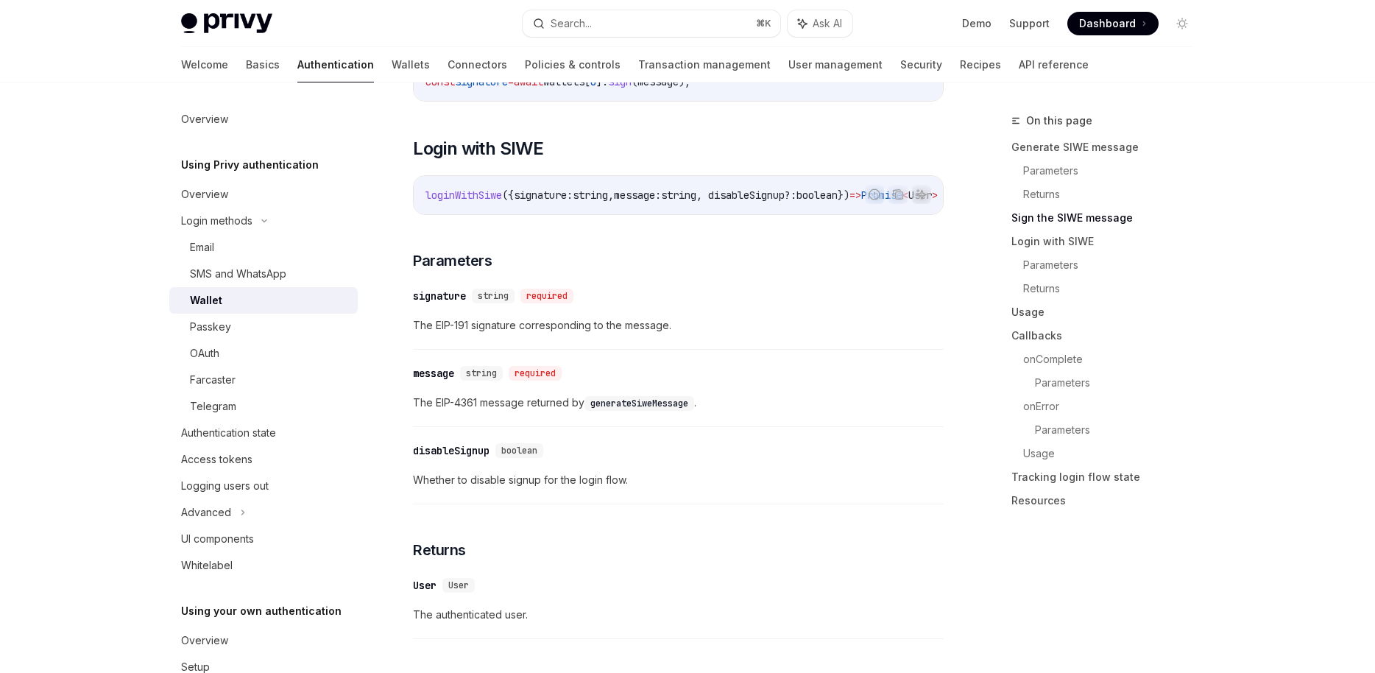
scroll to position [1144, 0]
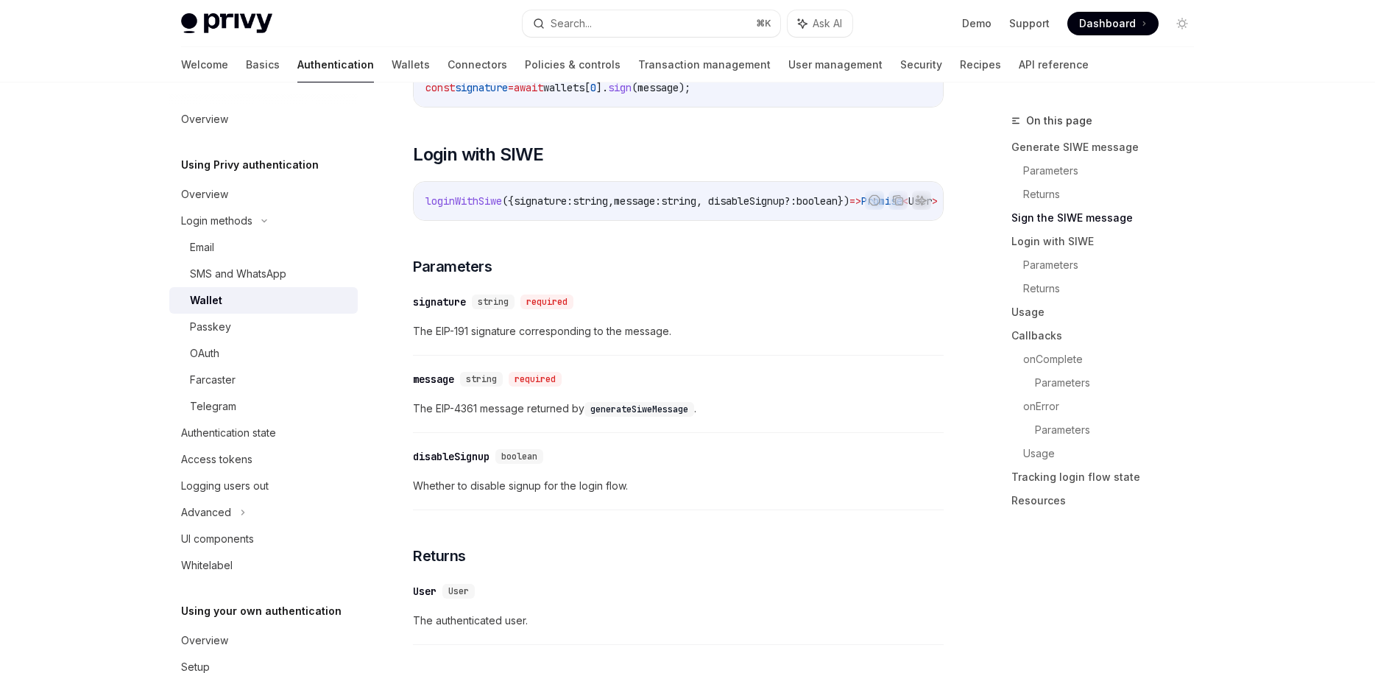
click at [472, 205] on span "loginWithSiwe" at bounding box center [463, 200] width 77 height 13
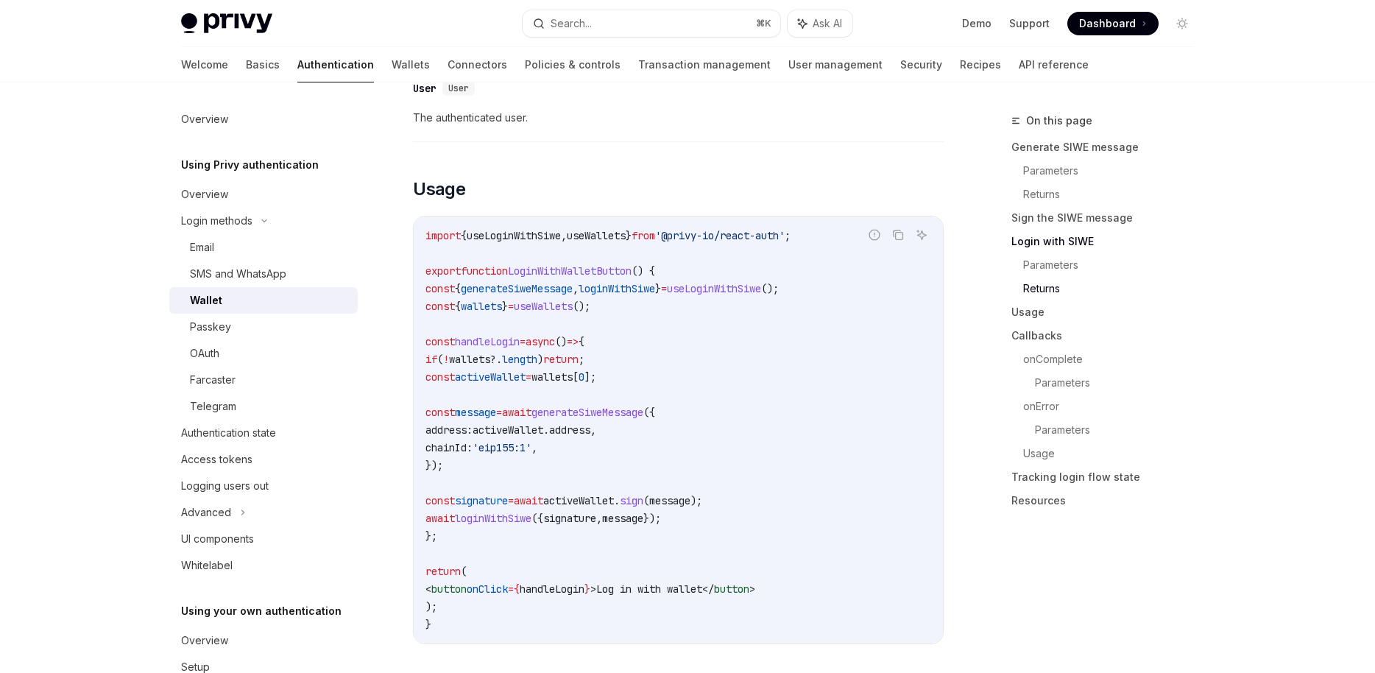
scroll to position [1743, 0]
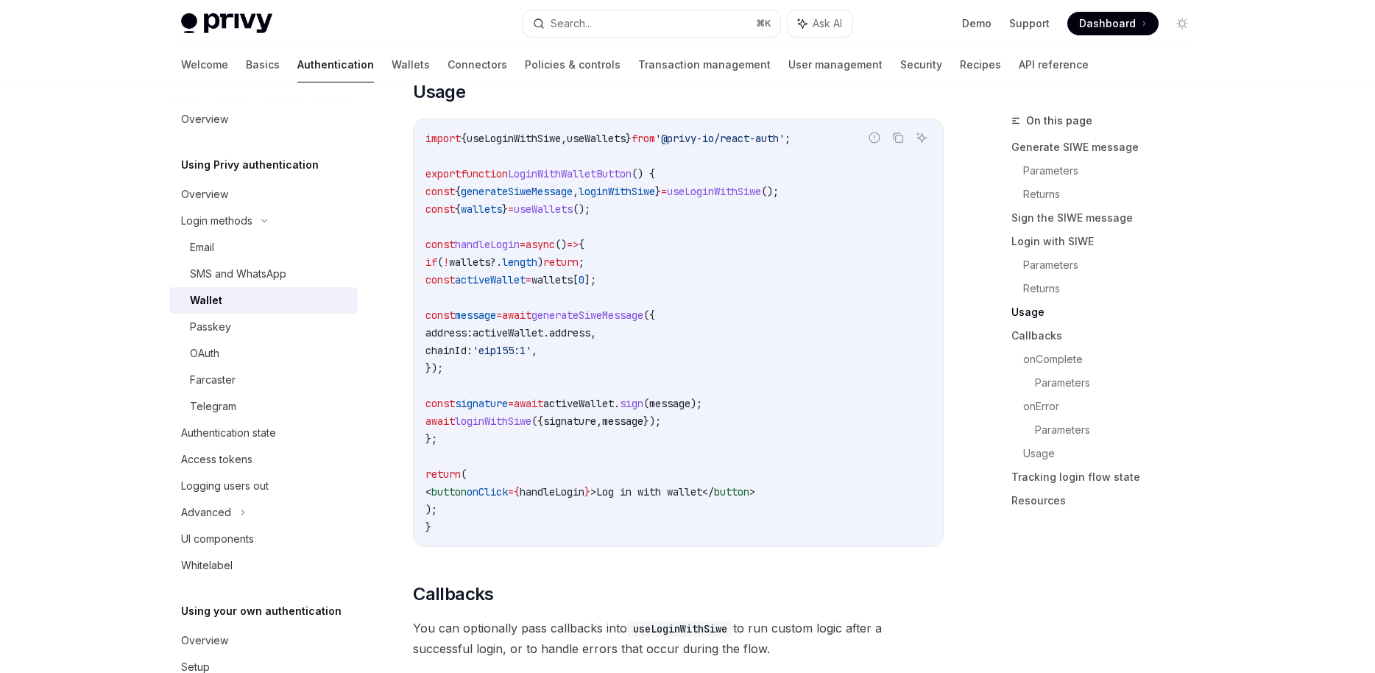
click at [502, 214] on span "wallets" at bounding box center [481, 208] width 41 height 13
click at [502, 216] on span "wallets" at bounding box center [481, 208] width 41 height 13
click at [573, 215] on span "useWallets" at bounding box center [543, 208] width 59 height 13
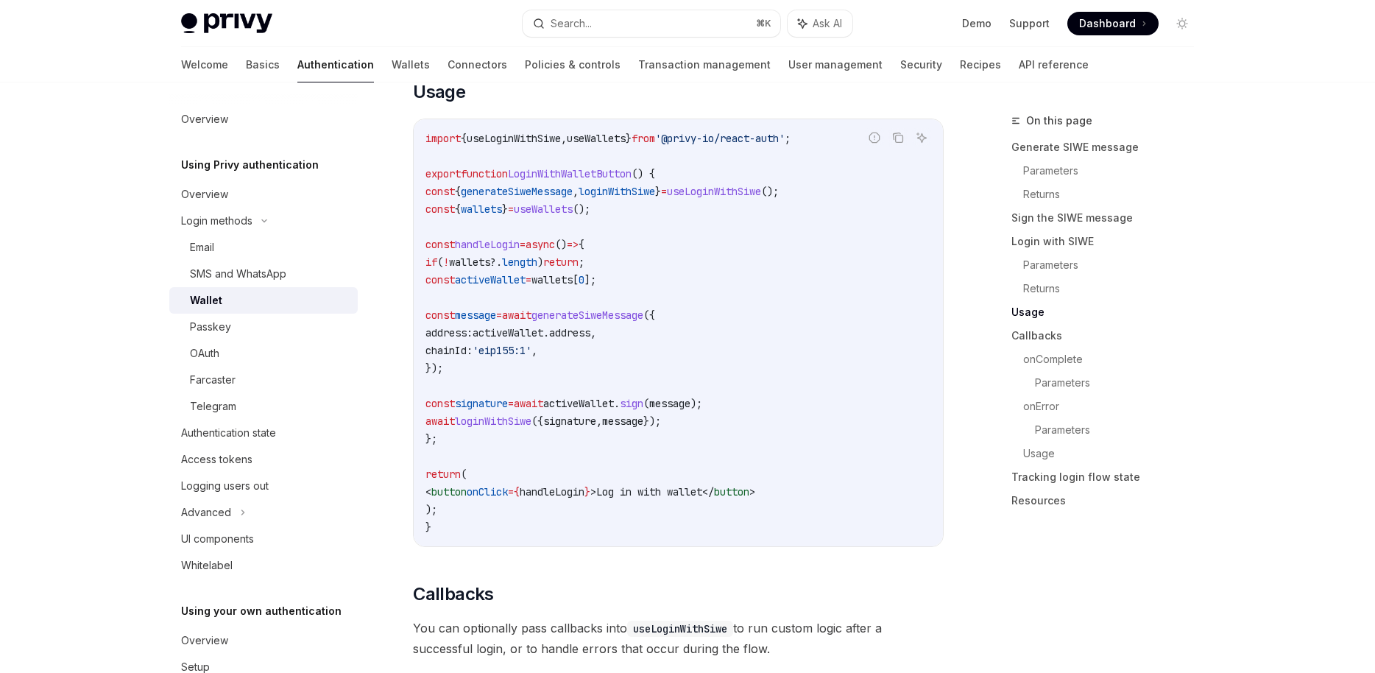
click at [573, 215] on span "useWallets" at bounding box center [543, 208] width 59 height 13
click at [502, 216] on span "wallets" at bounding box center [481, 208] width 41 height 13
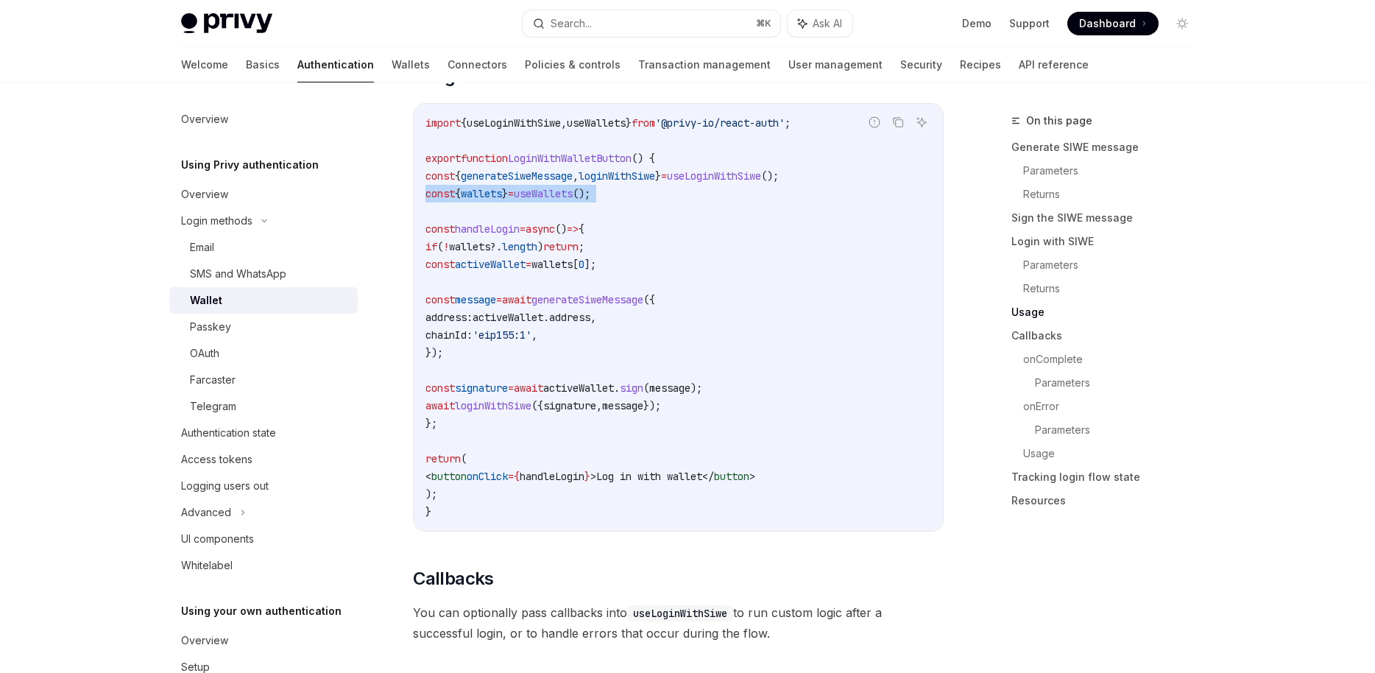
scroll to position [1801, 0]
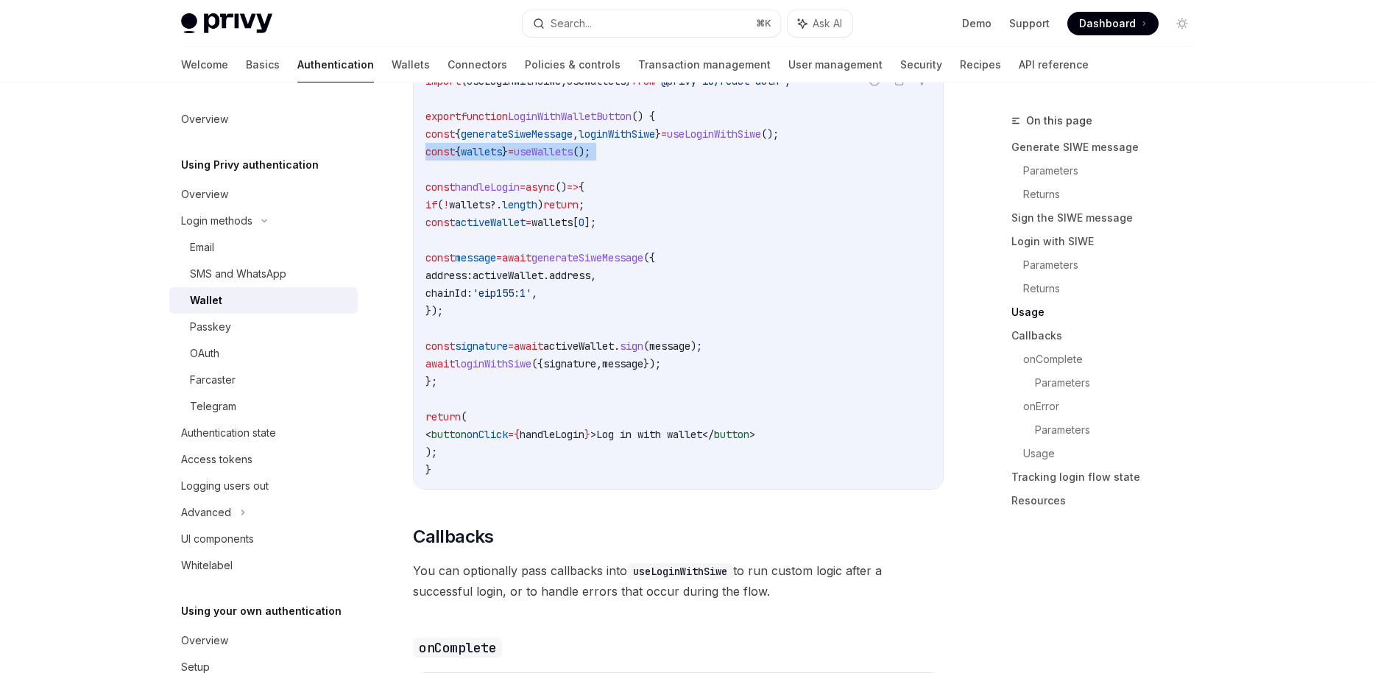
click at [490, 211] on span "wallets" at bounding box center [469, 204] width 41 height 13
click at [525, 229] on span "activeWallet" at bounding box center [490, 222] width 71 height 13
click at [490, 211] on span "wallets" at bounding box center [469, 204] width 41 height 13
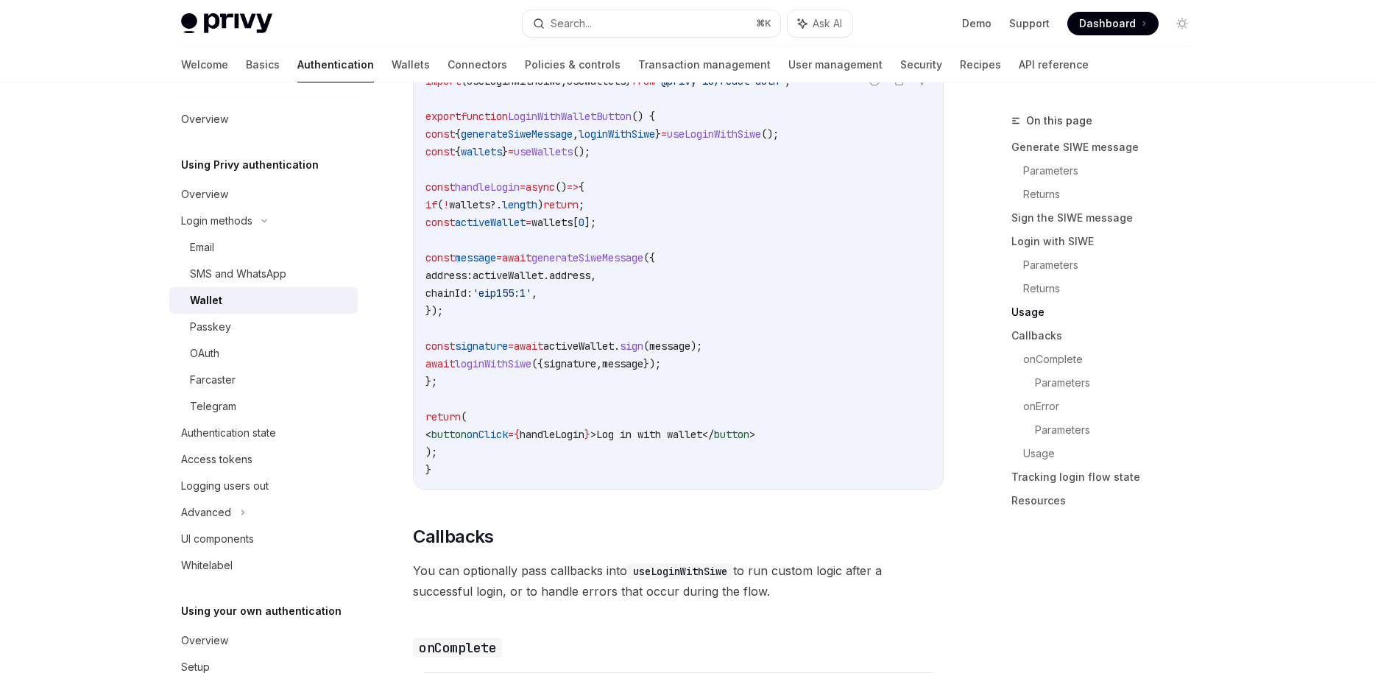
click at [490, 211] on span "wallets" at bounding box center [469, 204] width 41 height 13
copy span "wallets"
click at [596, 282] on span "," at bounding box center [593, 275] width 6 height 13
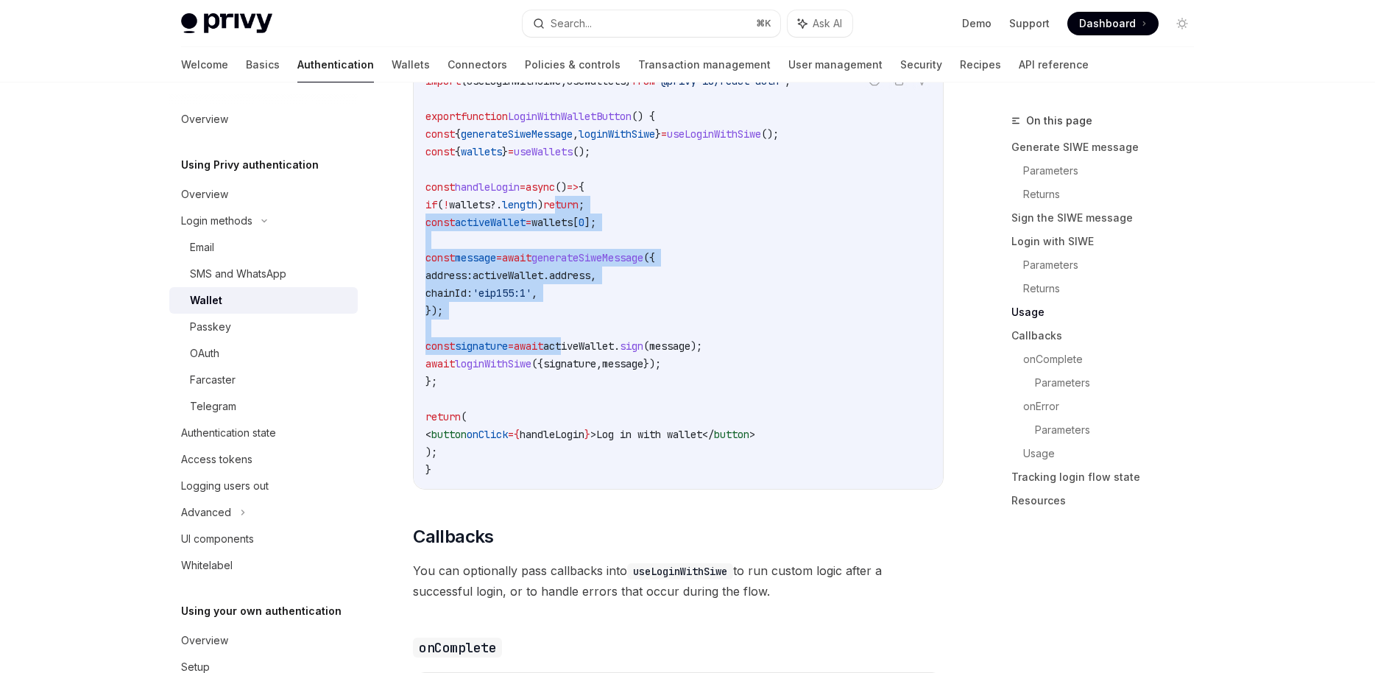
drag, startPoint x: 599, startPoint y: 220, endPoint x: 609, endPoint y: 352, distance: 132.1
click at [609, 352] on code "import { useLoginWithSiwe , useWallets } from '@privy-io/react-auth' ; export f…" at bounding box center [678, 275] width 506 height 406
click at [596, 370] on span "signature" at bounding box center [569, 363] width 53 height 13
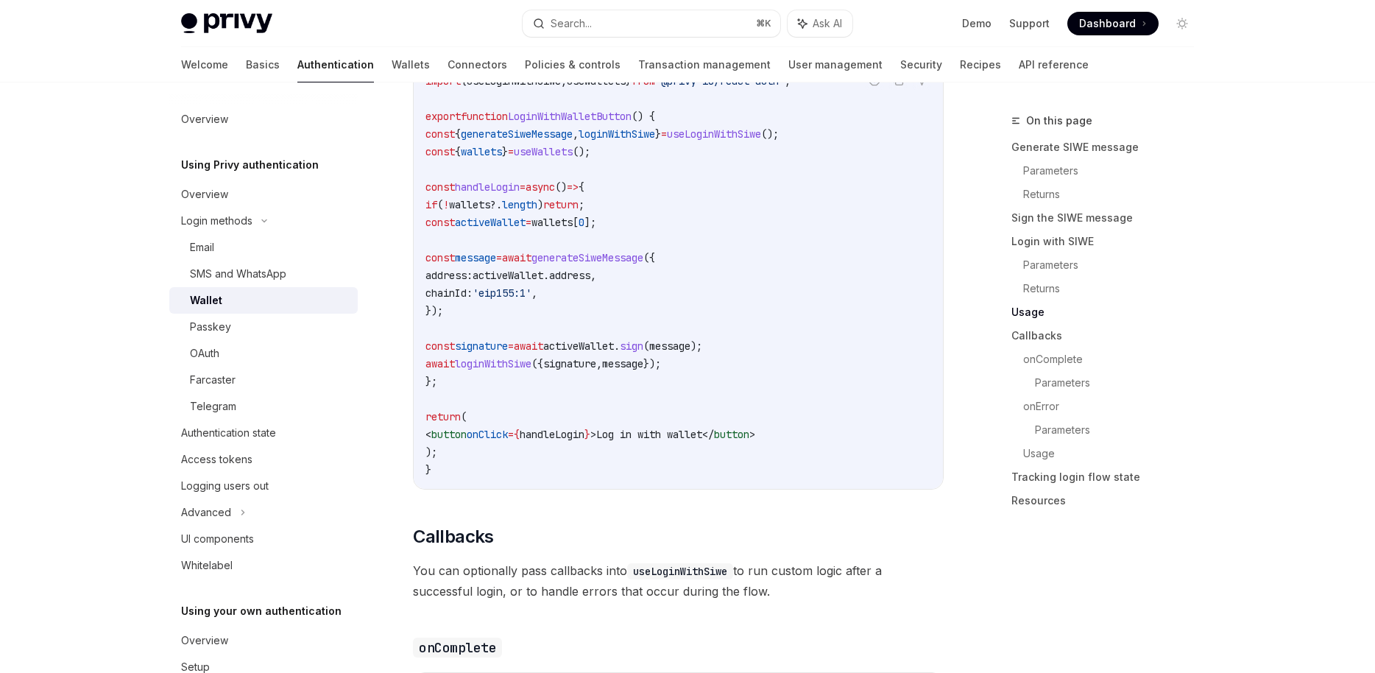
click at [614, 353] on span "activeWallet" at bounding box center [578, 345] width 71 height 13
click at [606, 353] on span "activeWallet" at bounding box center [578, 345] width 71 height 13
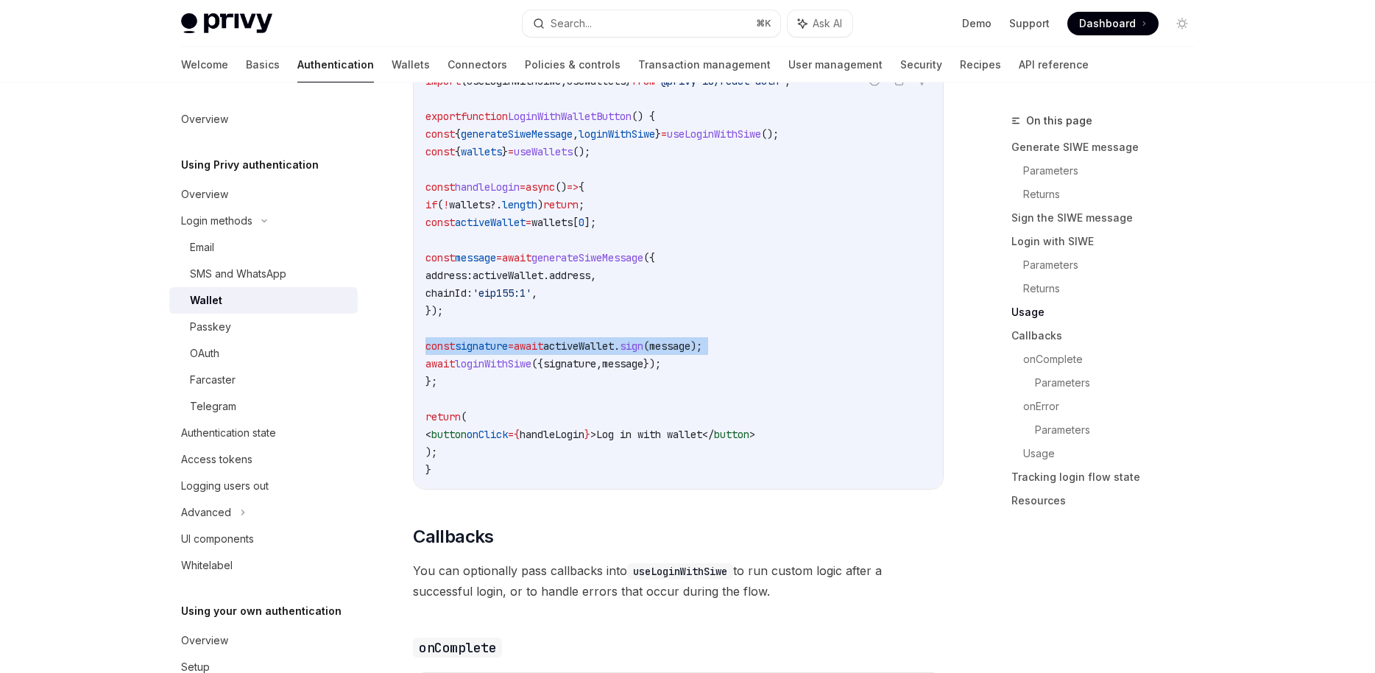
click at [606, 353] on span "activeWallet" at bounding box center [578, 345] width 71 height 13
click at [614, 353] on span "activeWallet" at bounding box center [578, 345] width 71 height 13
click at [580, 366] on code "import { useLoginWithSiwe , useWallets } from '@privy-io/react-auth' ; export f…" at bounding box center [678, 275] width 506 height 406
click at [543, 353] on span "await" at bounding box center [528, 345] width 29 height 13
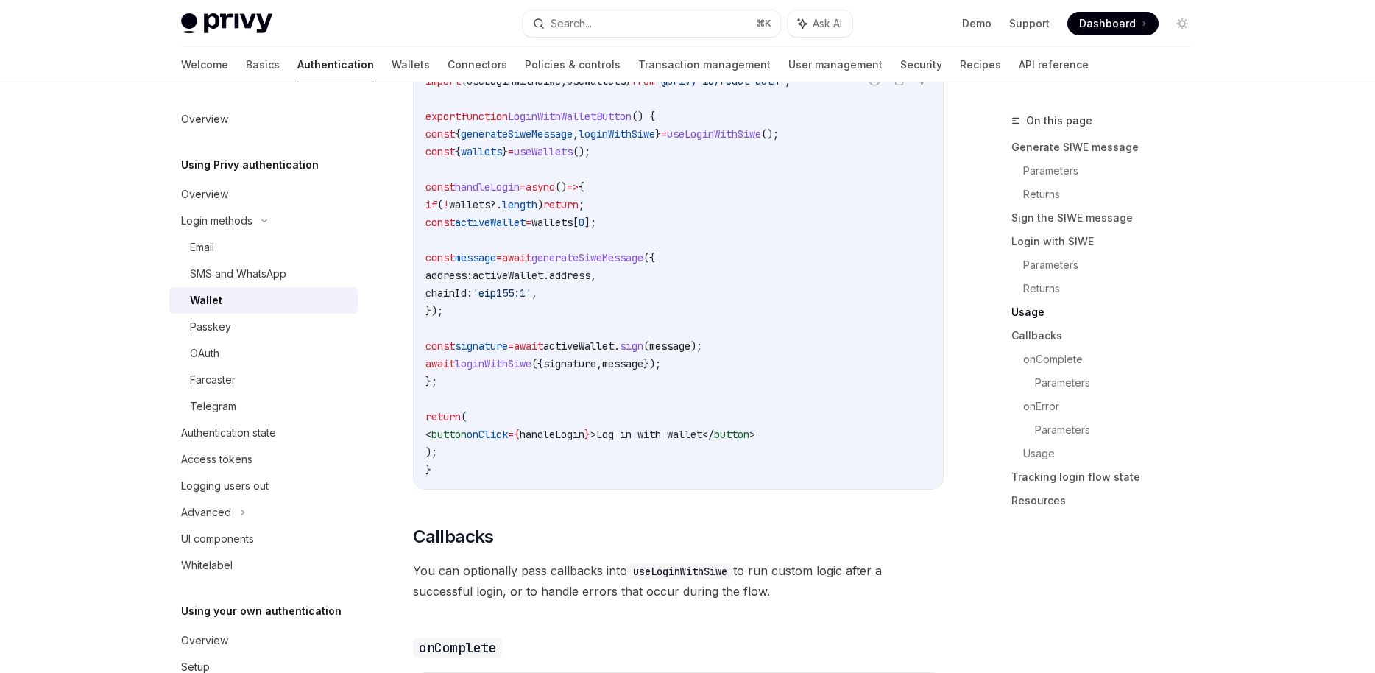
click at [543, 353] on span "await" at bounding box center [528, 345] width 29 height 13
click at [584, 276] on code "import { useLoginWithSiwe , useWallets } from '@privy-io/react-auth' ; export f…" at bounding box center [678, 275] width 506 height 406
click at [543, 282] on span "activeWallet" at bounding box center [507, 275] width 71 height 13
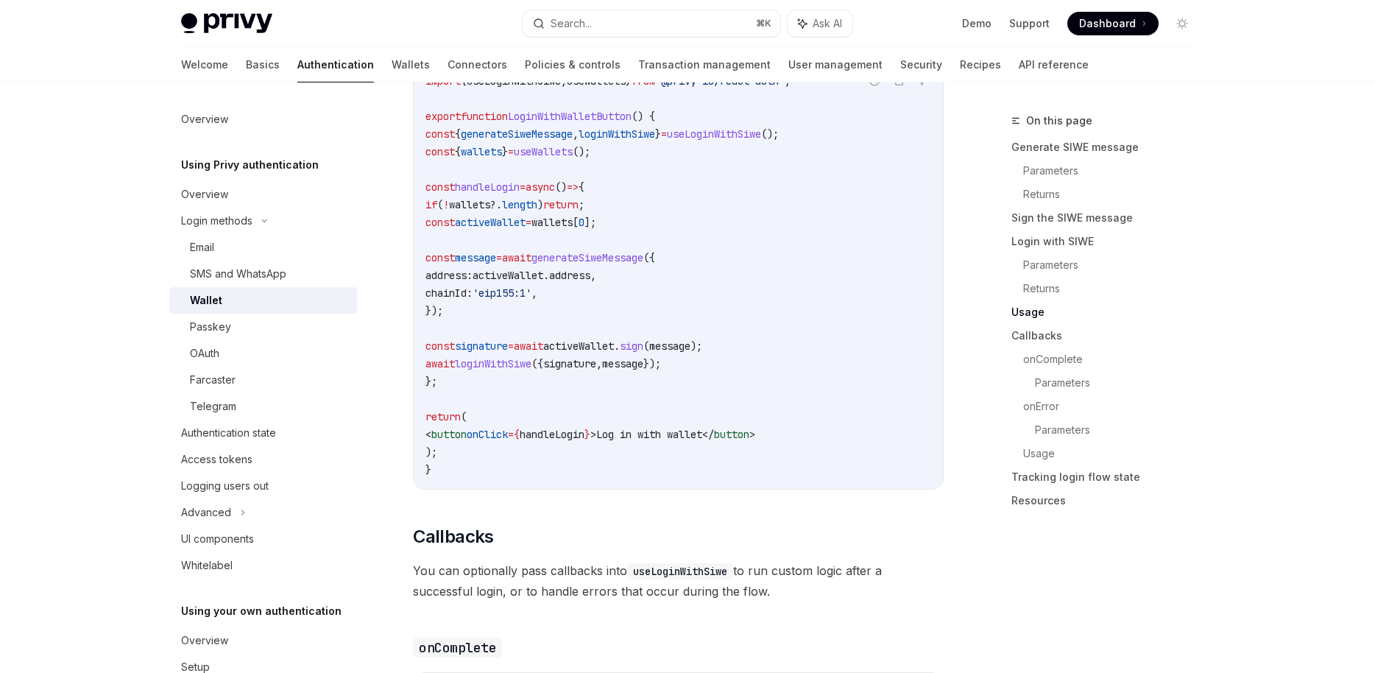
click at [549, 282] on span "." at bounding box center [546, 275] width 6 height 13
click at [543, 282] on span "activeWallet" at bounding box center [507, 275] width 71 height 13
click at [531, 300] on span "'eip155:1'" at bounding box center [501, 292] width 59 height 13
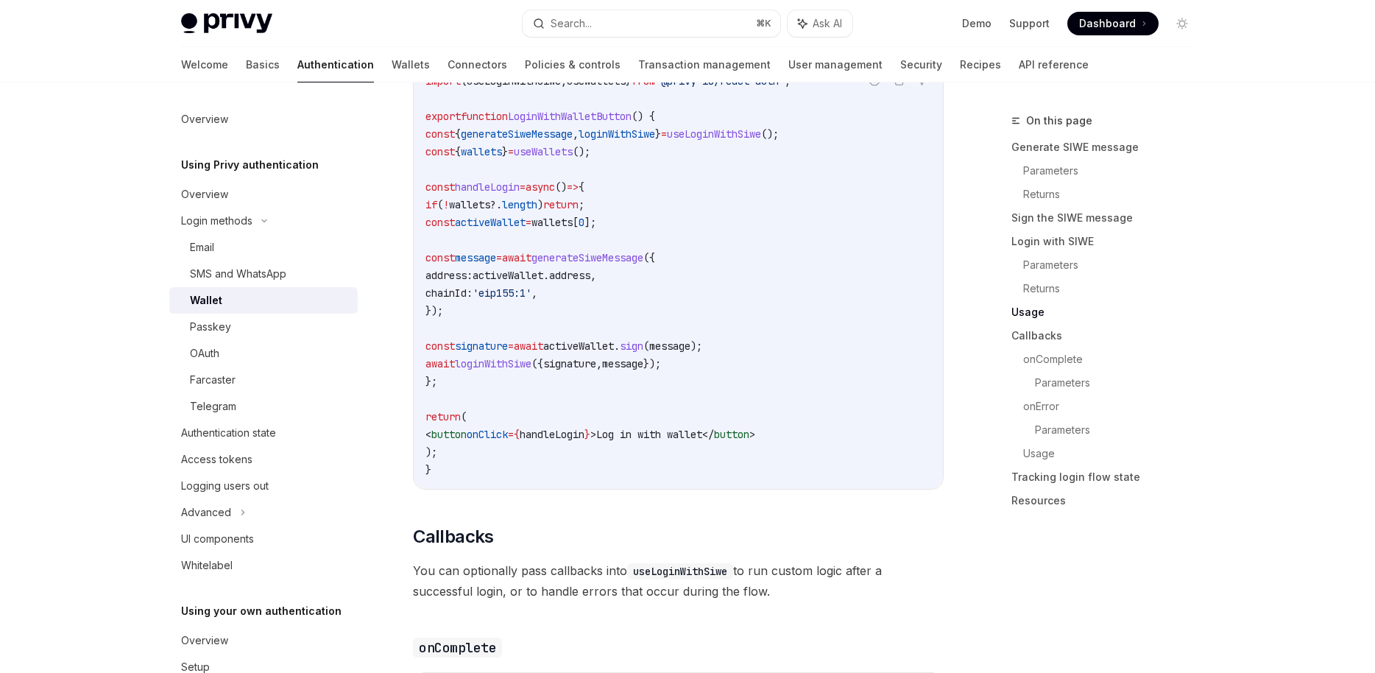
click at [531, 300] on span "'eip155:1'" at bounding box center [501, 292] width 59 height 13
click at [612, 279] on code "import { useLoginWithSiwe , useWallets } from '@privy-io/react-auth' ; export f…" at bounding box center [678, 275] width 506 height 406
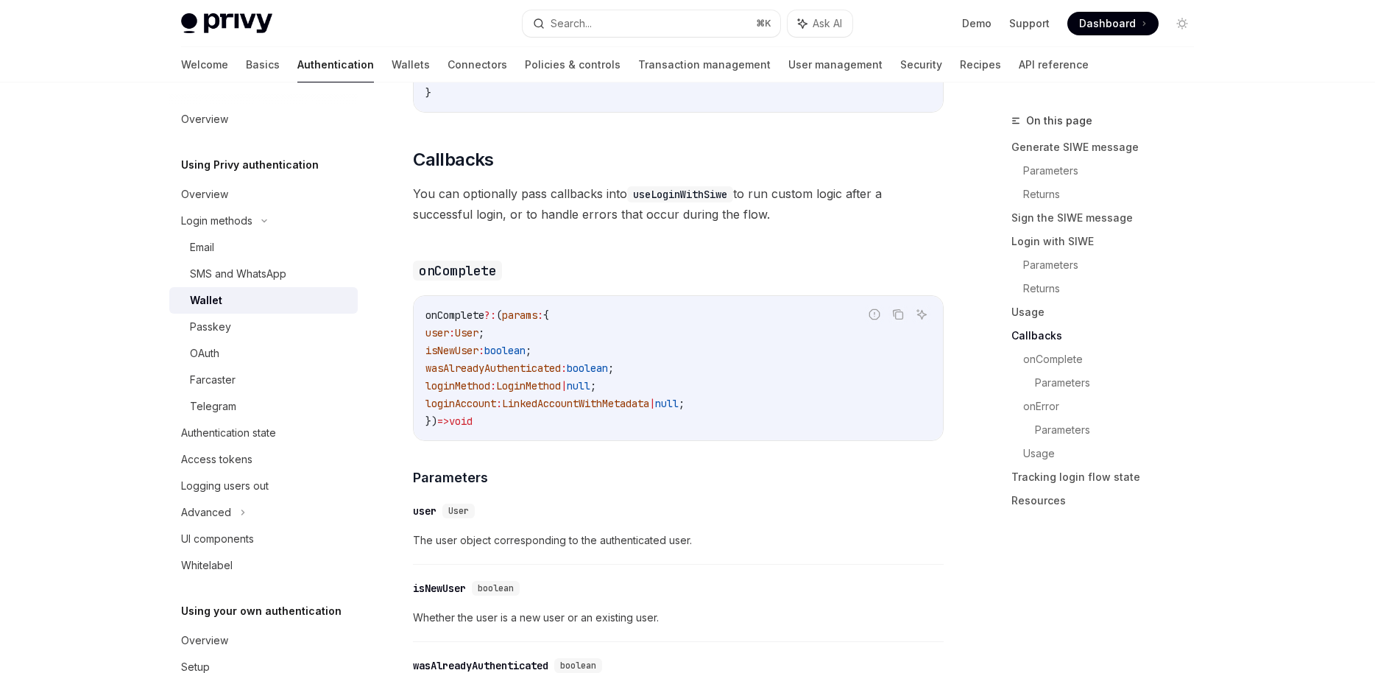
scroll to position [2315, 0]
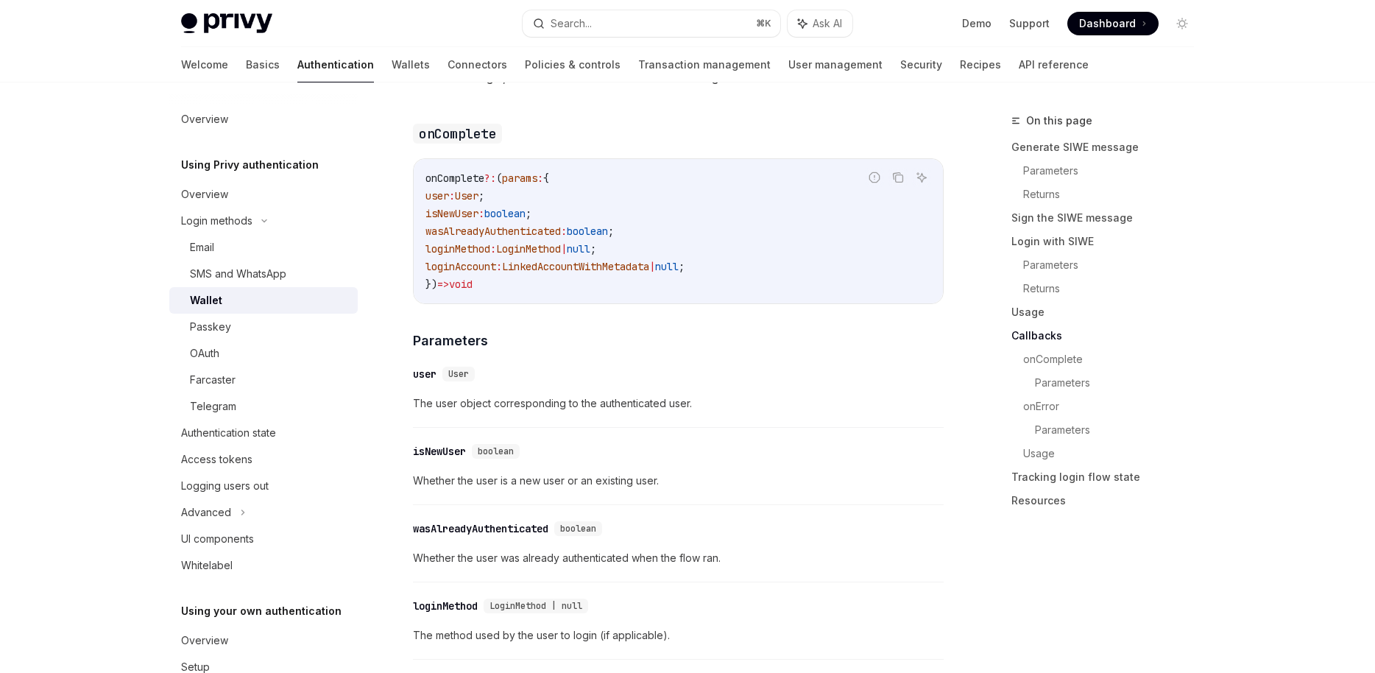
click at [612, 273] on span "LinkedAccountWithMetadata" at bounding box center [575, 266] width 147 height 13
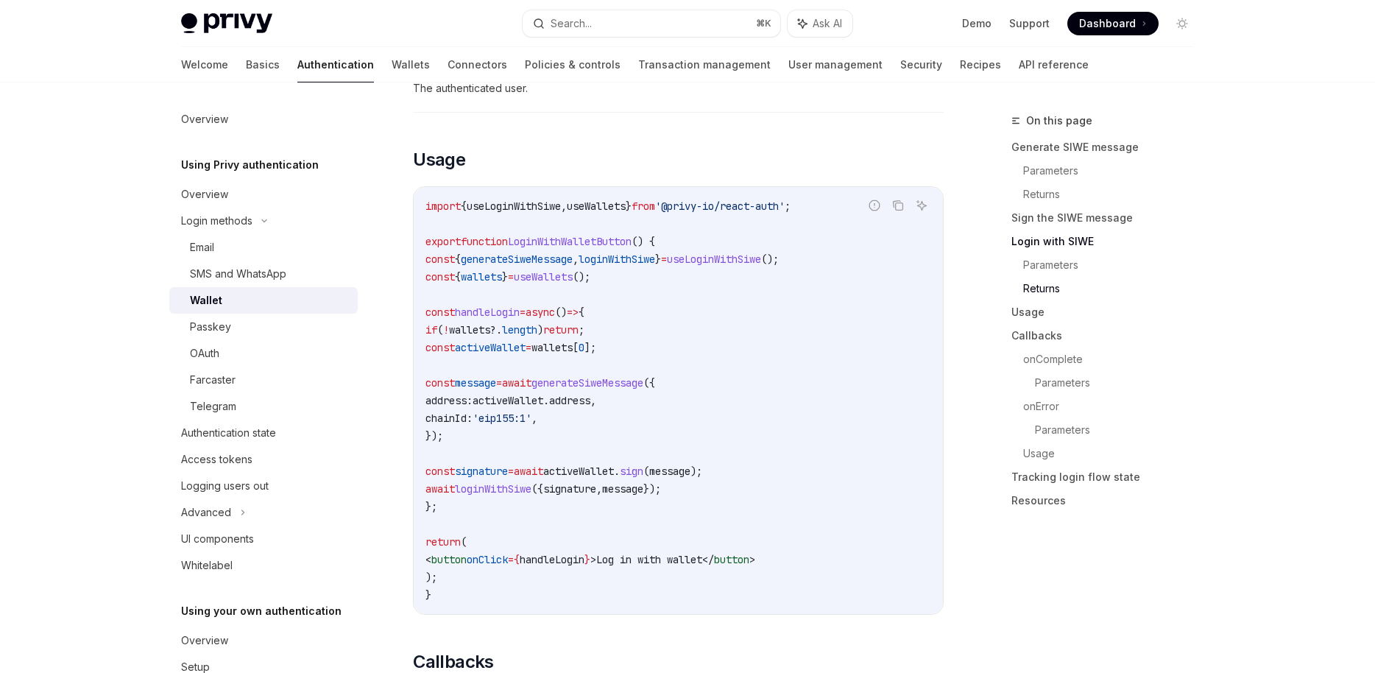
scroll to position [1674, 0]
click at [761, 267] on span "useLoginWithSiwe" at bounding box center [714, 260] width 94 height 13
click at [892, 270] on code "import { useLoginWithSiwe , useWallets } from '@privy-io/react-auth' ; export f…" at bounding box center [678, 402] width 506 height 406
